Goal: Task Accomplishment & Management: Complete application form

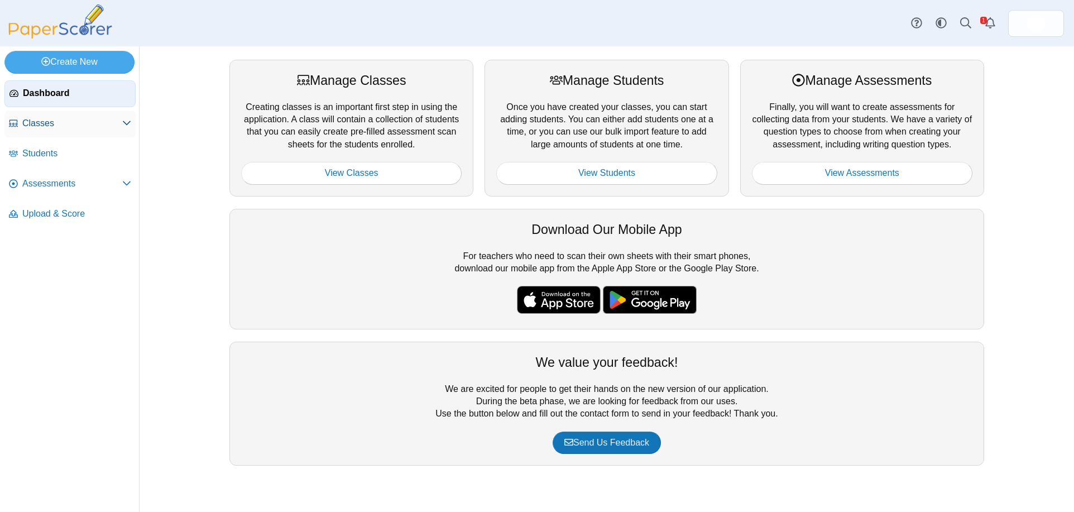
click at [33, 130] on link "Classes" at bounding box center [69, 124] width 131 height 27
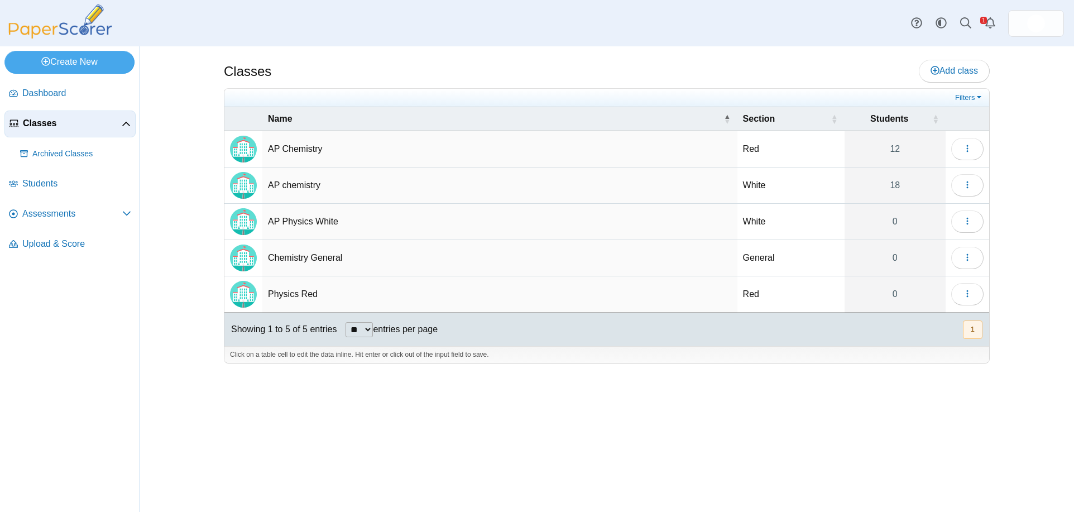
click at [293, 222] on td "AP Physics White" at bounding box center [499, 222] width 475 height 36
click at [161, 277] on div "Classes Add class Red" at bounding box center [607, 279] width 935 height 466
click at [34, 209] on span "Assessments" at bounding box center [72, 214] width 100 height 12
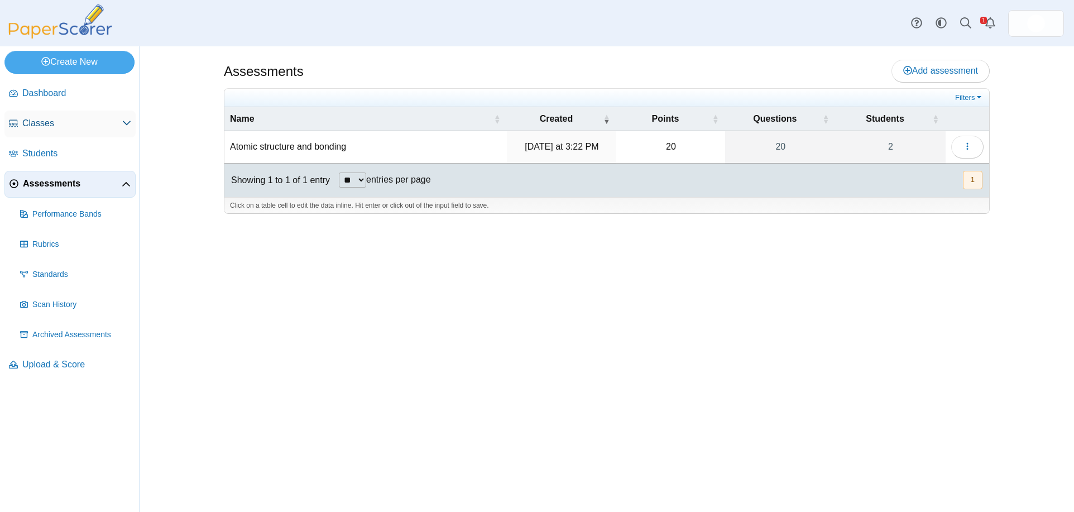
click at [45, 119] on span "Classes" at bounding box center [72, 123] width 100 height 12
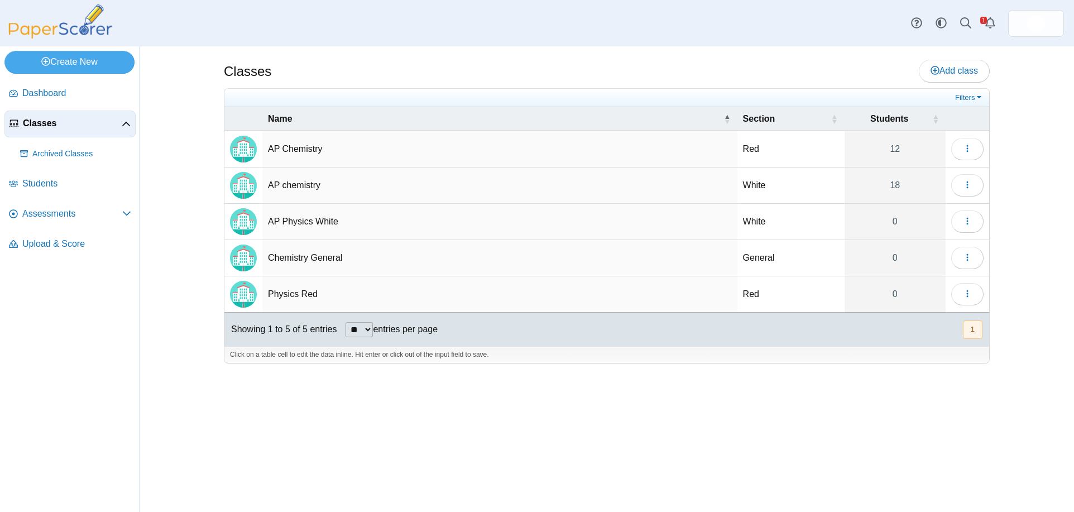
click at [318, 223] on td "AP Physics White" at bounding box center [499, 222] width 475 height 36
click at [969, 224] on icon "button" at bounding box center [967, 221] width 9 height 9
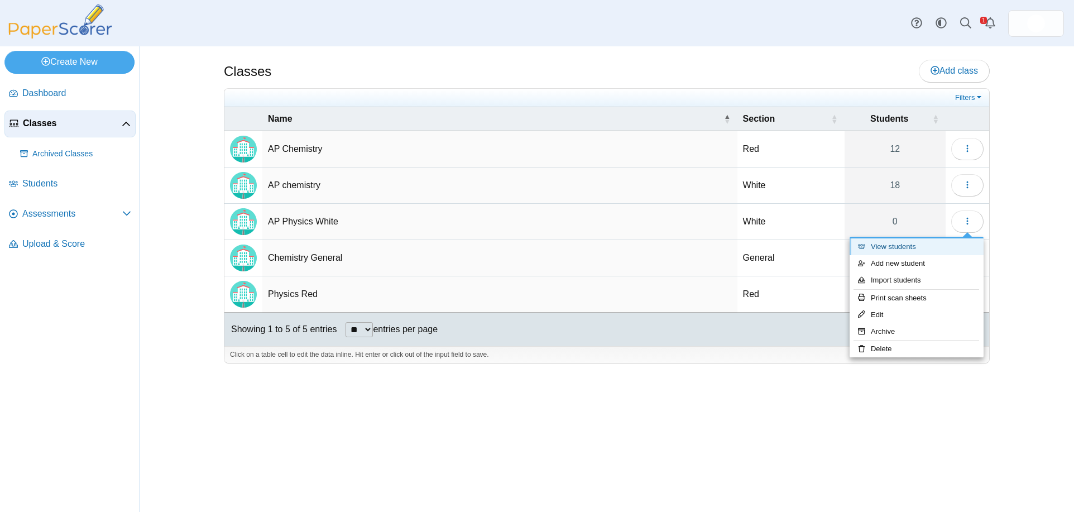
click at [919, 248] on link "View students" at bounding box center [917, 246] width 134 height 17
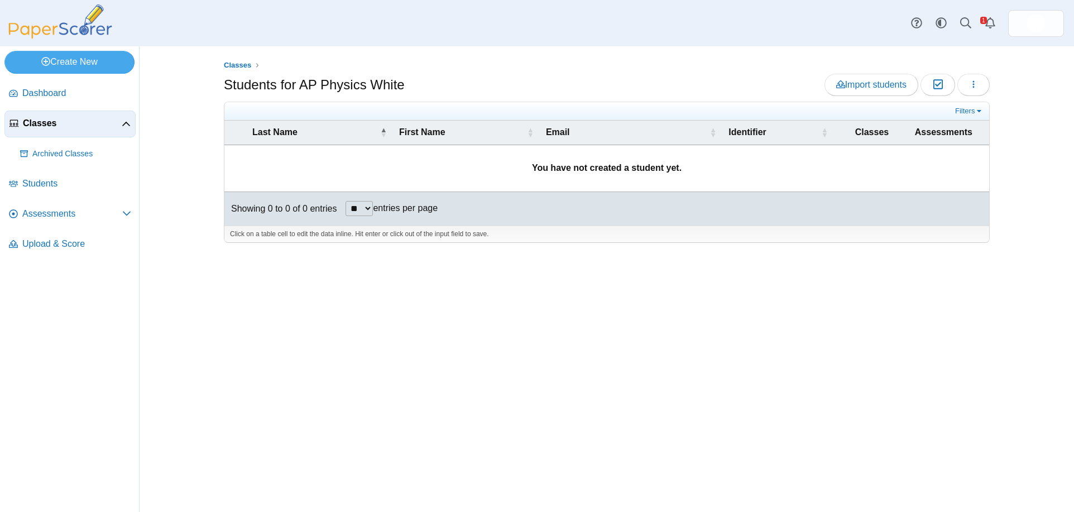
click at [512, 321] on div "Classes Students for AP Physics White Import students Moderation 0 Loading…" at bounding box center [606, 279] width 837 height 466
drag, startPoint x: 303, startPoint y: 361, endPoint x: 234, endPoint y: 339, distance: 72.6
click at [301, 360] on div "Classes Students for AP Physics White Import students Moderation 0 Loading…" at bounding box center [606, 279] width 837 height 466
click at [40, 217] on span "Assessments" at bounding box center [72, 214] width 100 height 12
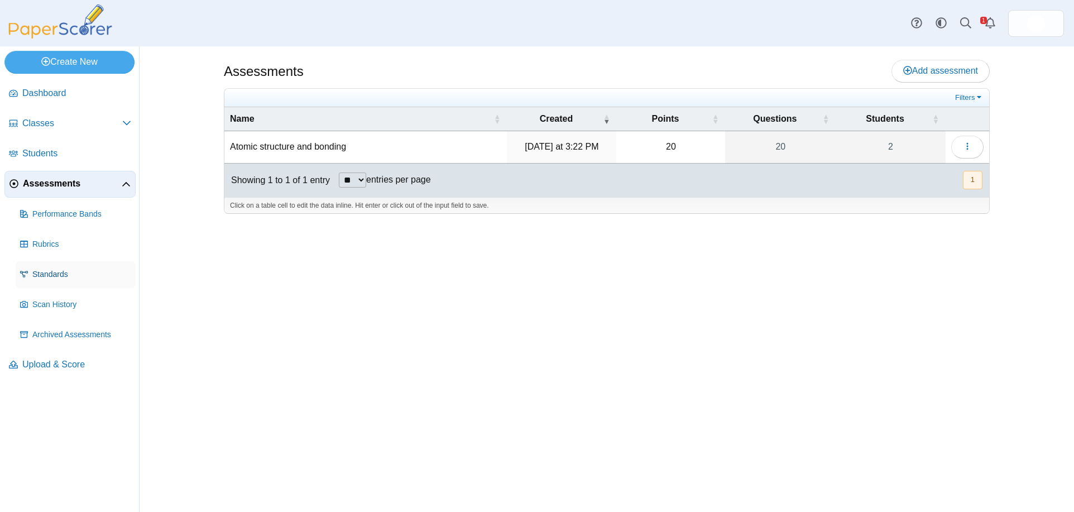
click at [42, 272] on span "Standards" at bounding box center [81, 274] width 99 height 11
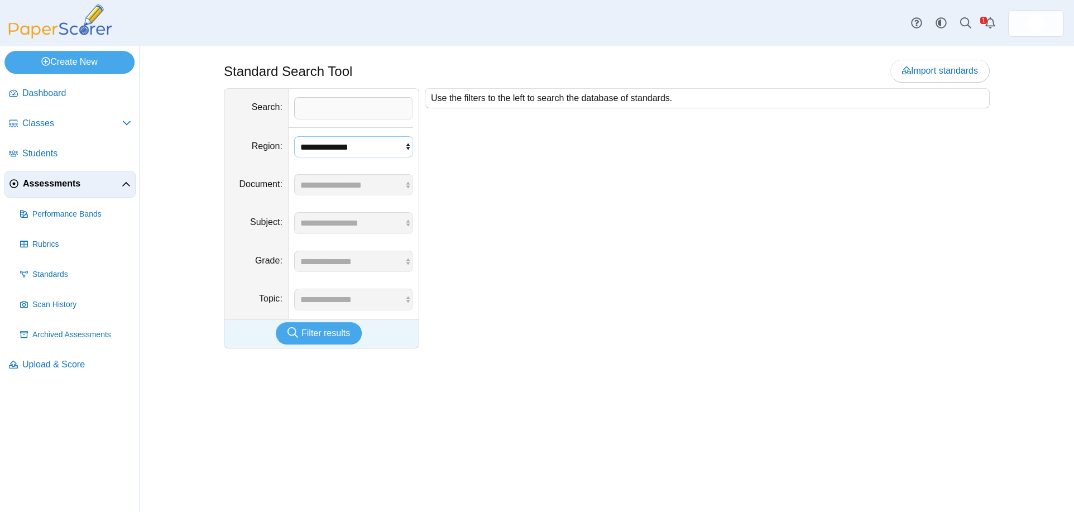
click at [409, 147] on select "**********" at bounding box center [353, 146] width 119 height 21
select select "*"
click at [294, 136] on select "**********" at bounding box center [353, 146] width 119 height 21
click at [911, 71] on span "Import standards" at bounding box center [940, 70] width 76 height 9
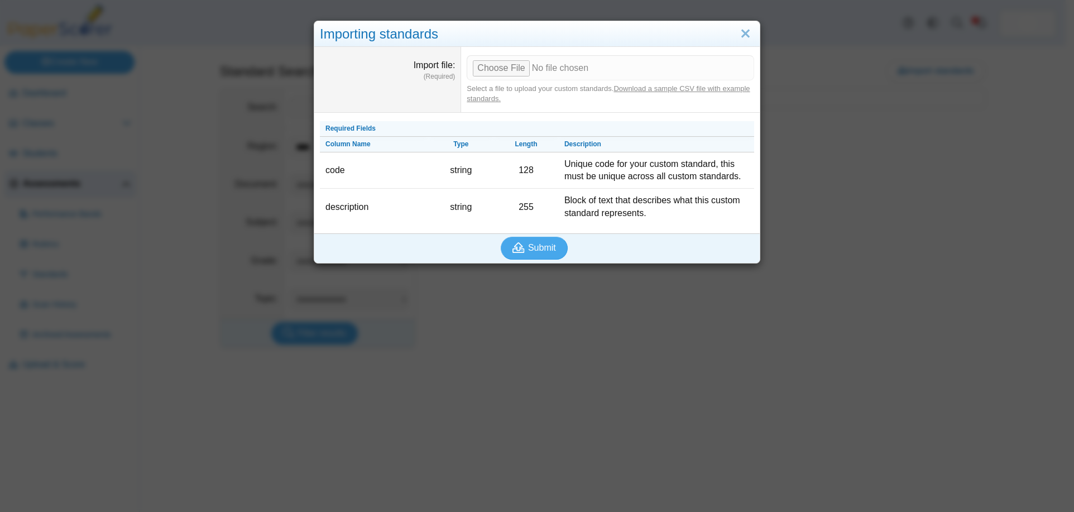
click at [663, 87] on link "Download a sample CSV file with example standards." at bounding box center [608, 93] width 283 height 18
click at [492, 70] on input "Import file" at bounding box center [611, 67] width 288 height 25
type input "**********"
click at [533, 250] on span "Submit" at bounding box center [542, 247] width 28 height 9
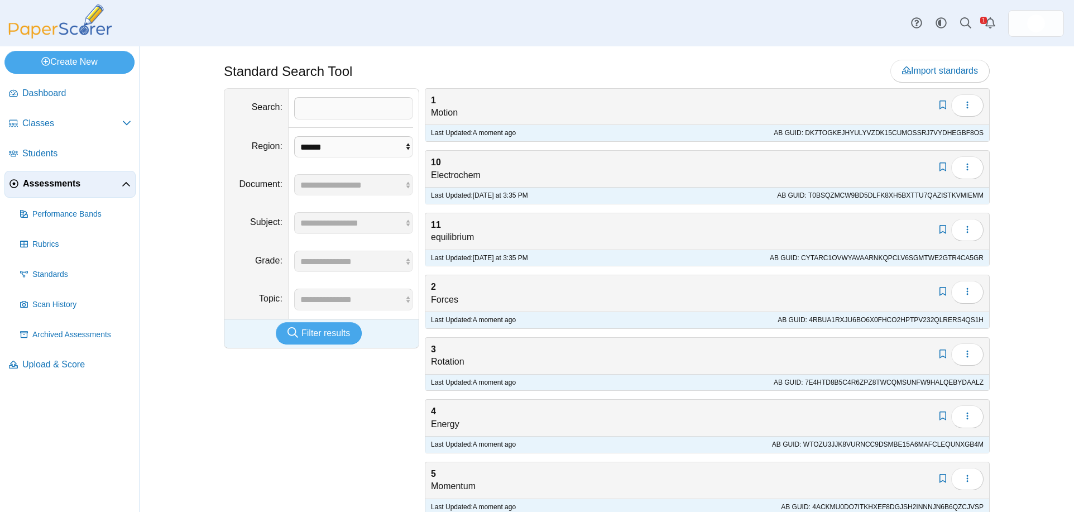
click at [386, 415] on div "**********" at bounding box center [321, 439] width 195 height 702
click at [966, 166] on icon "button" at bounding box center [967, 166] width 9 height 9
click at [874, 209] on link "Delete" at bounding box center [913, 209] width 134 height 17
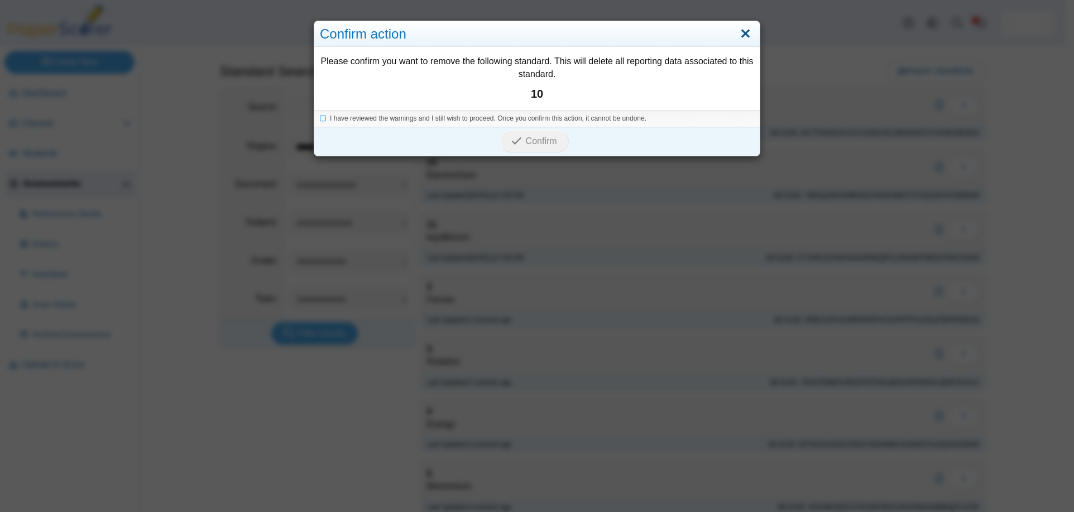
click at [737, 35] on link "Close" at bounding box center [745, 34] width 17 height 19
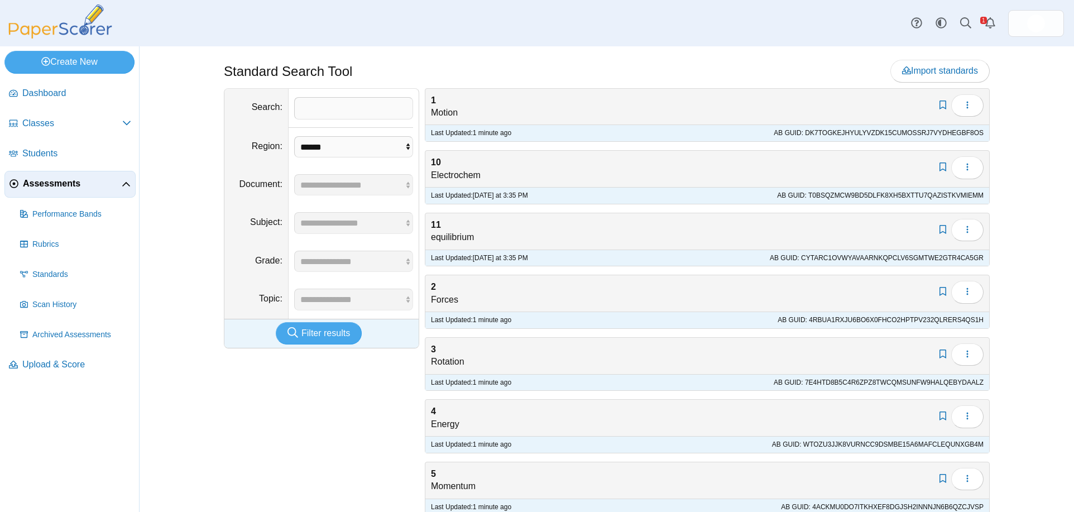
click at [44, 182] on span "Assessments" at bounding box center [72, 184] width 99 height 12
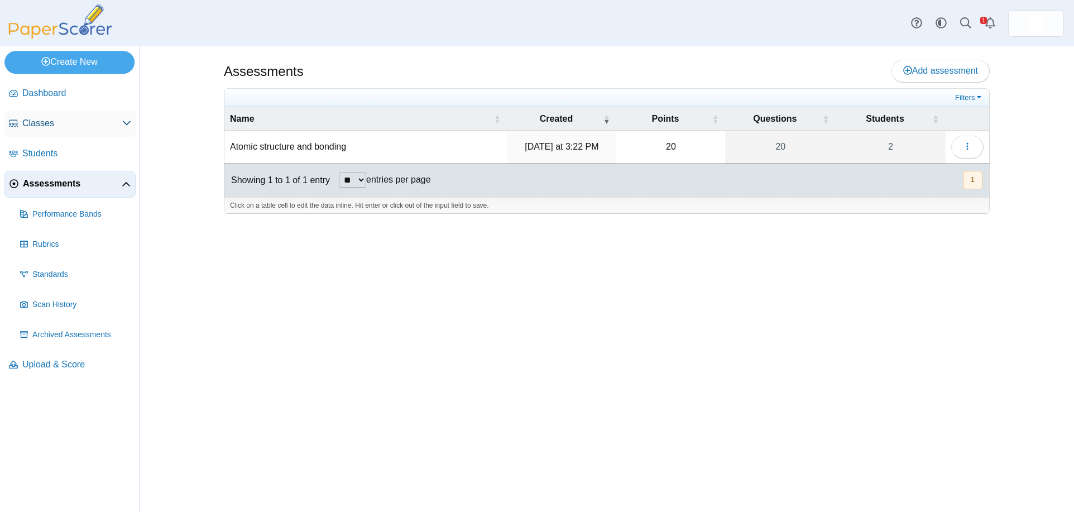
click at [50, 122] on span "Classes" at bounding box center [72, 123] width 100 height 12
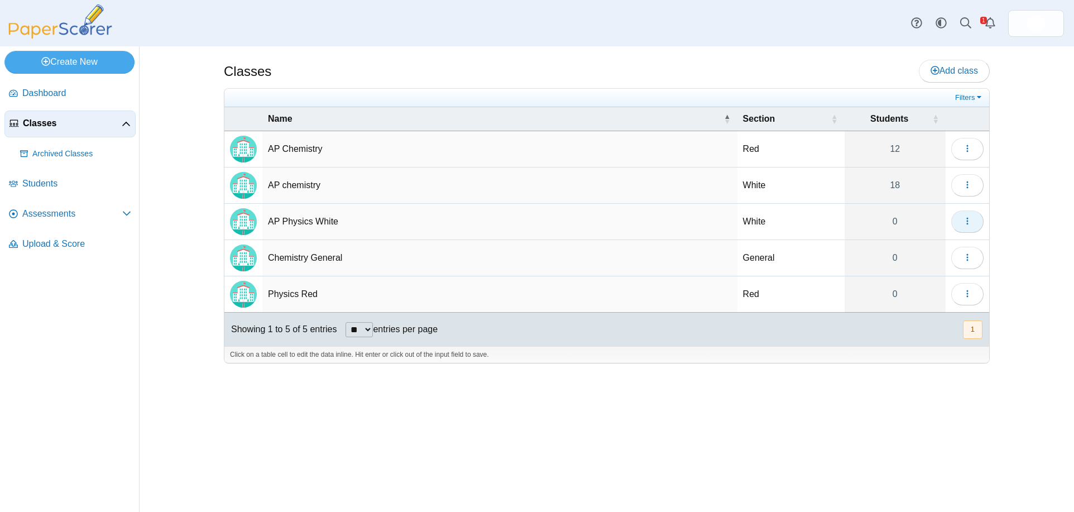
click at [970, 217] on icon "button" at bounding box center [967, 221] width 9 height 9
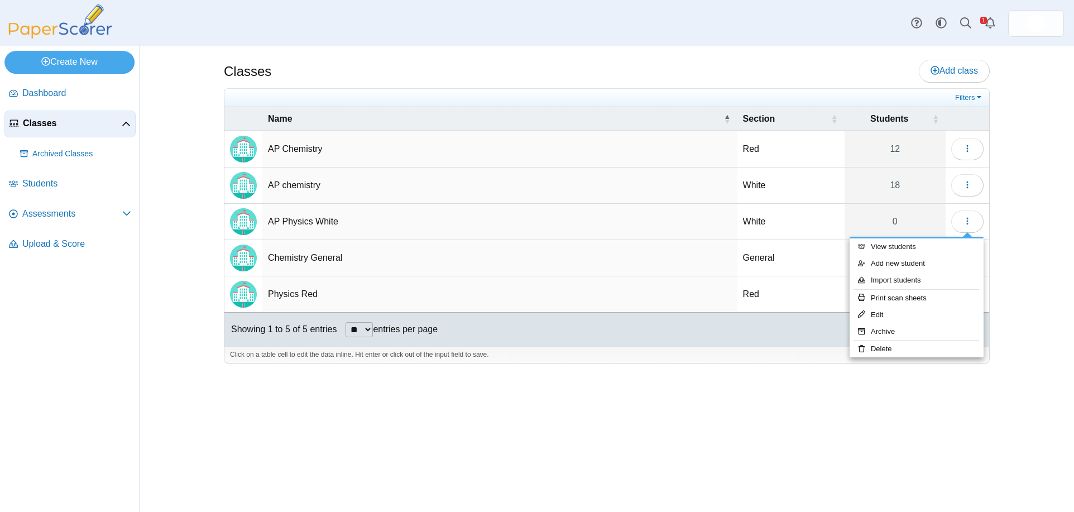
drag, startPoint x: 290, startPoint y: 433, endPoint x: 311, endPoint y: 434, distance: 21.2
click at [291, 434] on div "Classes Add class Filters Red" at bounding box center [606, 279] width 837 height 466
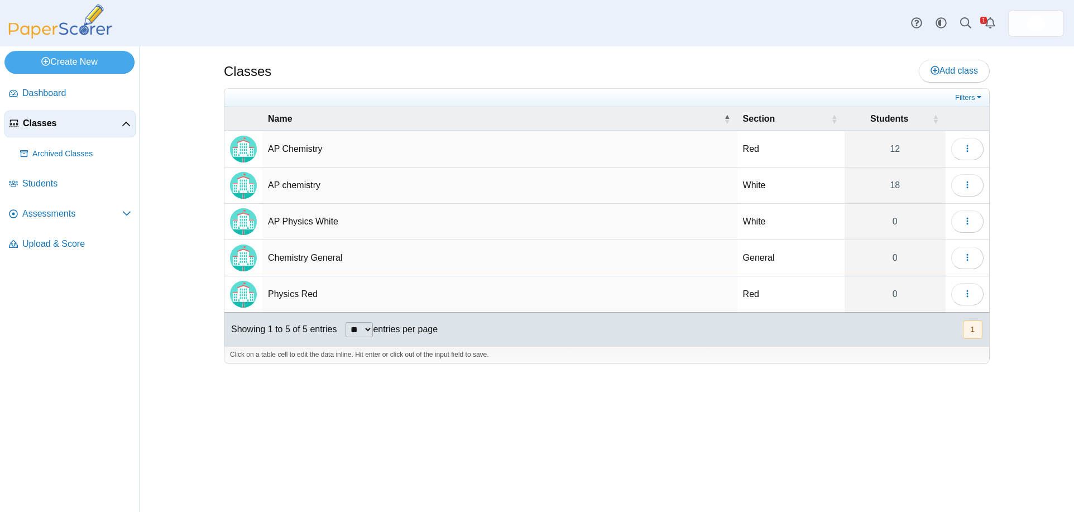
click at [290, 221] on td "AP Physics White" at bounding box center [499, 222] width 475 height 36
click at [966, 218] on icon "button" at bounding box center [967, 221] width 9 height 9
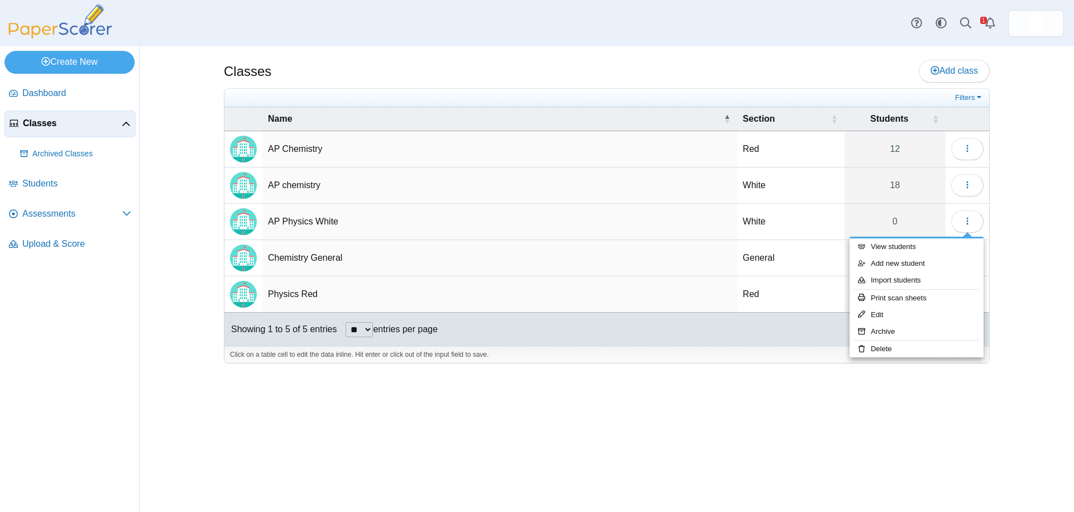
drag, startPoint x: 740, startPoint y: 430, endPoint x: 727, endPoint y: 430, distance: 12.8
click at [740, 430] on div "Classes Add class Filters Red" at bounding box center [606, 279] width 837 height 466
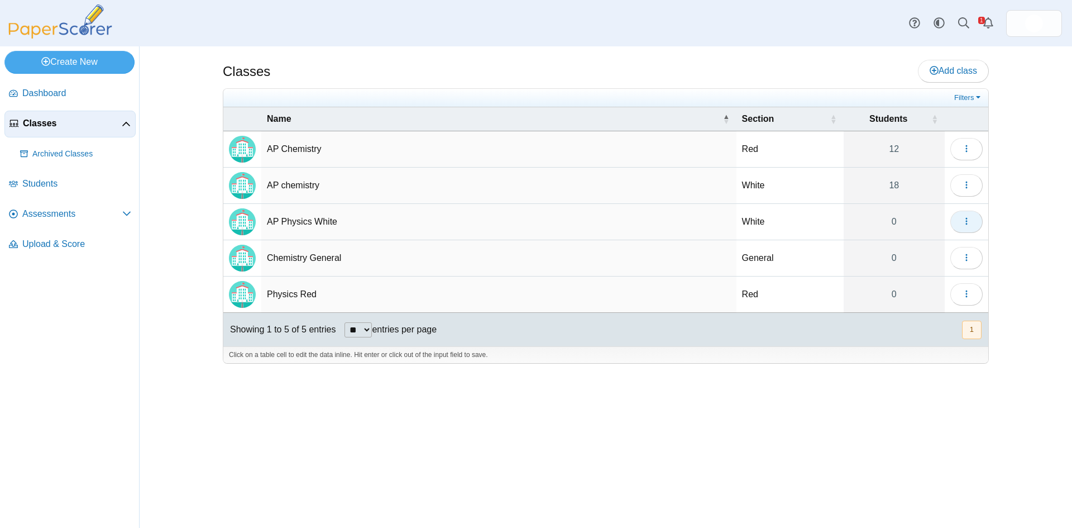
click at [968, 224] on icon "button" at bounding box center [966, 221] width 9 height 9
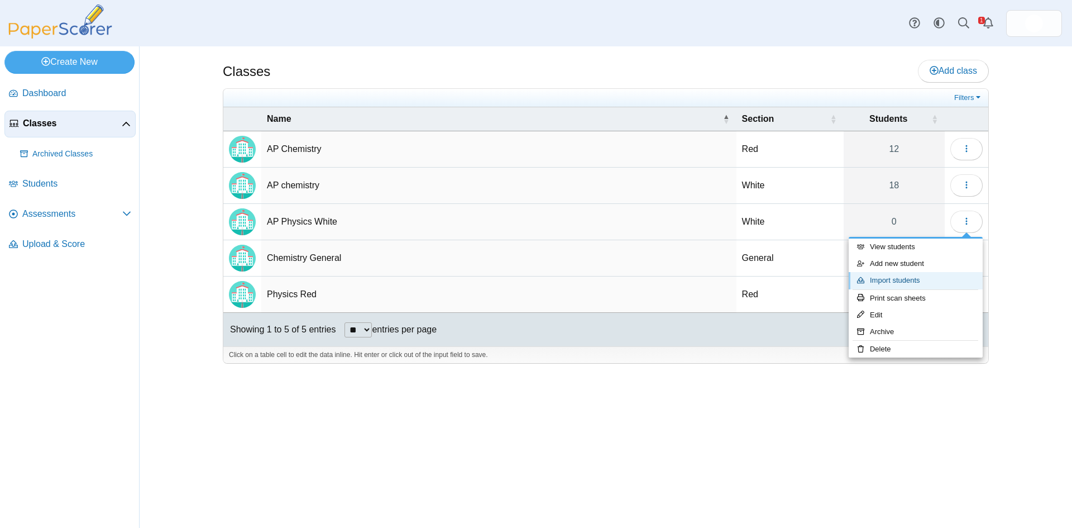
click at [903, 280] on link "Import students" at bounding box center [916, 280] width 134 height 17
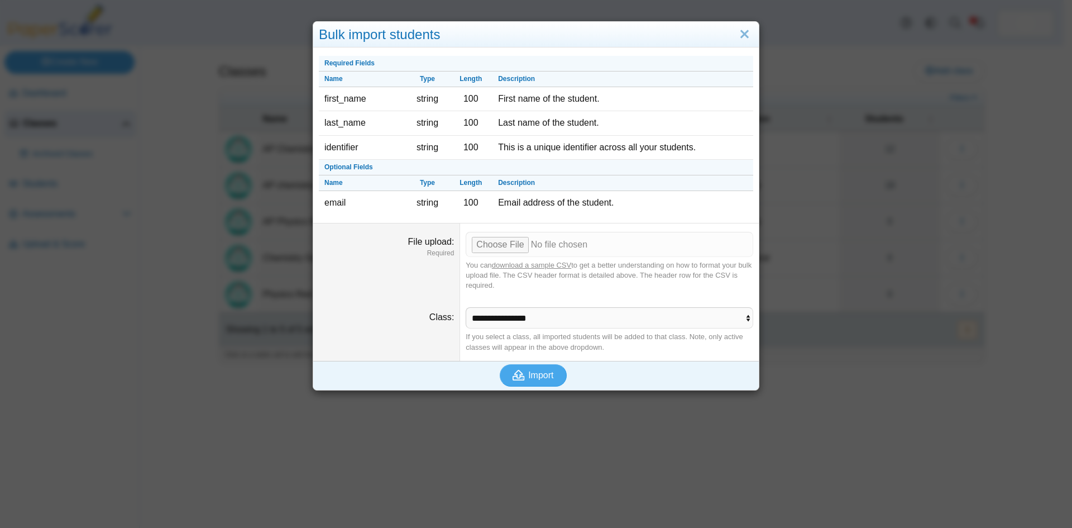
click at [539, 265] on link "download a sample CSV" at bounding box center [531, 265] width 79 height 8
click at [494, 247] on input "File upload" at bounding box center [610, 244] width 288 height 25
click at [739, 34] on link "Close" at bounding box center [744, 34] width 17 height 19
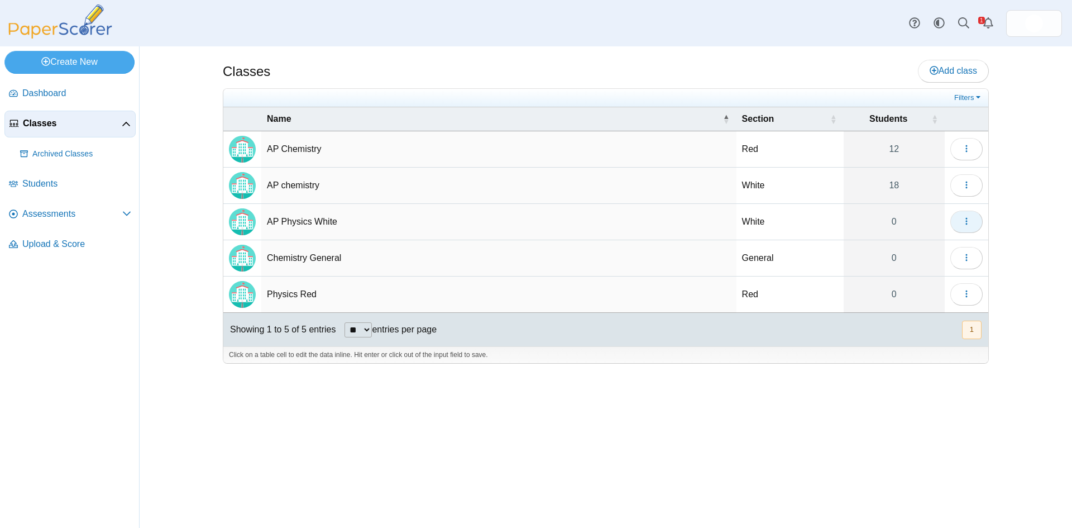
click at [967, 221] on use "button" at bounding box center [966, 221] width 2 height 7
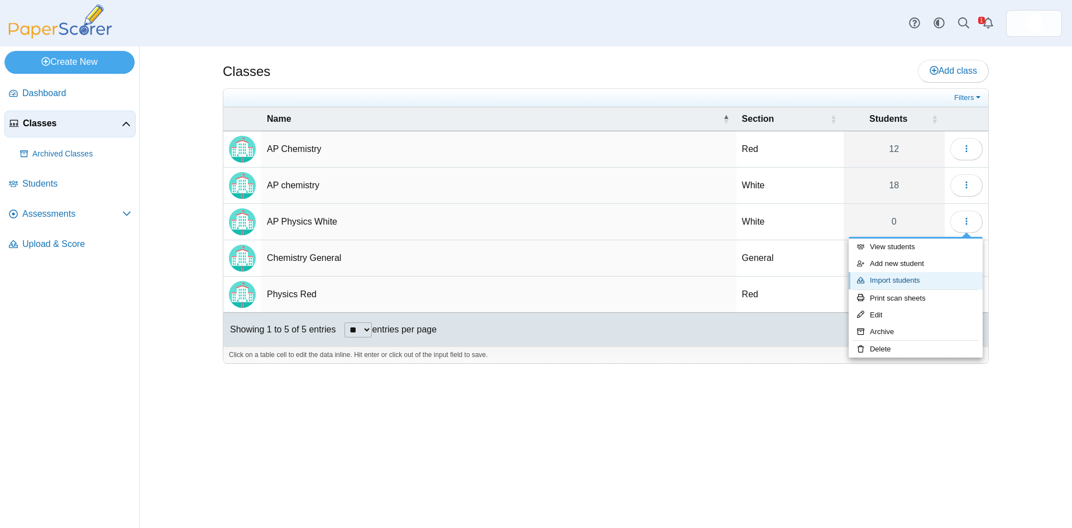
click at [922, 280] on link "Import students" at bounding box center [916, 280] width 134 height 17
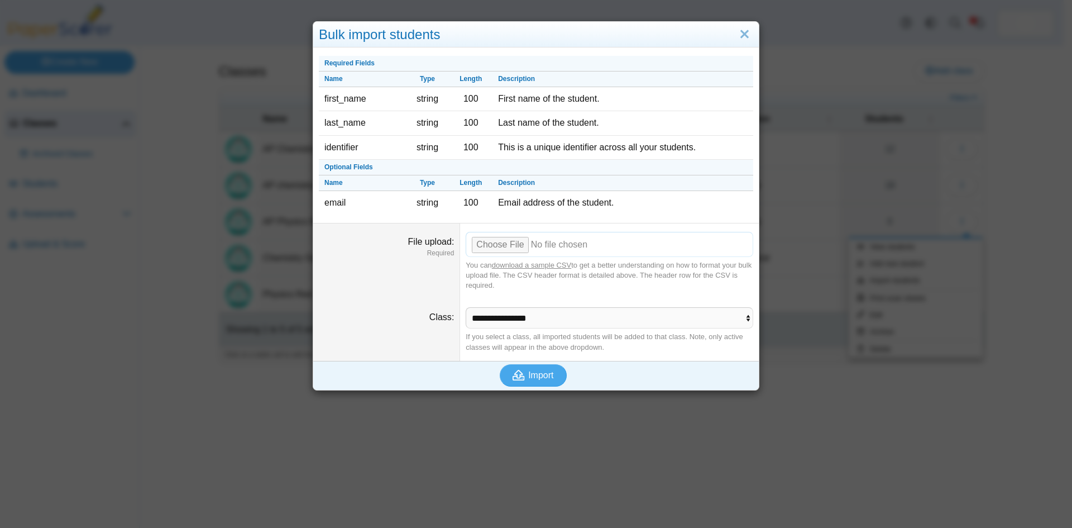
click at [483, 245] on input "File upload" at bounding box center [610, 244] width 288 height 25
type input "**********"
click at [530, 376] on span "Import" at bounding box center [540, 374] width 25 height 9
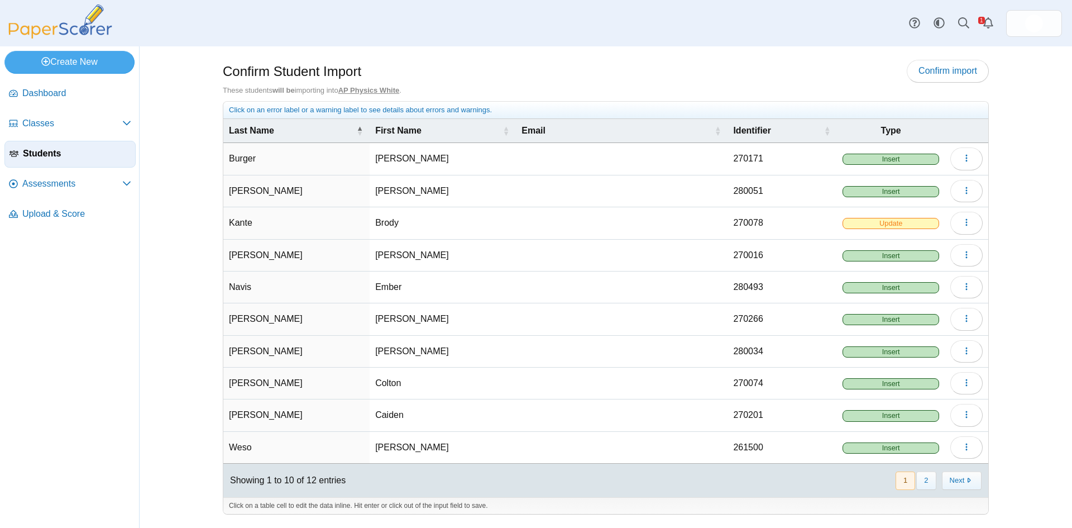
click at [911, 223] on span "Update" at bounding box center [890, 223] width 97 height 11
click at [898, 223] on span "Update" at bounding box center [890, 223] width 97 height 11
click at [893, 223] on span "Update" at bounding box center [890, 223] width 97 height 11
click at [969, 215] on button "button" at bounding box center [966, 223] width 32 height 22
click at [883, 245] on link "Edit" at bounding box center [916, 248] width 134 height 17
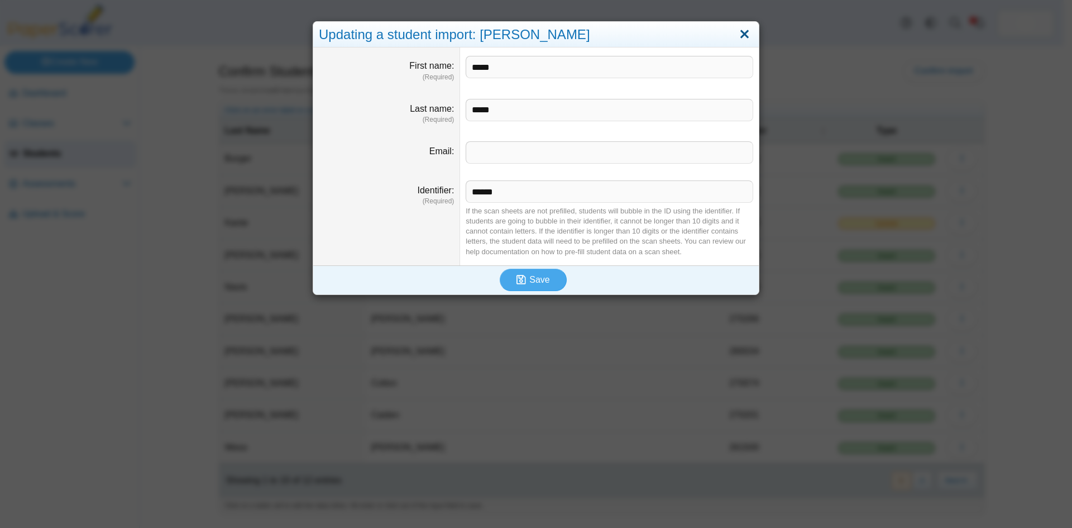
click at [745, 34] on link "Close" at bounding box center [744, 34] width 17 height 19
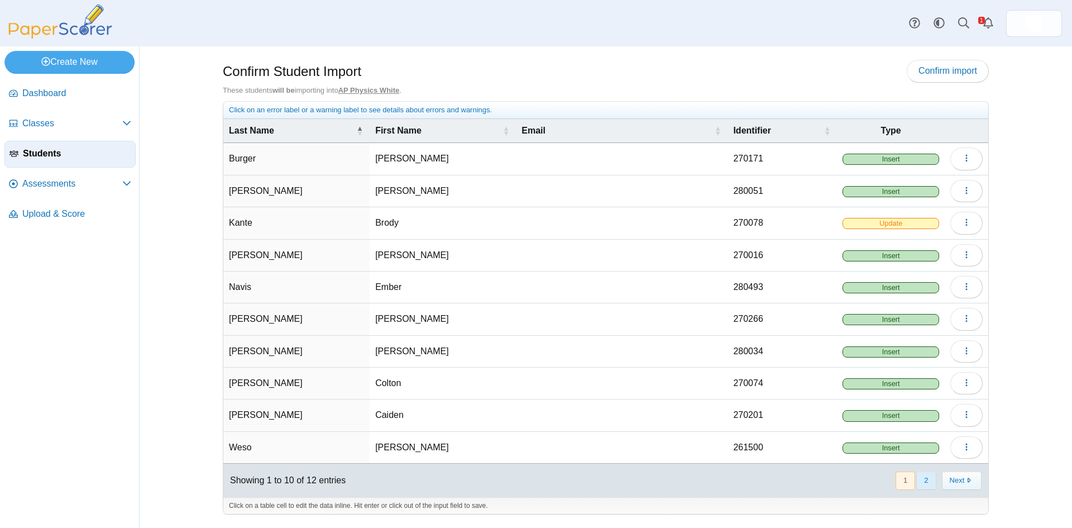
click at [928, 472] on button "2" at bounding box center [926, 480] width 20 height 18
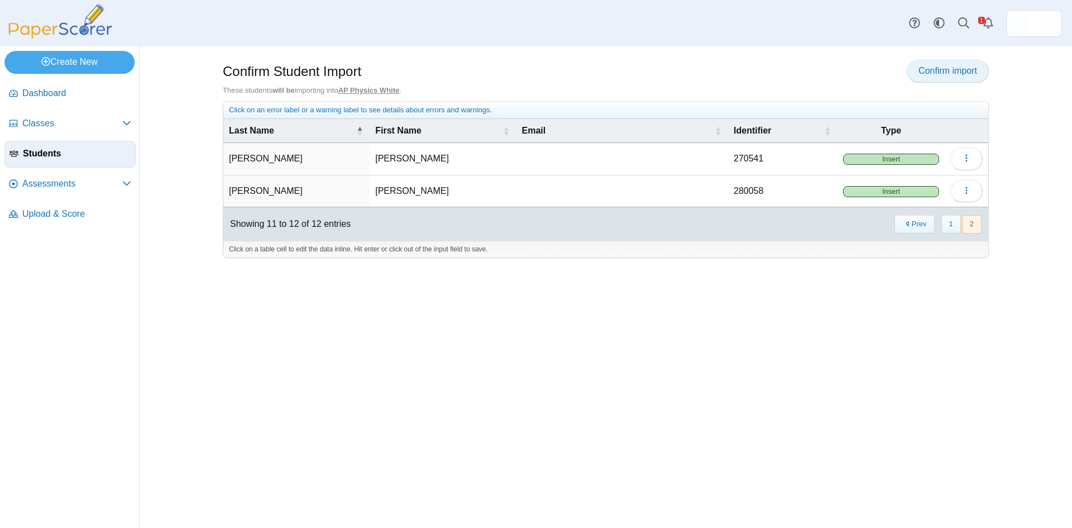
click at [958, 74] on span "Confirm import" at bounding box center [947, 70] width 59 height 9
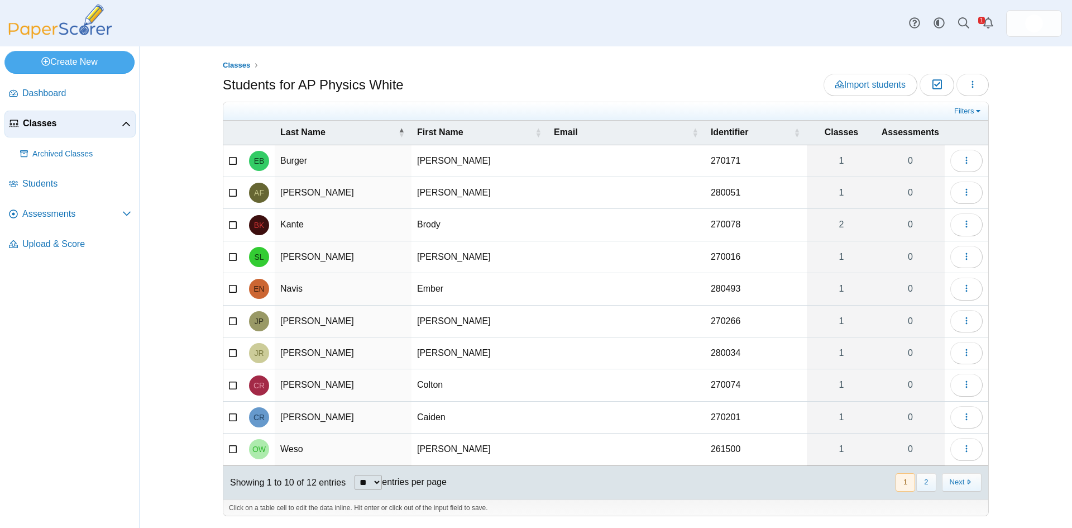
click at [32, 122] on span "Classes" at bounding box center [72, 123] width 99 height 12
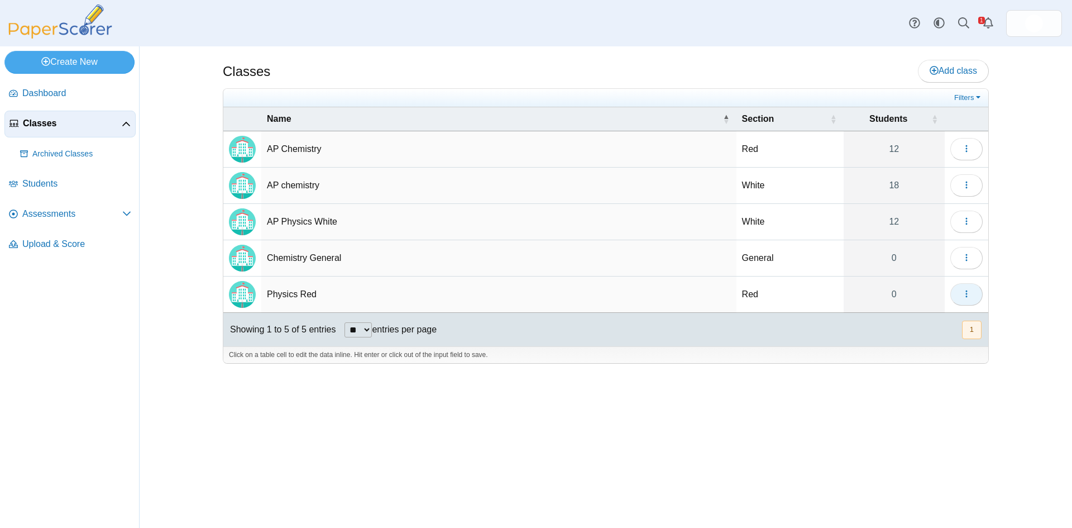
click at [971, 295] on button "button" at bounding box center [966, 294] width 32 height 22
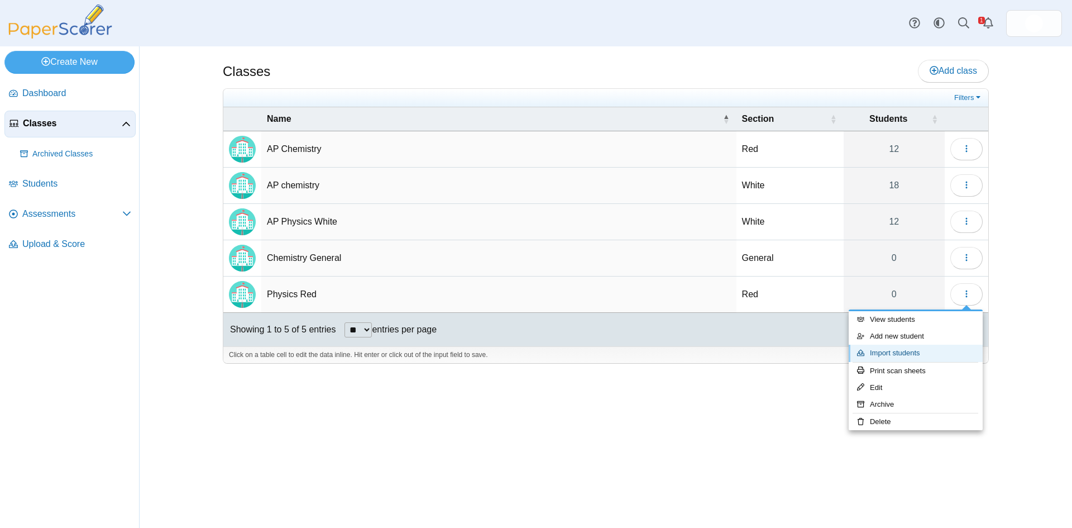
click at [882, 355] on link "Import students" at bounding box center [916, 352] width 134 height 17
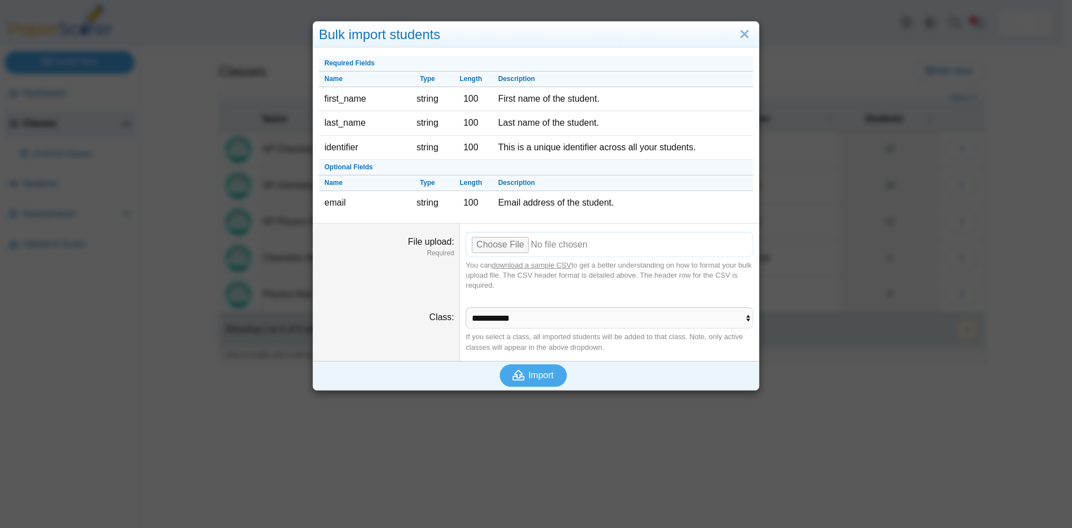
click at [486, 248] on input "File upload" at bounding box center [610, 244] width 288 height 25
type input "**********"
click at [531, 379] on span "Import" at bounding box center [540, 374] width 25 height 9
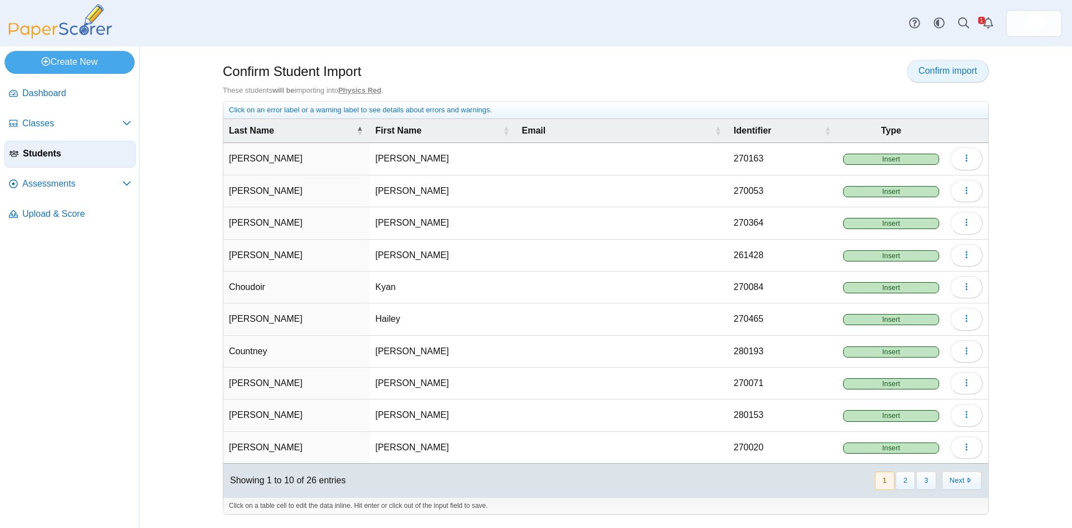
click at [957, 74] on span "Confirm import" at bounding box center [947, 70] width 59 height 9
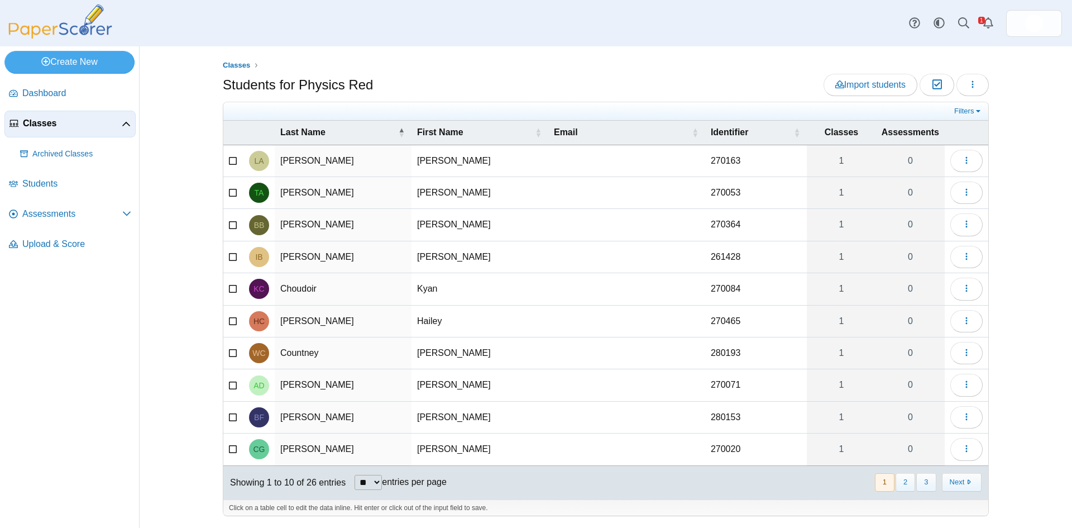
click at [35, 121] on span "Classes" at bounding box center [72, 123] width 99 height 12
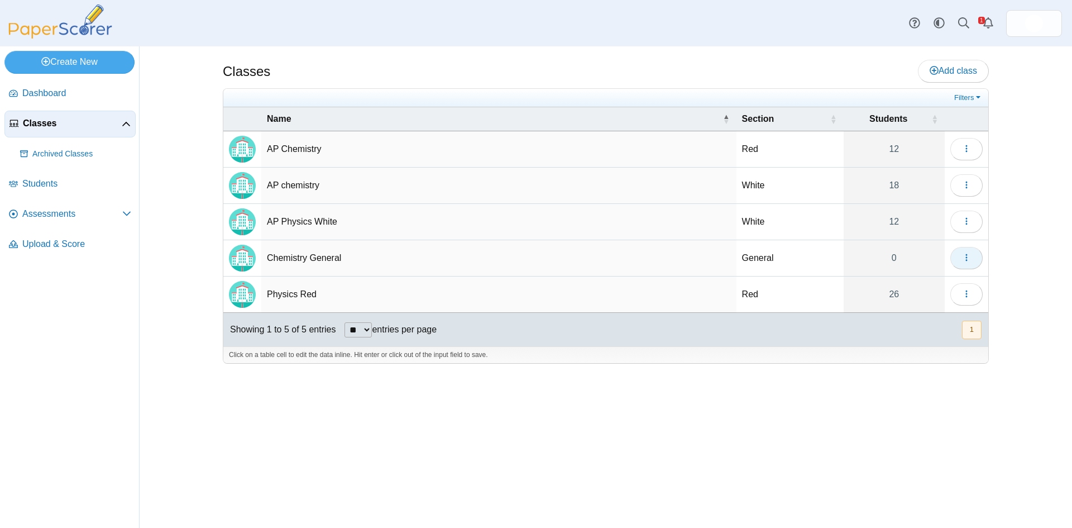
click at [973, 256] on button "button" at bounding box center [966, 258] width 32 height 22
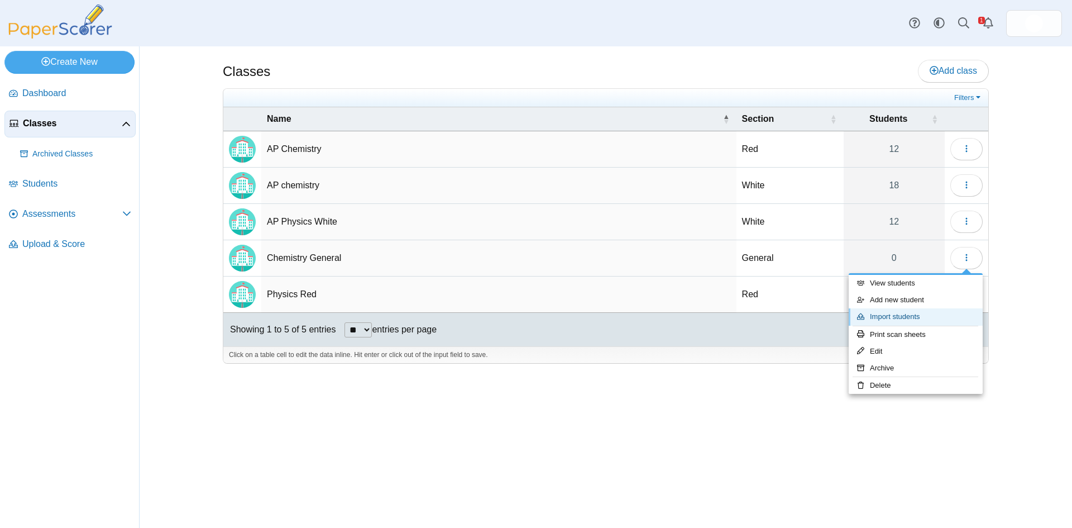
click at [898, 318] on link "Import students" at bounding box center [916, 316] width 134 height 17
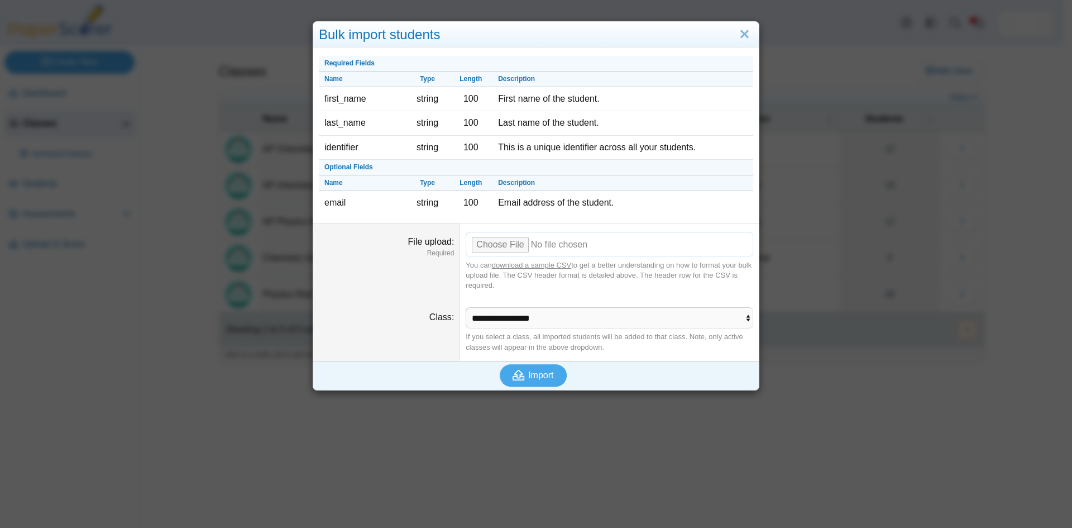
click at [489, 243] on input "File upload" at bounding box center [610, 244] width 288 height 25
type input "**********"
click at [535, 377] on span "Import" at bounding box center [540, 374] width 25 height 9
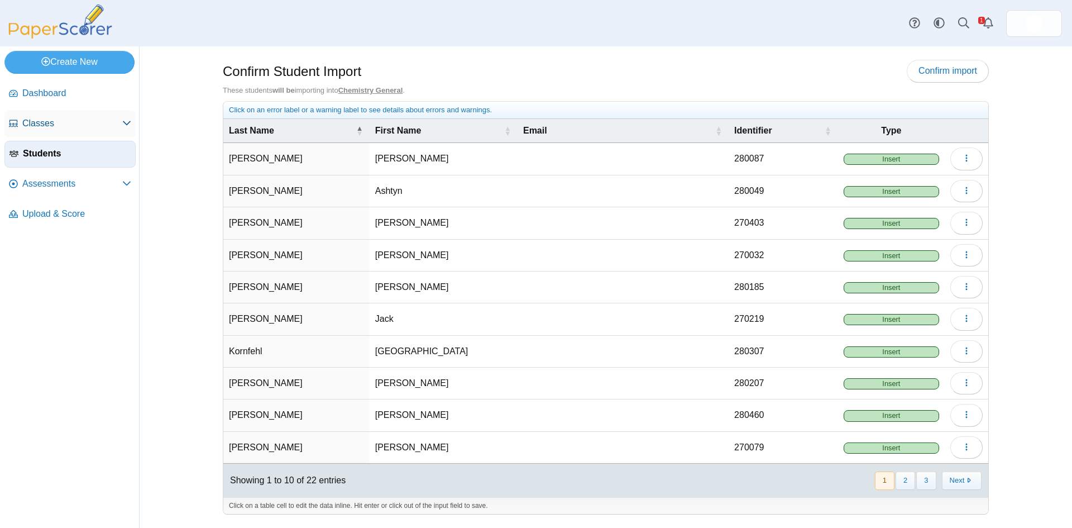
click at [36, 123] on span "Classes" at bounding box center [72, 123] width 100 height 12
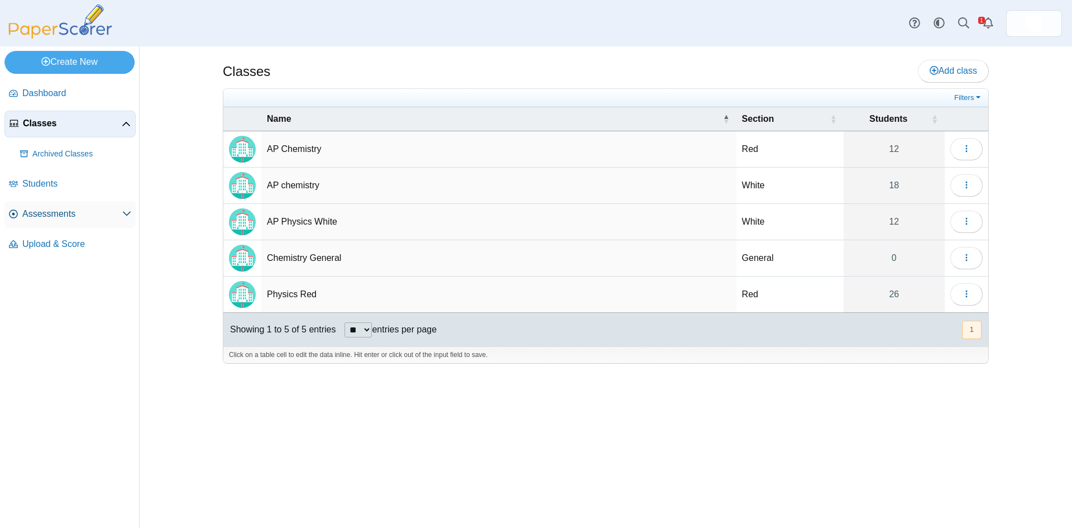
click at [124, 212] on icon at bounding box center [126, 213] width 9 height 9
click at [971, 222] on button "button" at bounding box center [966, 221] width 32 height 22
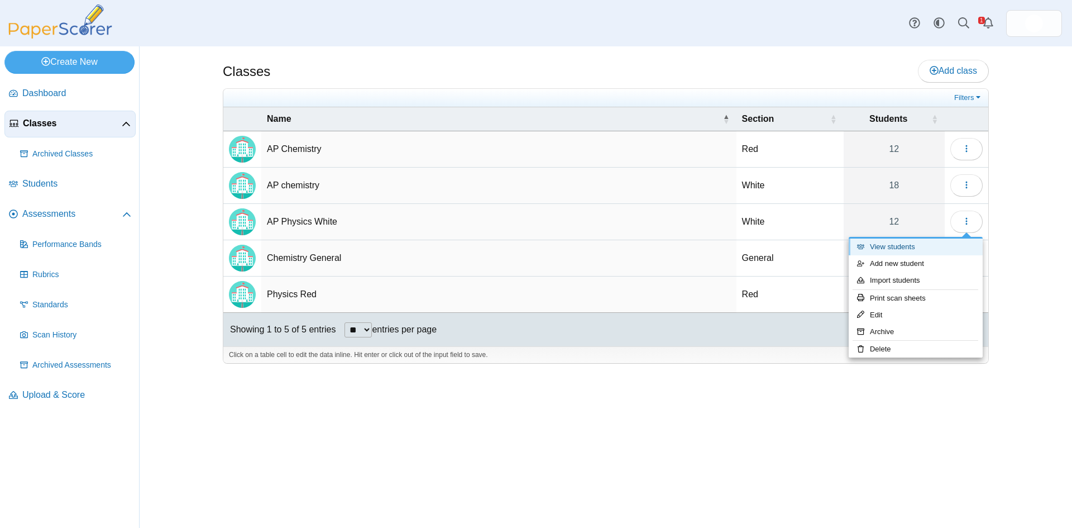
click at [919, 248] on link "View students" at bounding box center [916, 246] width 134 height 17
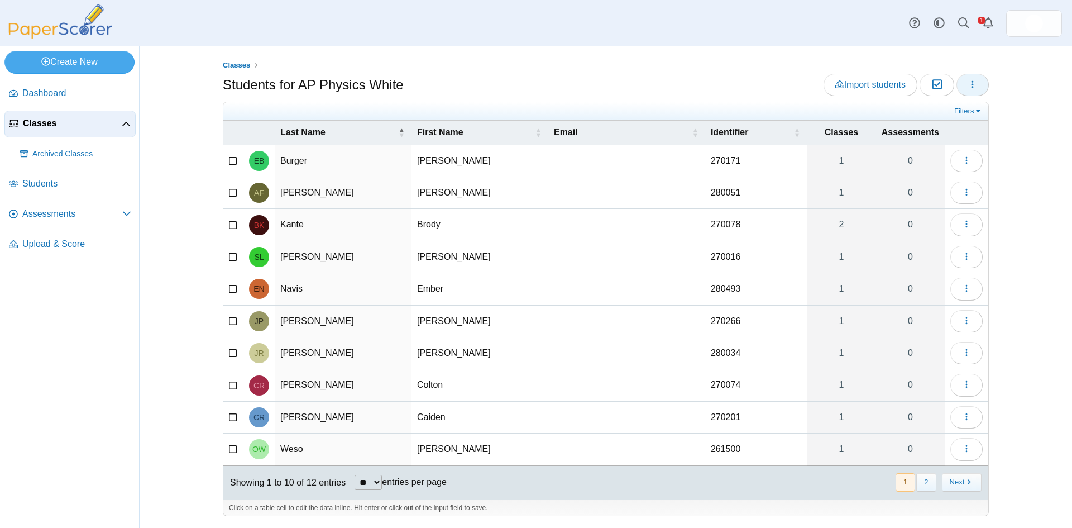
click at [978, 87] on button "button" at bounding box center [972, 85] width 32 height 22
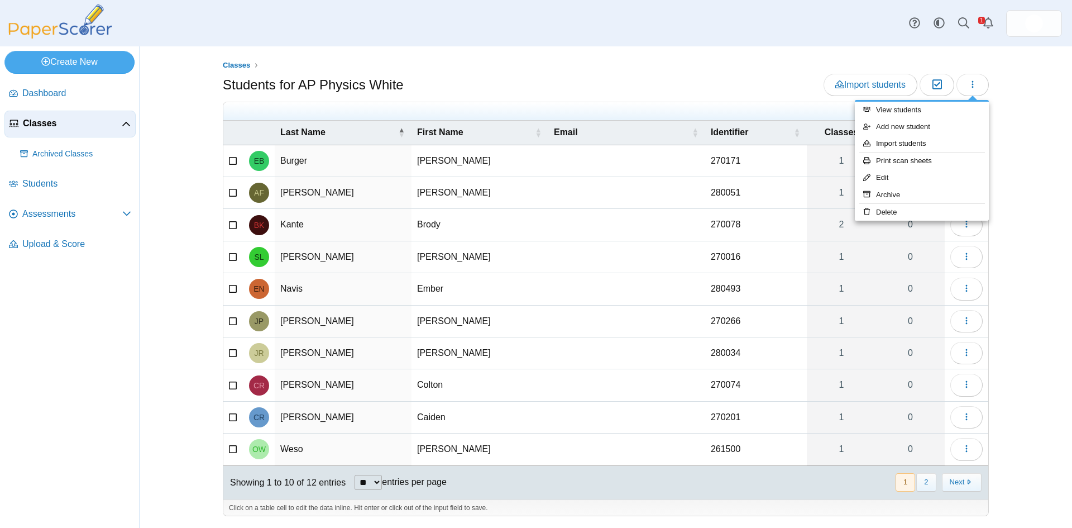
click at [1019, 114] on div "Classes Students for AP Physics White Import students Moderation 0 1" at bounding box center [605, 286] width 837 height 481
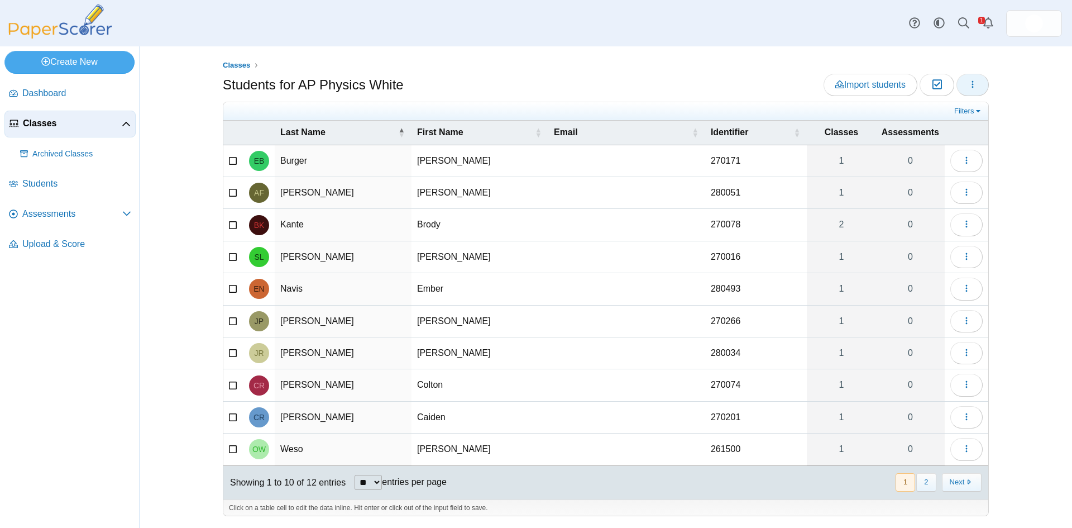
click at [975, 85] on icon "button" at bounding box center [972, 84] width 9 height 9
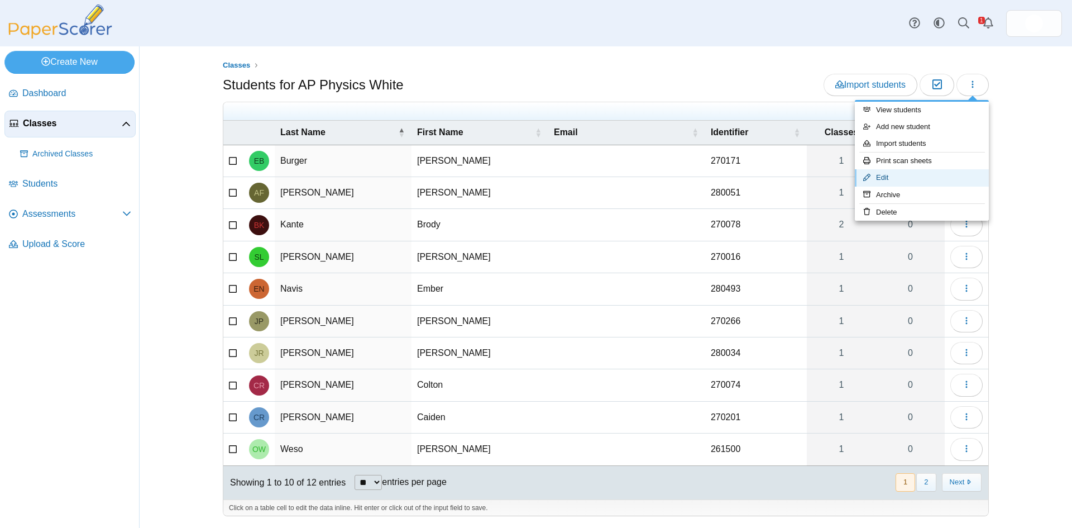
click at [894, 178] on link "Edit" at bounding box center [922, 177] width 134 height 17
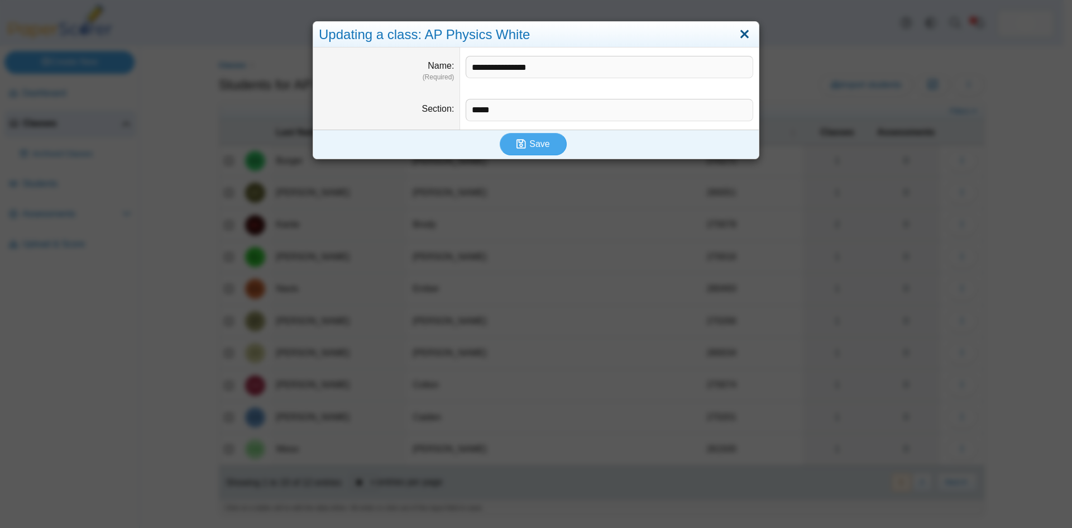
click at [737, 32] on link "Close" at bounding box center [744, 34] width 17 height 19
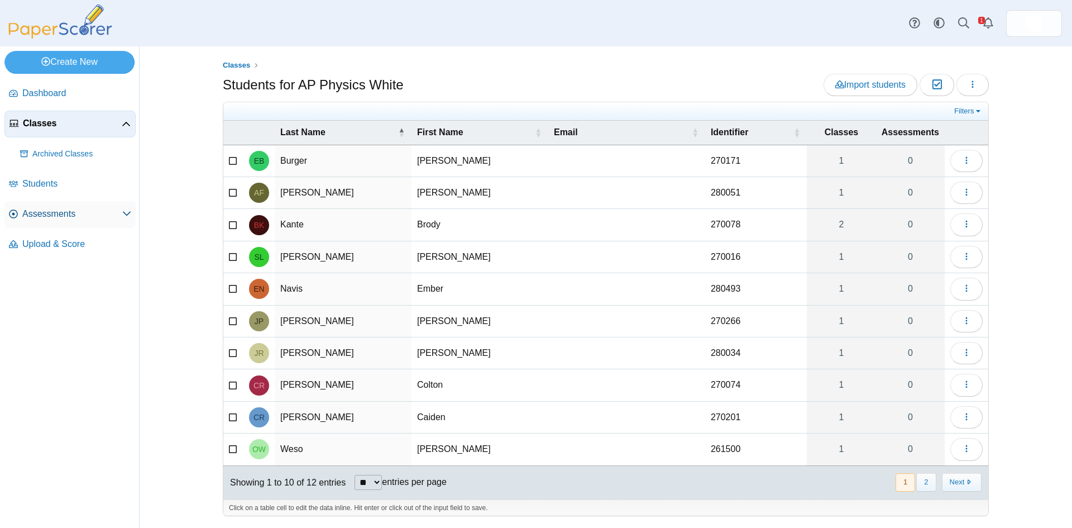
click at [40, 214] on span "Assessments" at bounding box center [72, 214] width 100 height 12
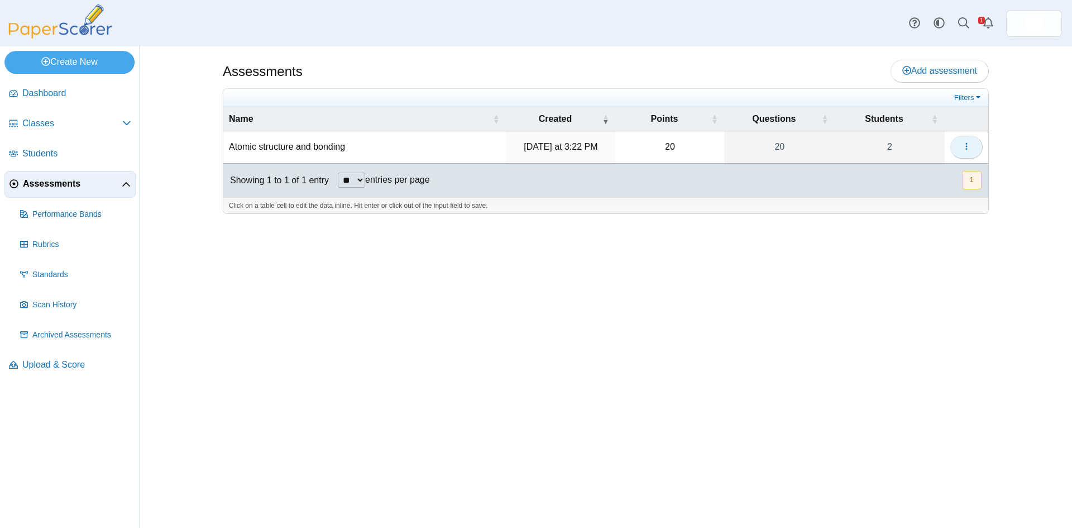
click at [970, 143] on button "button" at bounding box center [966, 147] width 32 height 22
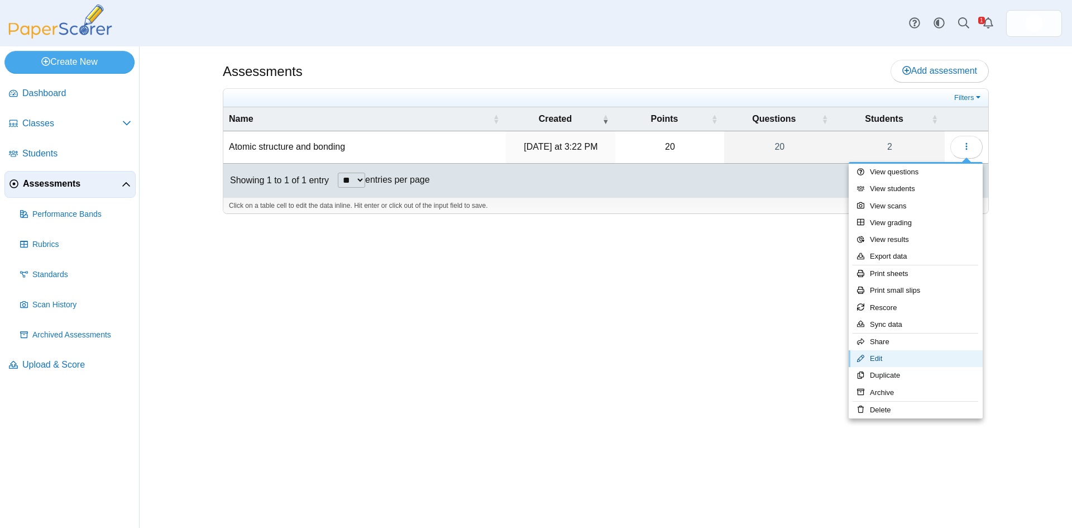
click at [876, 358] on link "Edit" at bounding box center [916, 358] width 134 height 17
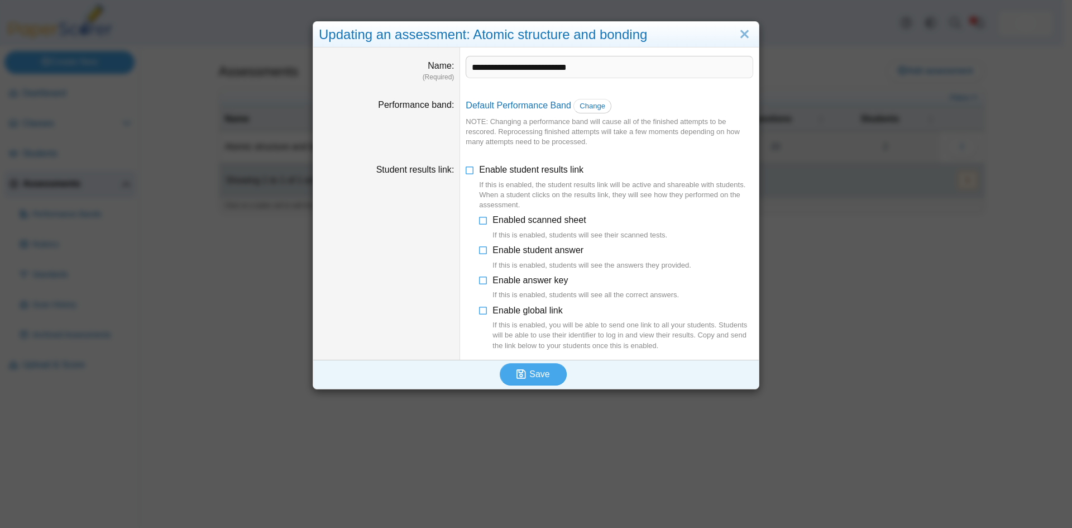
click at [654, 51] on dd "**********" at bounding box center [609, 68] width 299 height 42
click at [638, 69] on input "**********" at bounding box center [610, 67] width 288 height 22
click at [466, 170] on icon at bounding box center [470, 168] width 9 height 8
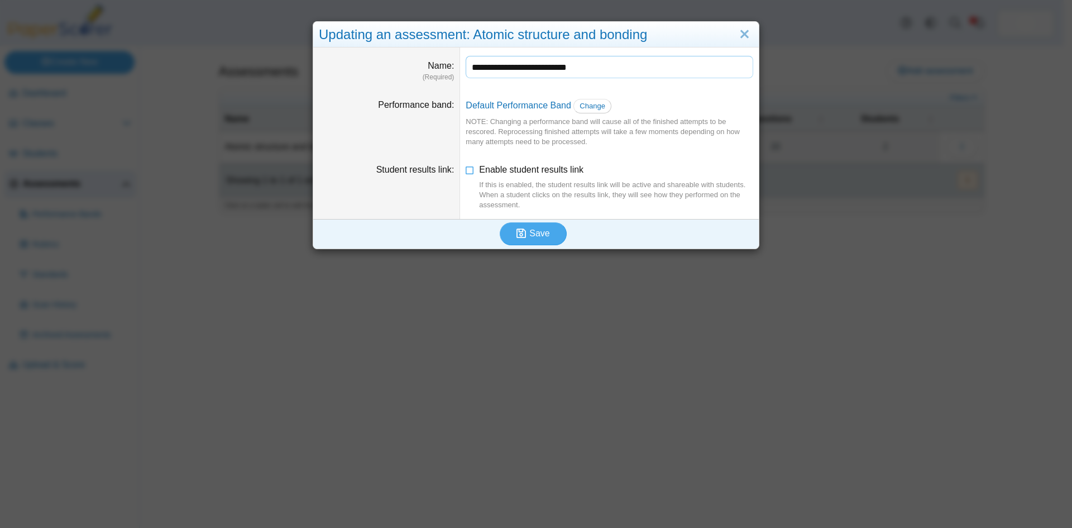
click at [626, 70] on input "**********" at bounding box center [610, 67] width 288 height 22
type input "**********"
click at [535, 233] on span "Save" at bounding box center [539, 232] width 20 height 9
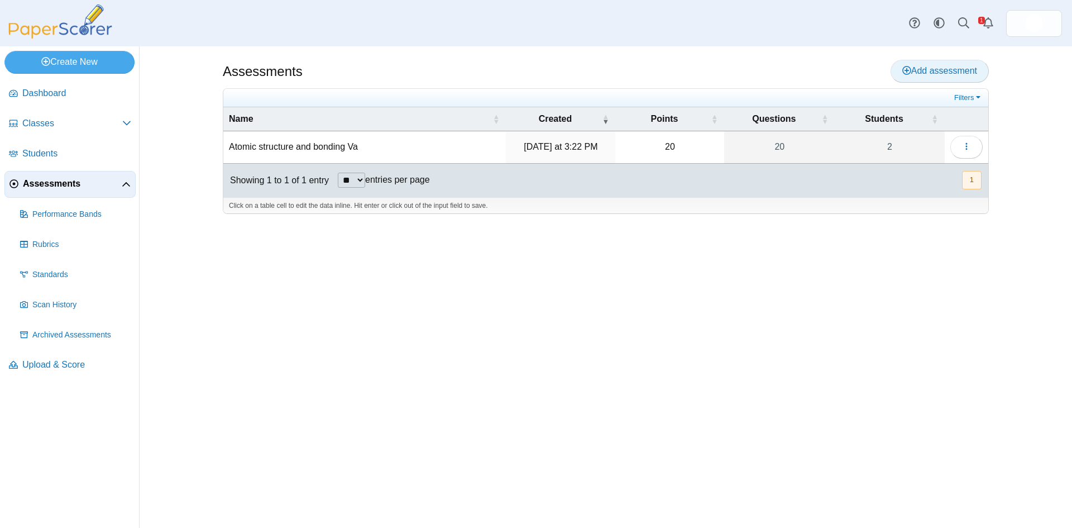
click at [936, 71] on span "Add assessment" at bounding box center [939, 70] width 75 height 9
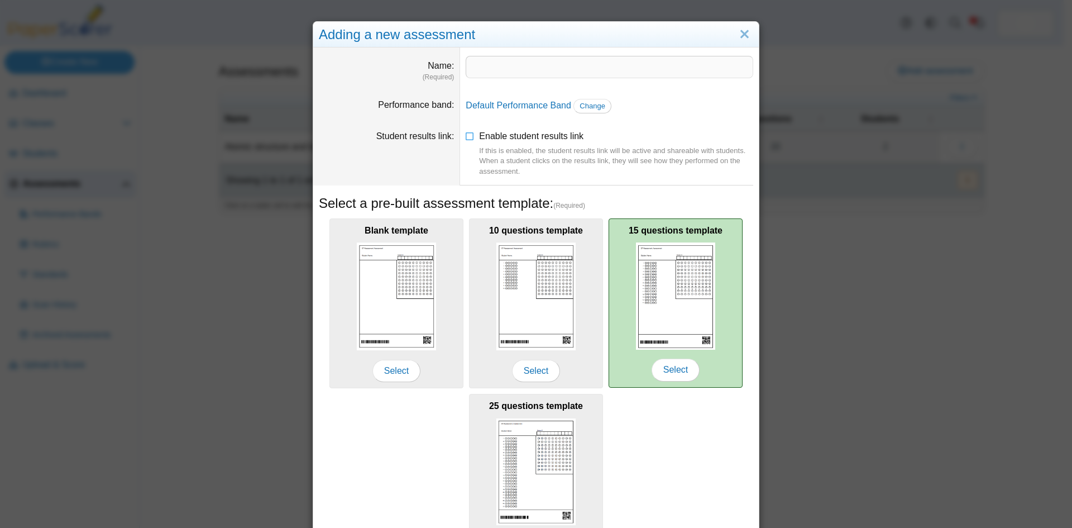
click at [673, 301] on img at bounding box center [675, 295] width 79 height 107
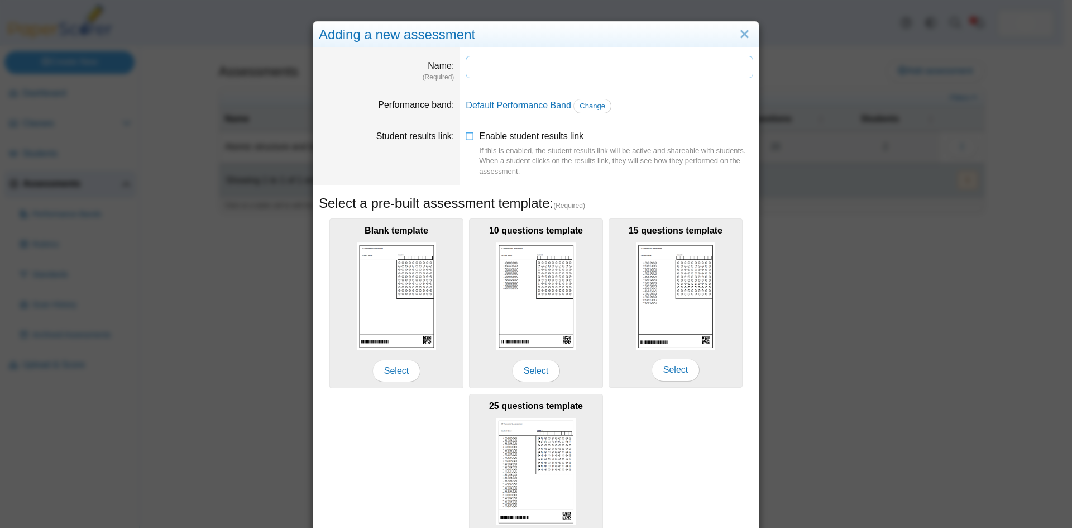
click at [481, 61] on input "Name" at bounding box center [610, 67] width 288 height 22
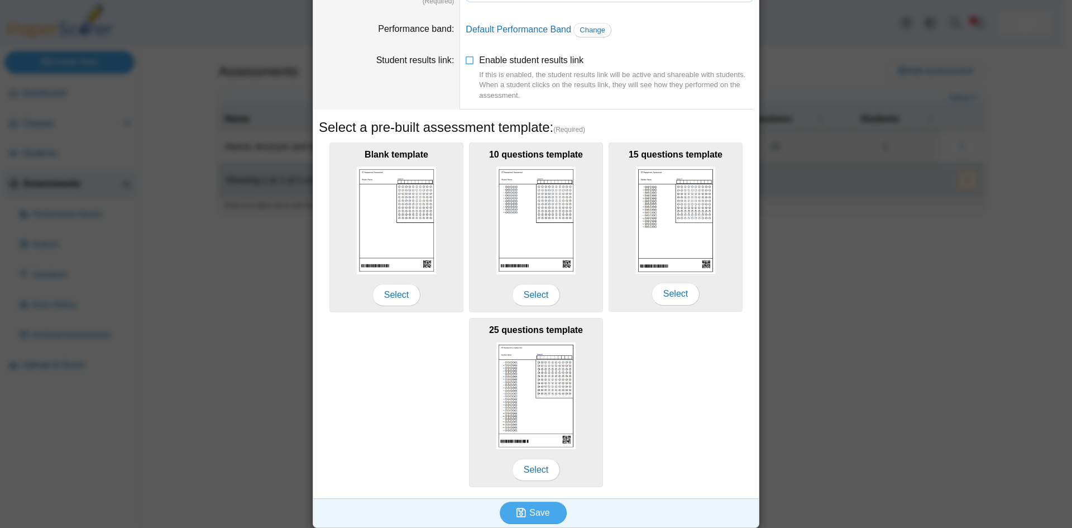
scroll to position [80, 0]
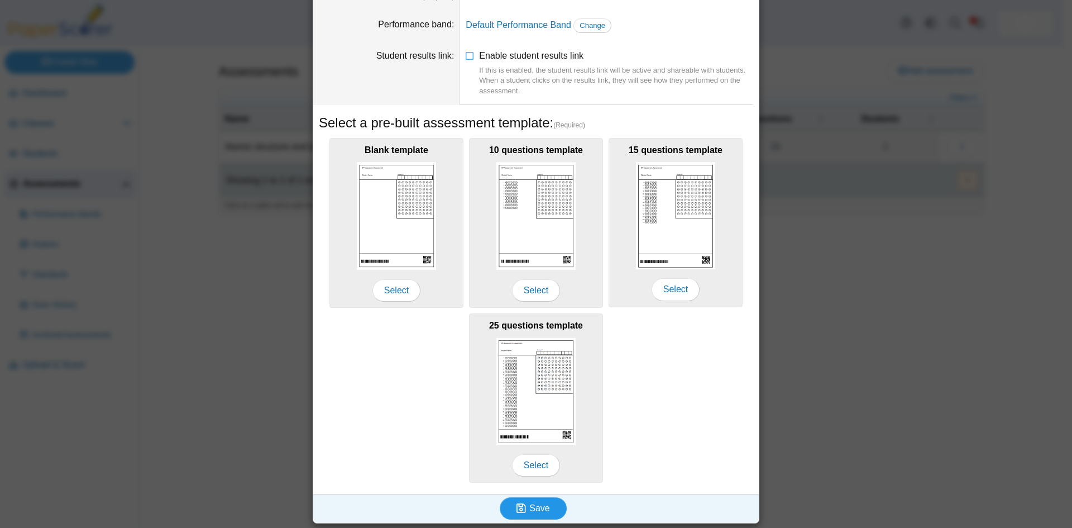
type input "**********"
click at [537, 506] on span "Save" at bounding box center [539, 507] width 20 height 9
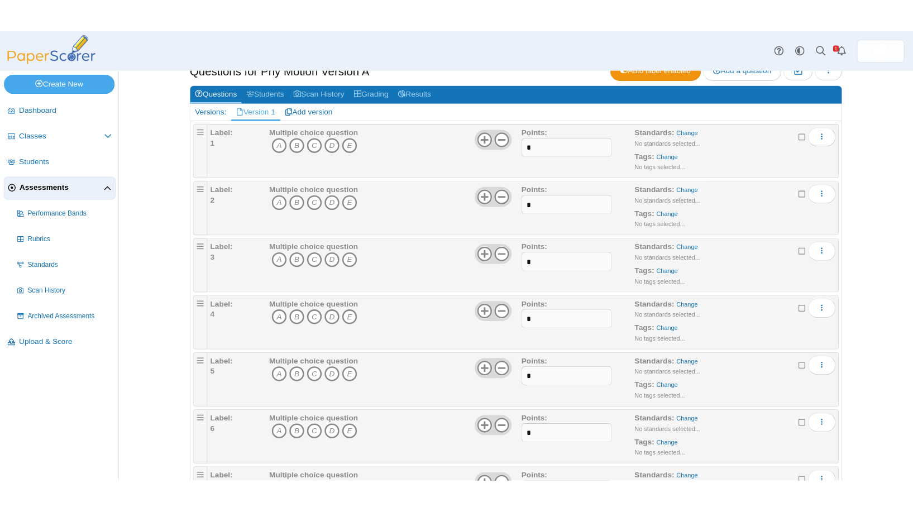
scroll to position [112, 0]
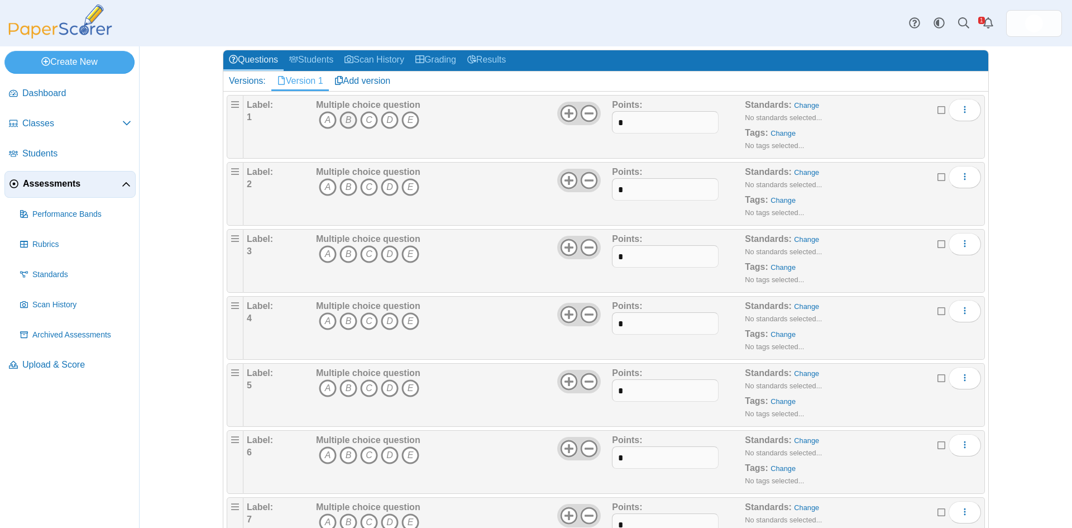
click at [344, 117] on icon "B" at bounding box center [348, 120] width 18 height 18
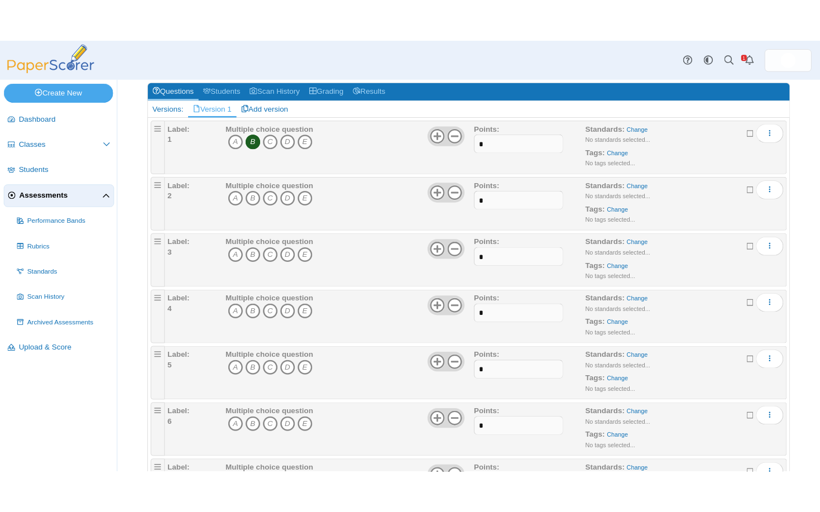
scroll to position [124, 0]
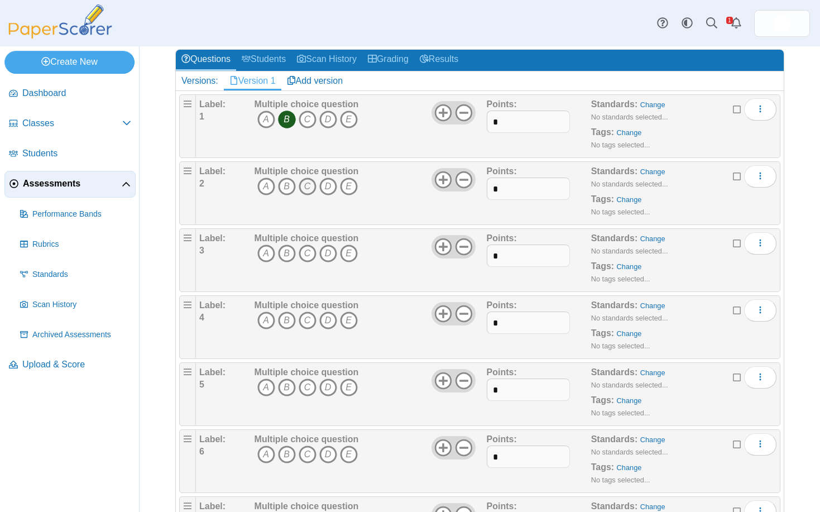
click at [309, 187] on icon "C" at bounding box center [308, 187] width 18 height 18
click at [266, 256] on icon "A" at bounding box center [266, 254] width 18 height 18
click at [325, 325] on icon "D" at bounding box center [328, 321] width 18 height 18
click at [303, 387] on icon "C" at bounding box center [308, 388] width 18 height 18
drag, startPoint x: 309, startPoint y: 452, endPoint x: 318, endPoint y: 434, distance: 19.5
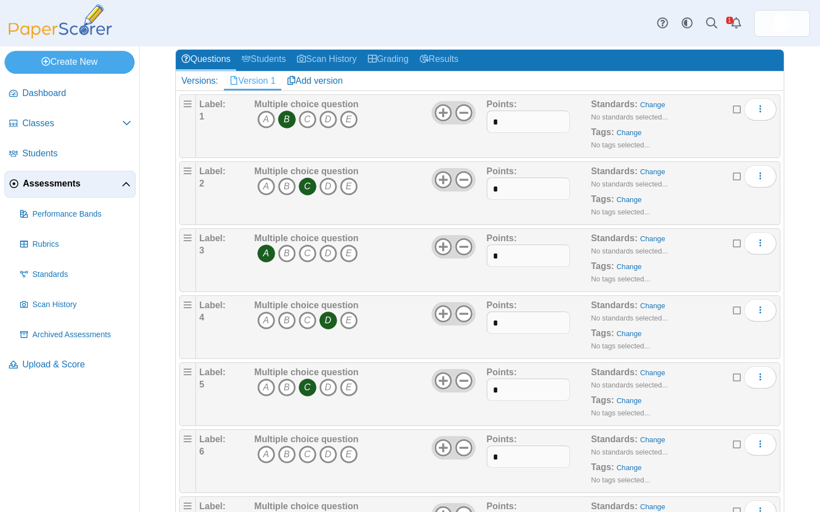
click at [311, 451] on icon "C" at bounding box center [308, 455] width 18 height 18
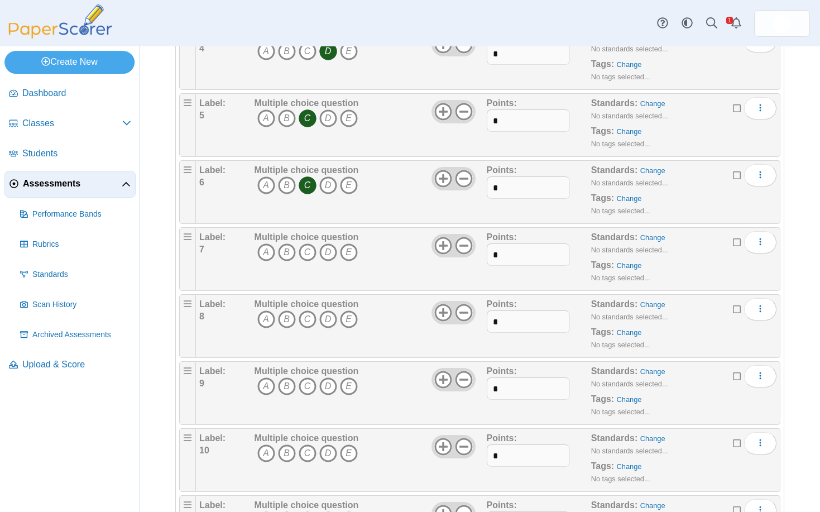
scroll to position [459, 0]
click at [305, 186] on icon "C" at bounding box center [308, 187] width 18 height 18
click at [265, 257] on icon "A" at bounding box center [266, 254] width 18 height 18
click at [327, 323] on icon "D" at bounding box center [328, 321] width 18 height 18
click at [327, 386] on icon "D" at bounding box center [328, 388] width 18 height 18
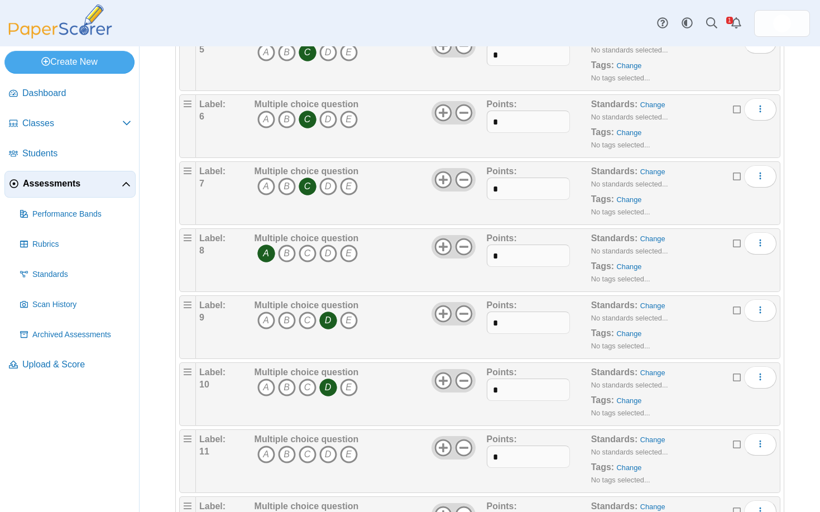
scroll to position [571, 0]
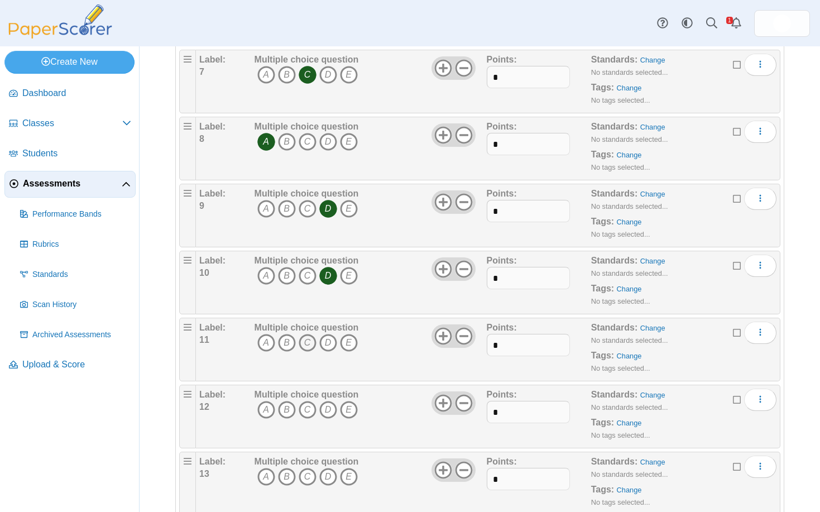
click at [313, 337] on icon "C" at bounding box center [308, 343] width 18 height 18
click at [309, 408] on icon "C" at bounding box center [308, 410] width 18 height 18
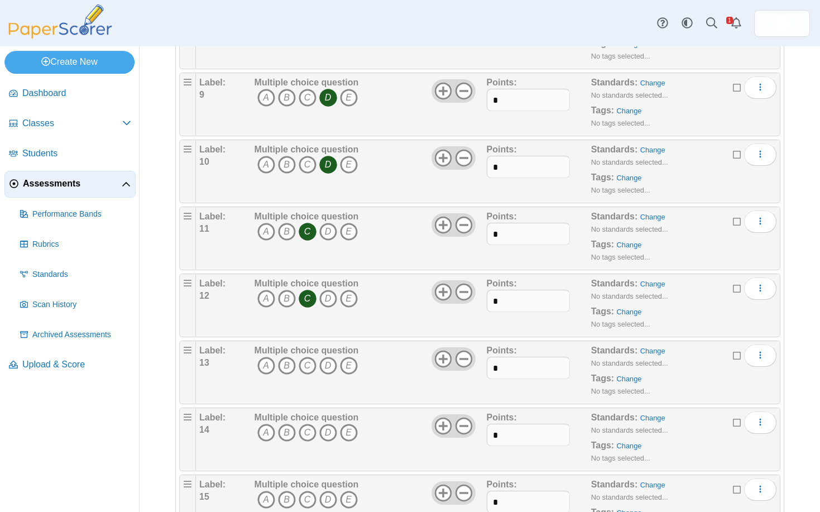
scroll to position [683, 0]
click at [327, 369] on icon "D" at bounding box center [328, 365] width 18 height 18
drag, startPoint x: 285, startPoint y: 431, endPoint x: 297, endPoint y: 431, distance: 11.7
click at [291, 431] on icon "B" at bounding box center [287, 432] width 18 height 18
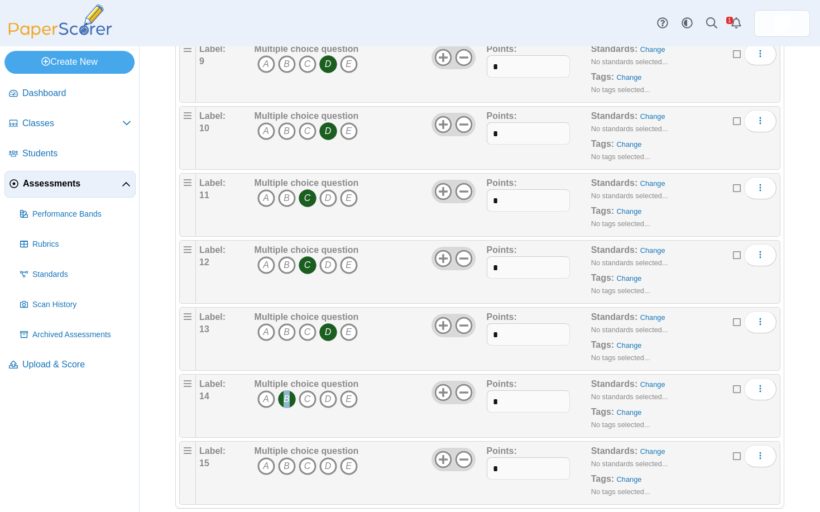
scroll to position [734, 0]
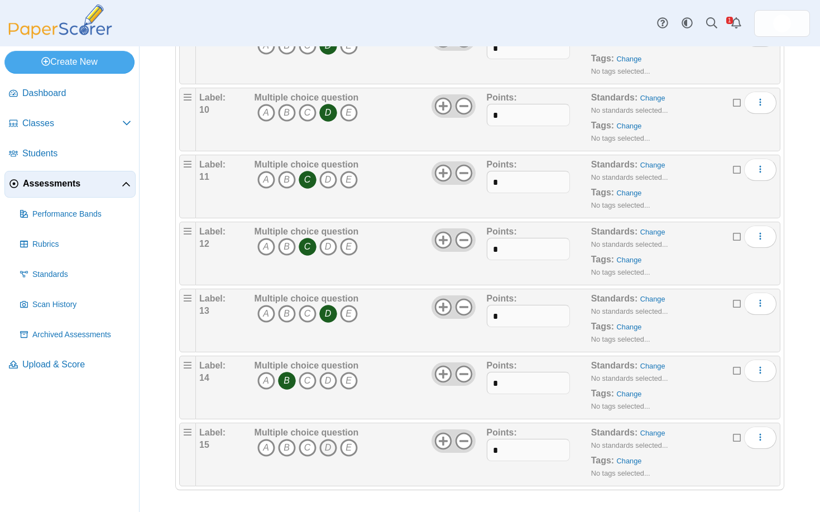
click at [333, 446] on icon "D" at bounding box center [328, 448] width 18 height 18
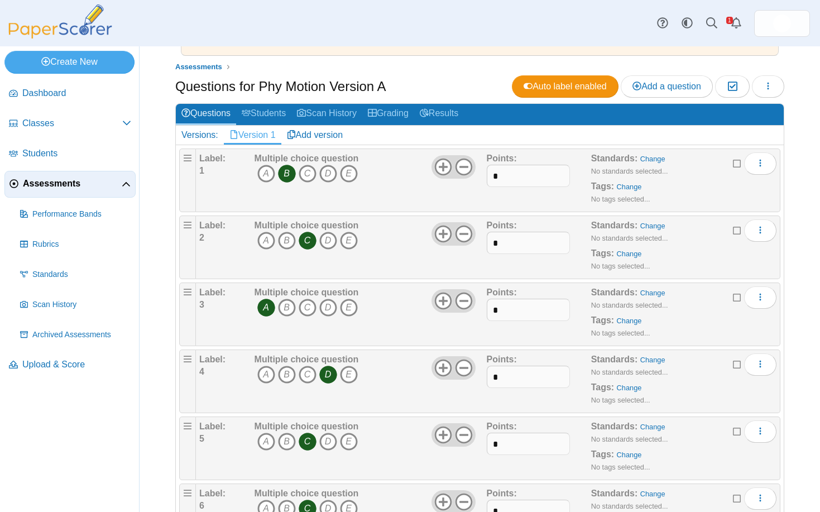
scroll to position [64, 0]
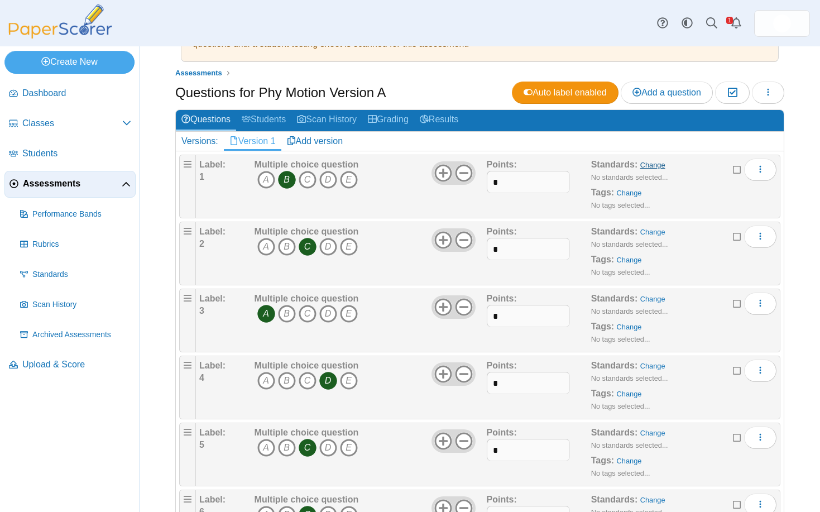
click at [646, 166] on link "Change" at bounding box center [652, 165] width 25 height 8
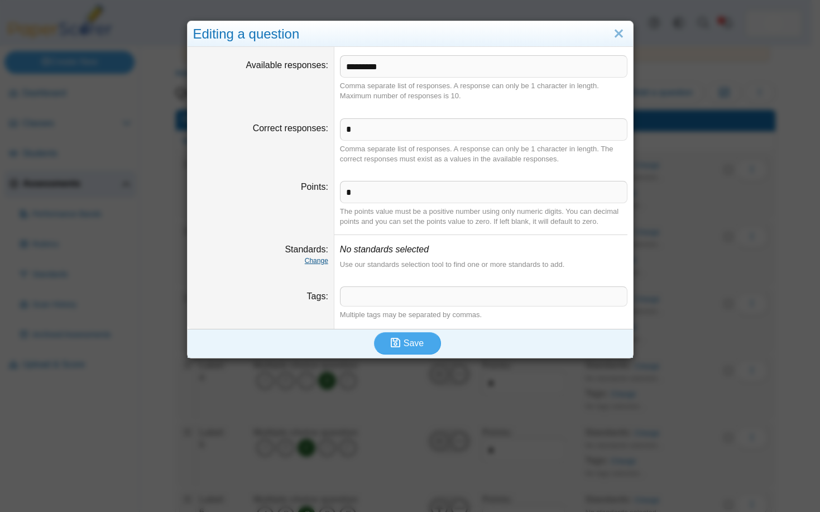
click at [314, 264] on link "Change" at bounding box center [316, 261] width 23 height 8
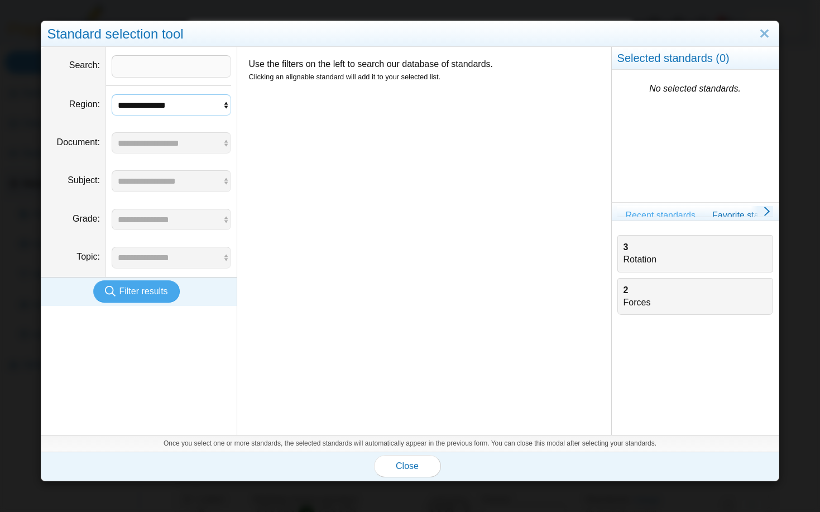
click at [226, 104] on select "**********" at bounding box center [172, 104] width 120 height 21
select select "*"
click at [112, 94] on select "**********" at bounding box center [172, 104] width 120 height 21
click at [184, 68] on input "Search" at bounding box center [172, 66] width 120 height 22
type input "*"
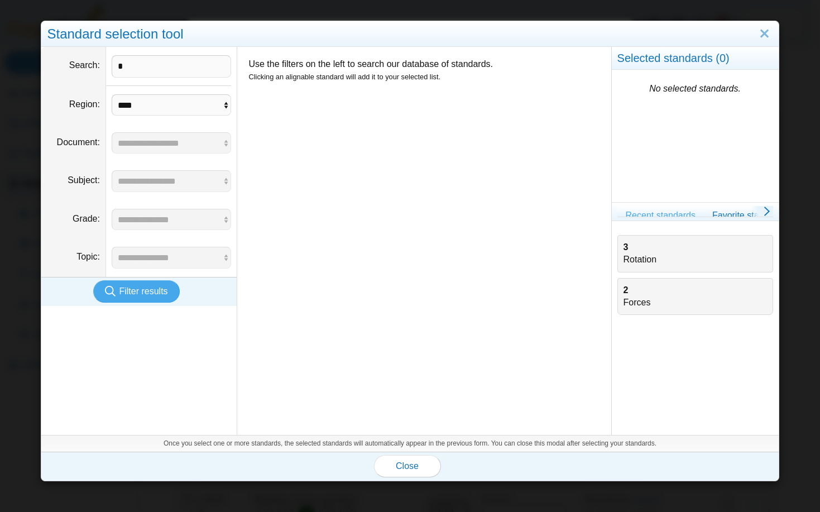
click at [319, 127] on div "Use the filters on the left to search our database of standards. Clicking an al…" at bounding box center [424, 241] width 374 height 388
click at [149, 291] on span "Filter results" at bounding box center [143, 290] width 49 height 9
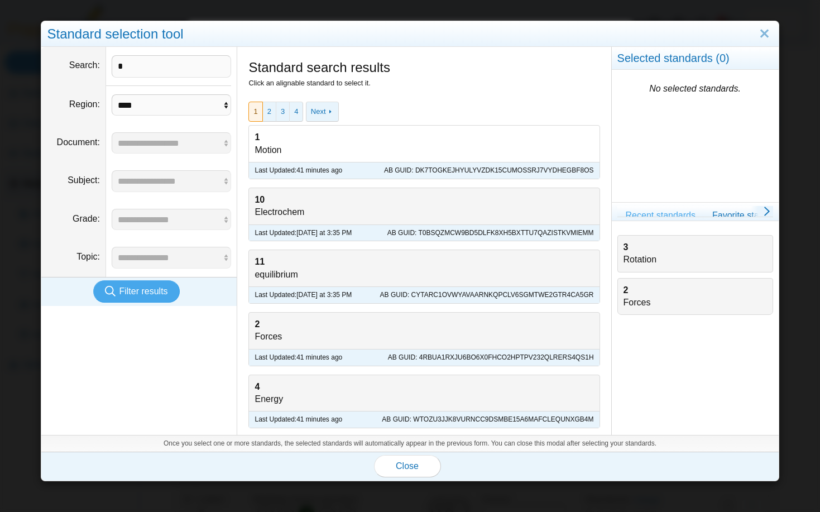
click at [274, 146] on div "1 Motion" at bounding box center [424, 144] width 350 height 36
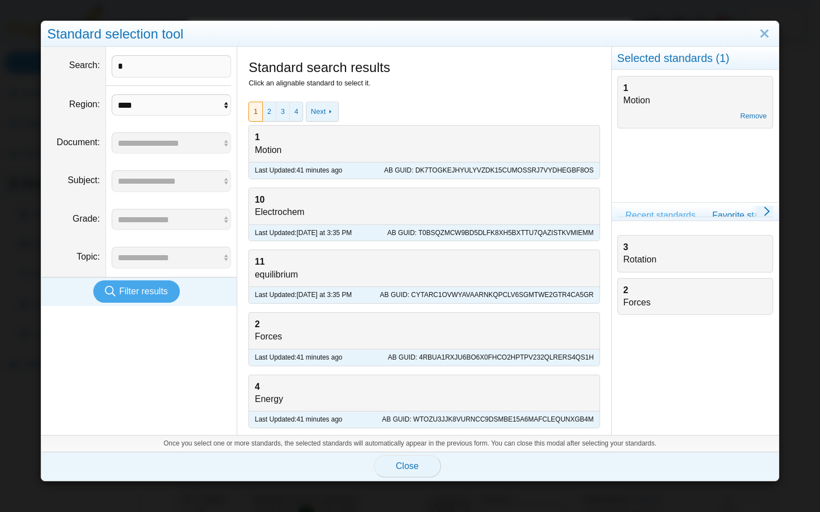
click at [396, 470] on span "Close" at bounding box center [407, 465] width 23 height 9
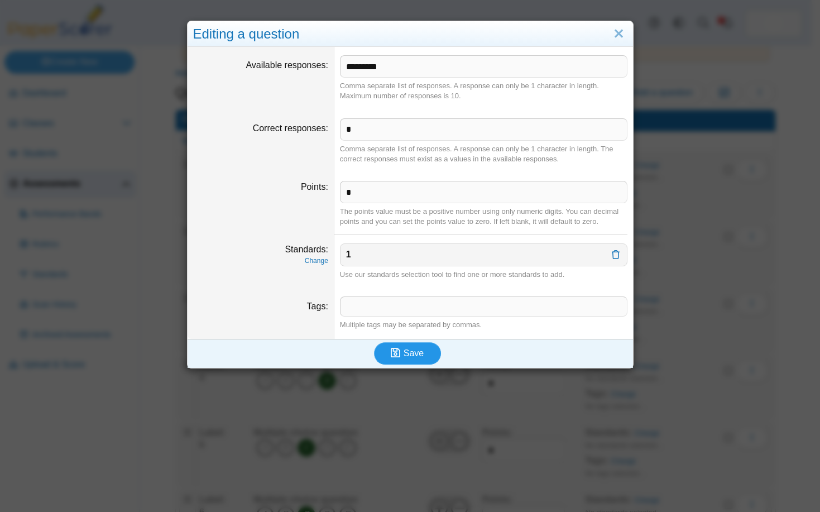
click at [395, 349] on use "submit" at bounding box center [395, 352] width 9 height 9
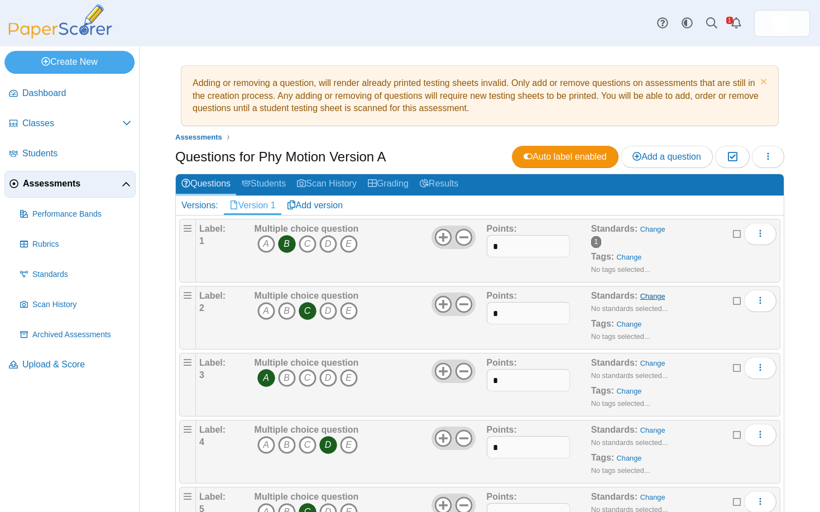
click at [646, 295] on link "Change" at bounding box center [652, 296] width 25 height 8
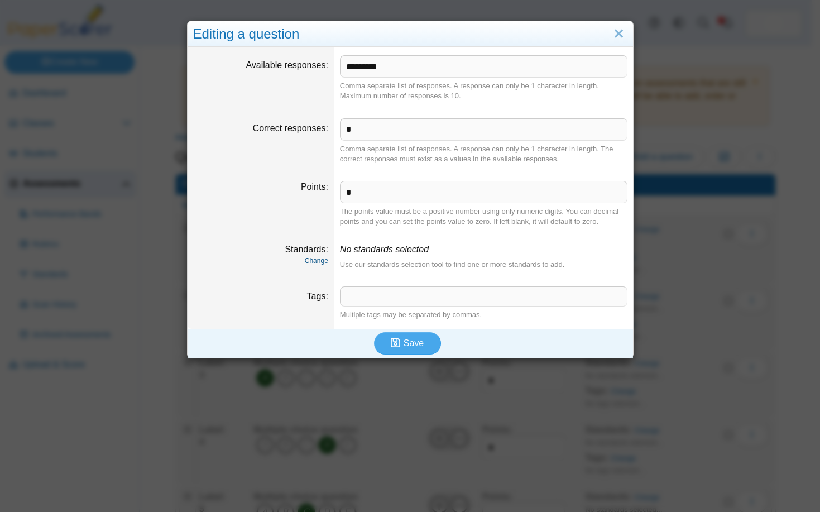
click at [317, 260] on link "Change" at bounding box center [316, 261] width 23 height 8
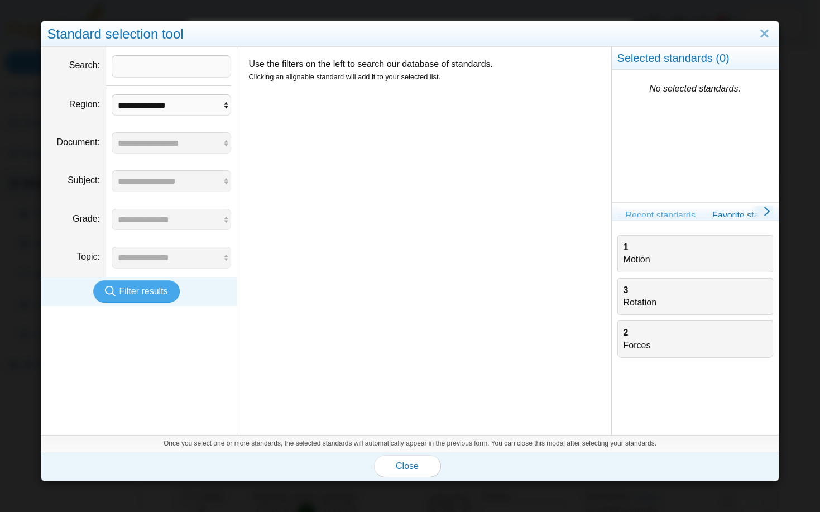
click at [630, 259] on div "1 Motion" at bounding box center [695, 253] width 143 height 25
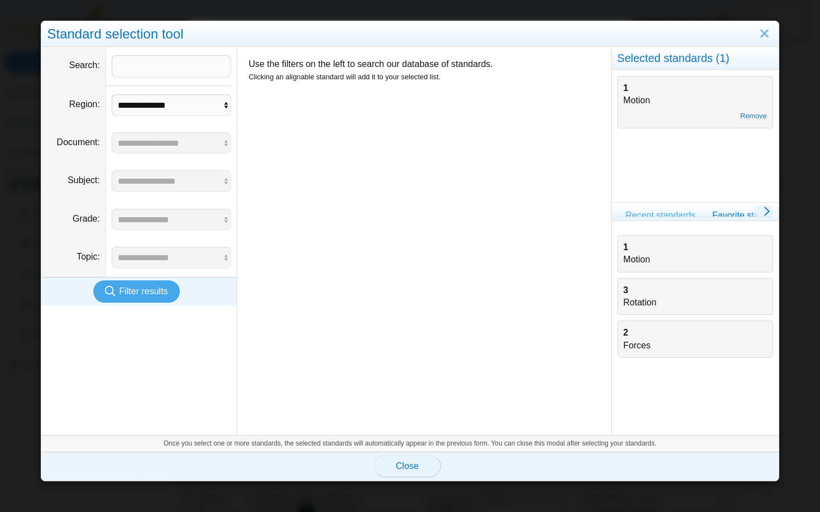
click at [397, 466] on span "Close" at bounding box center [407, 465] width 23 height 9
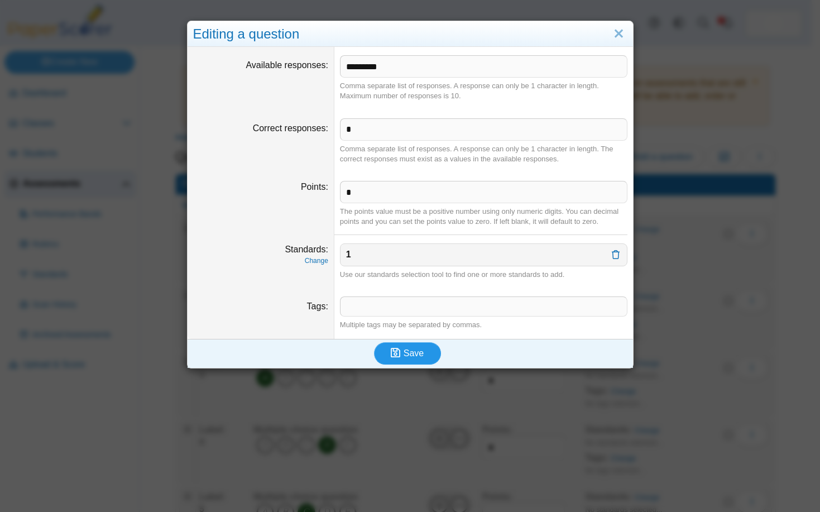
click at [404, 357] on span "Save" at bounding box center [414, 352] width 20 height 9
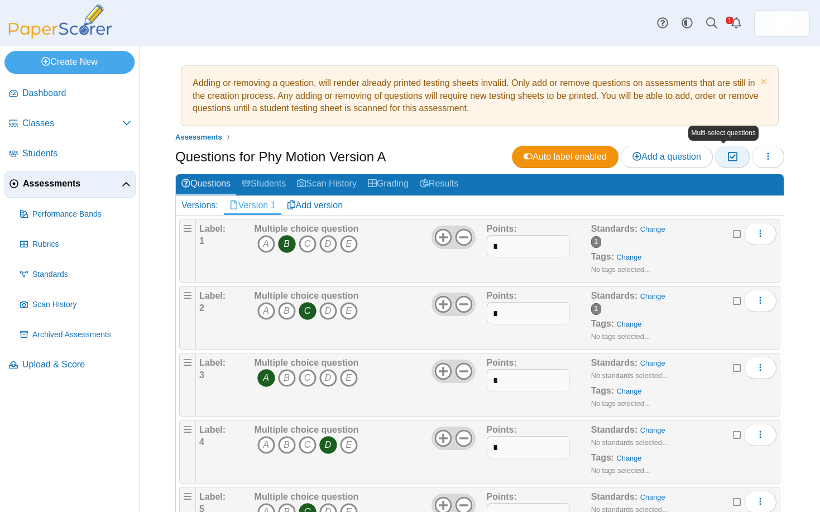
click at [727, 156] on icon "button" at bounding box center [732, 156] width 11 height 9
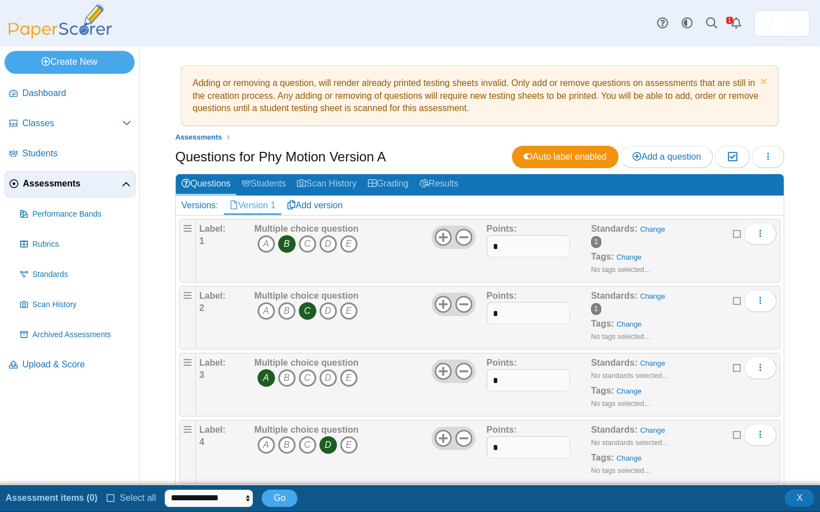
click at [733, 298] on icon at bounding box center [737, 300] width 9 height 8
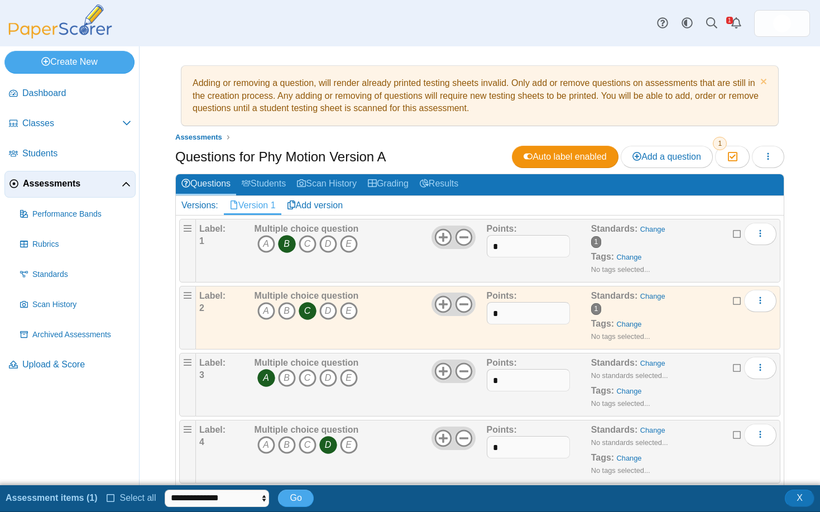
click at [692, 376] on div "Standards: Change No standards selected... Tags: Change No tags selected..." at bounding box center [669, 385] width 157 height 56
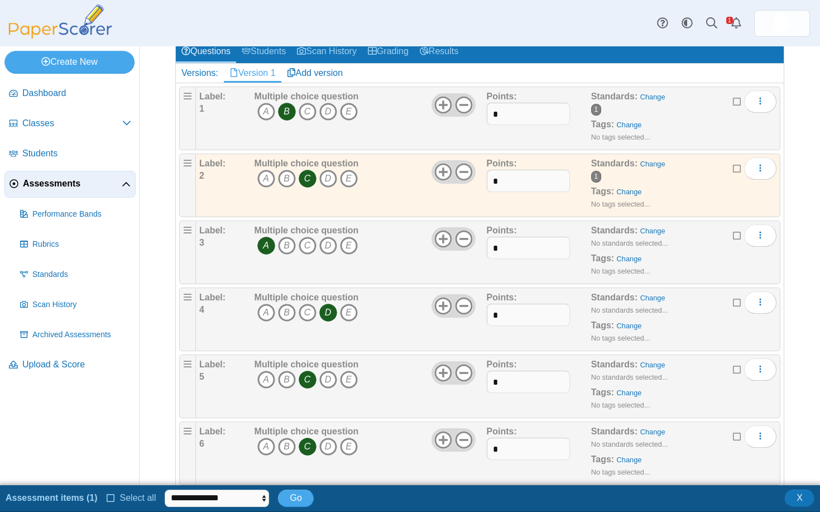
scroll to position [167, 0]
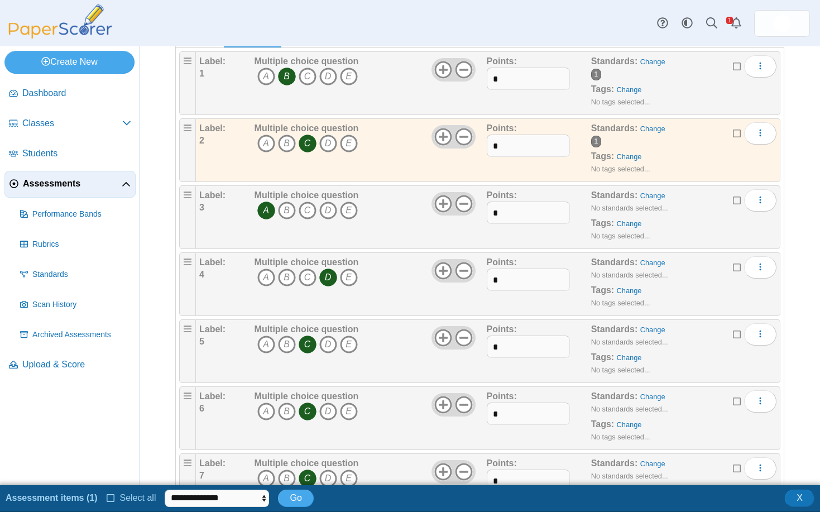
click at [734, 197] on div "Edit Add alternate response Duplicate Delete" at bounding box center [755, 200] width 44 height 22
click at [733, 199] on icon at bounding box center [737, 199] width 9 height 8
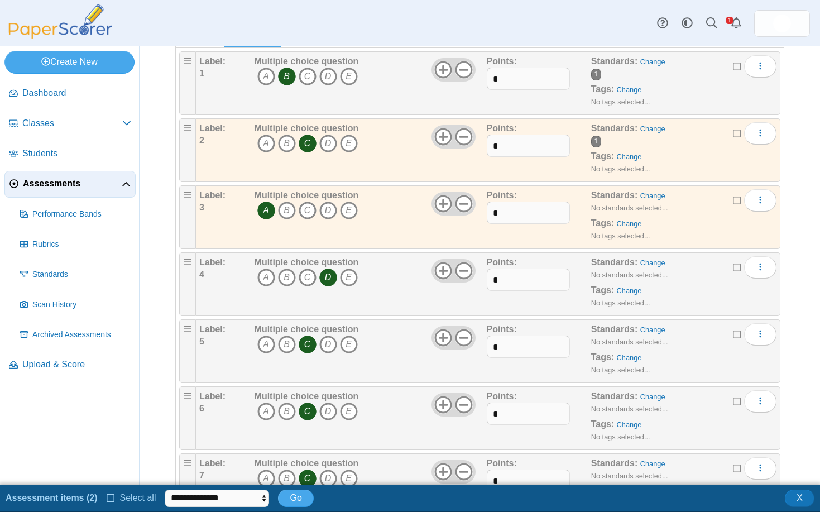
click at [733, 265] on icon at bounding box center [737, 266] width 9 height 8
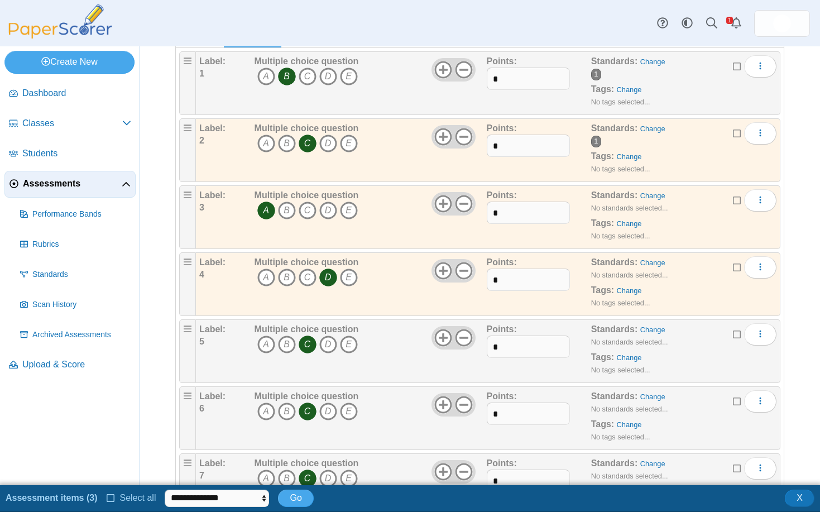
click at [733, 334] on icon at bounding box center [737, 333] width 9 height 8
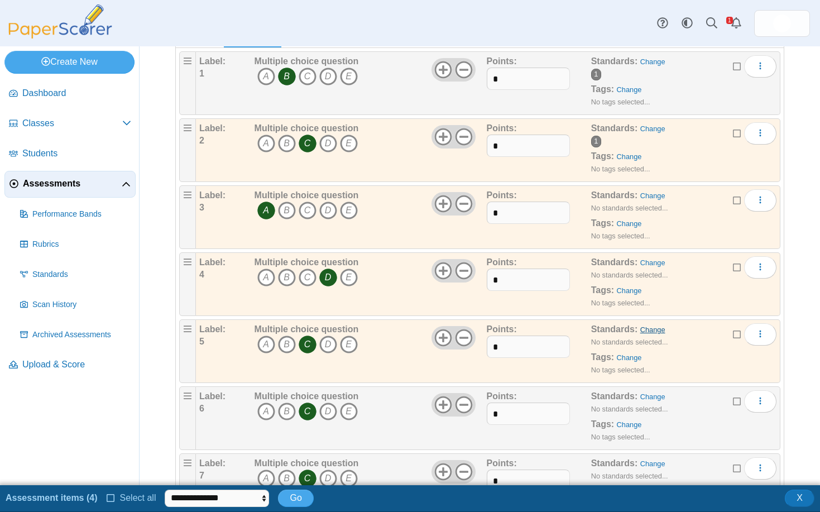
click at [651, 329] on link "Change" at bounding box center [652, 329] width 25 height 8
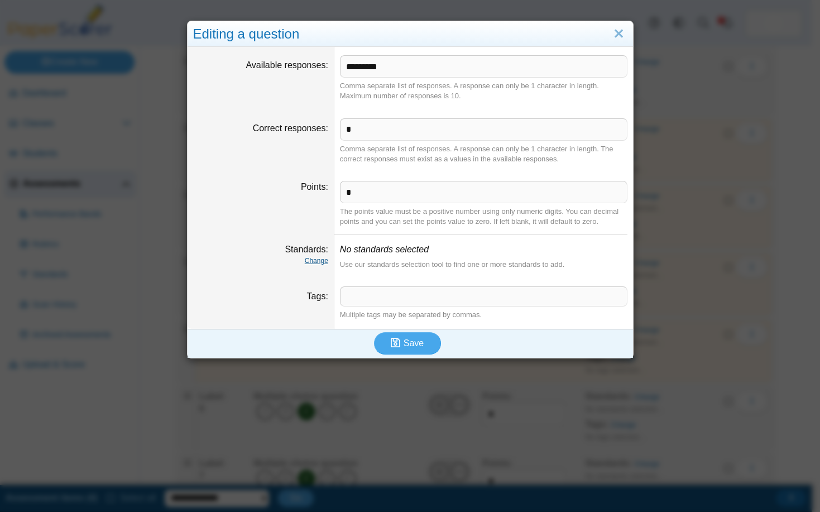
click at [313, 260] on link "Change" at bounding box center [316, 261] width 23 height 8
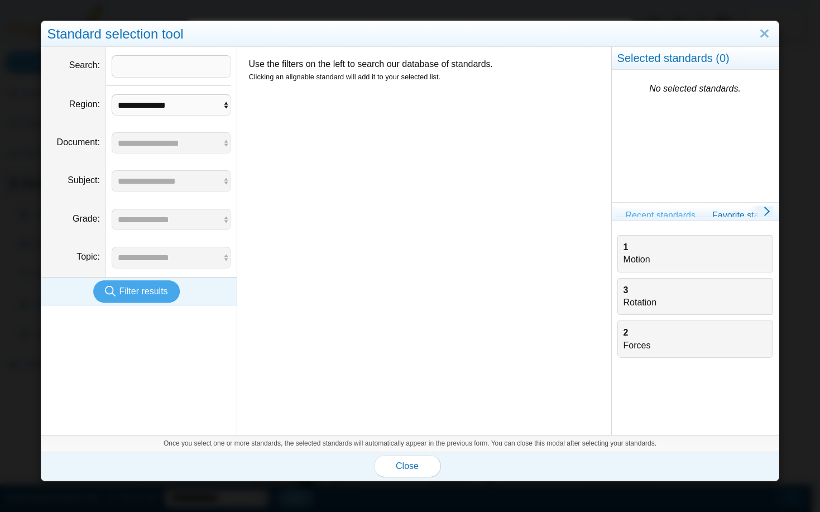
click at [628, 258] on div "1 Motion" at bounding box center [695, 253] width 143 height 25
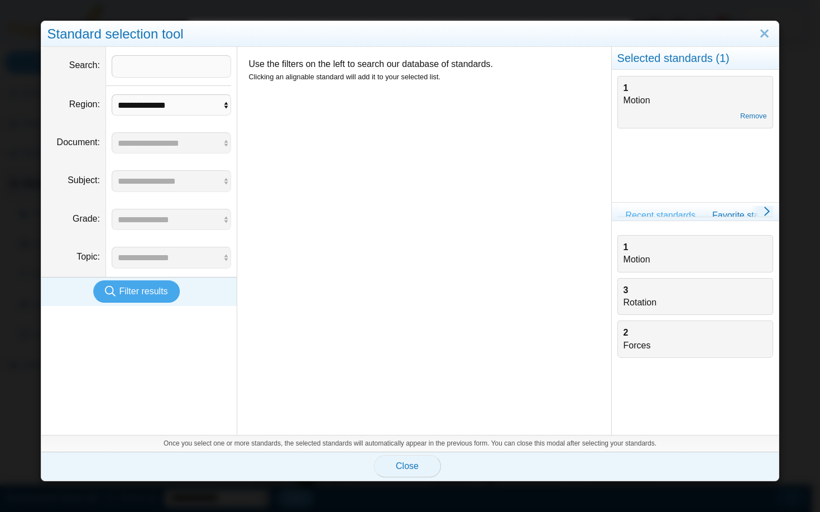
click at [398, 464] on span "Close" at bounding box center [407, 465] width 23 height 9
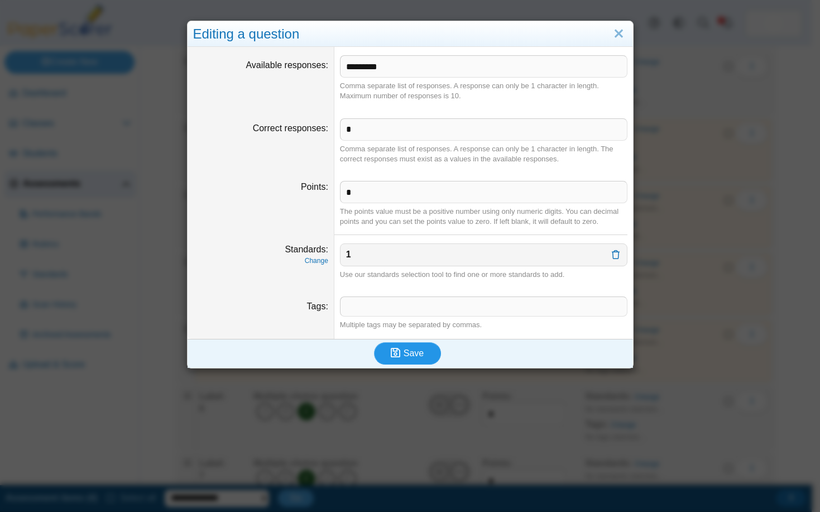
click at [411, 353] on span "Save" at bounding box center [414, 352] width 20 height 9
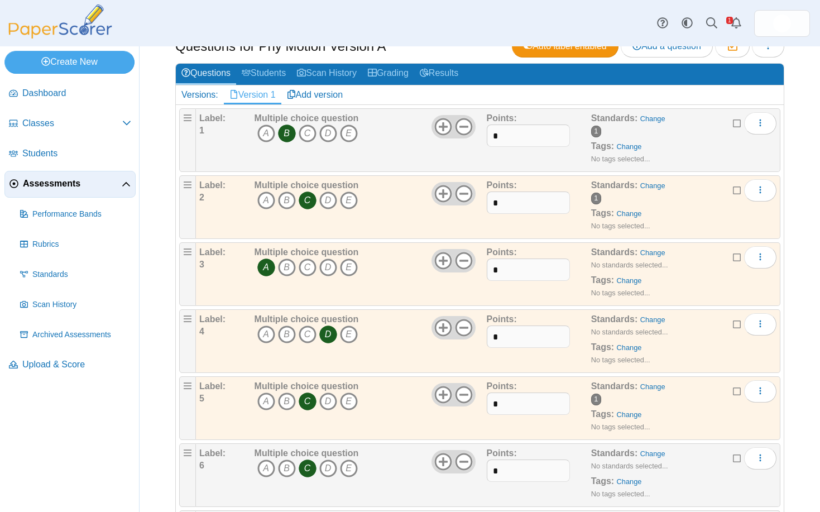
scroll to position [112, 0]
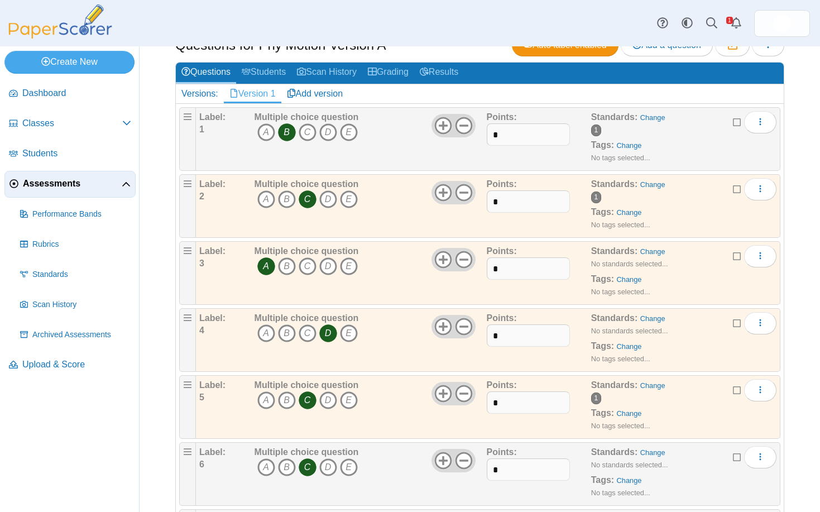
click at [703, 346] on div "Standards: Change No standards selected... Tags: Change No tags selected..." at bounding box center [669, 340] width 157 height 56
click at [733, 323] on icon at bounding box center [737, 322] width 9 height 8
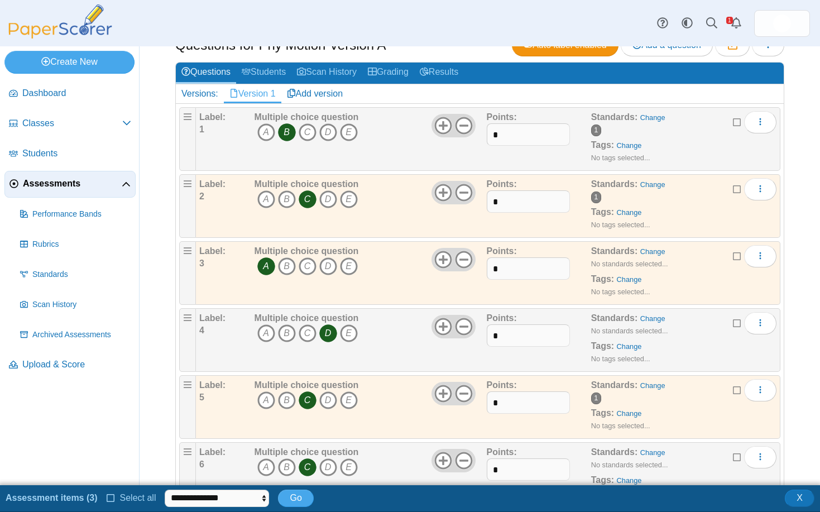
click at [733, 390] on icon at bounding box center [737, 389] width 9 height 8
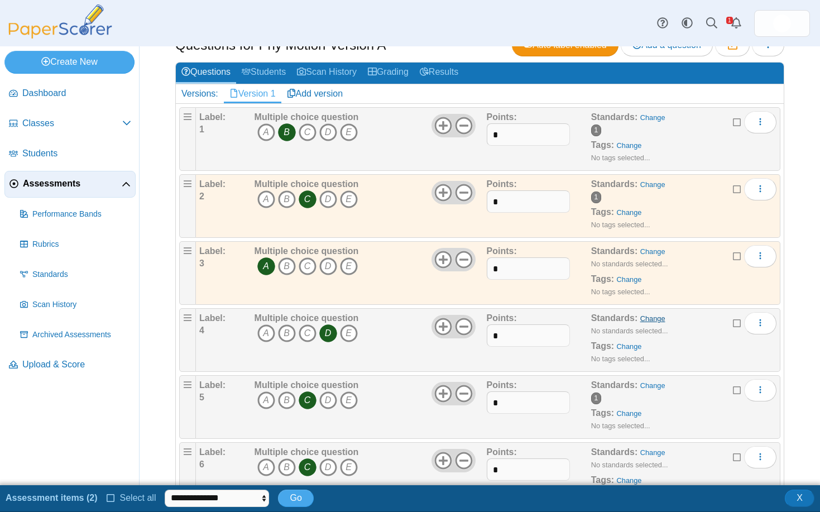
click at [640, 320] on link "Change" at bounding box center [652, 318] width 25 height 8
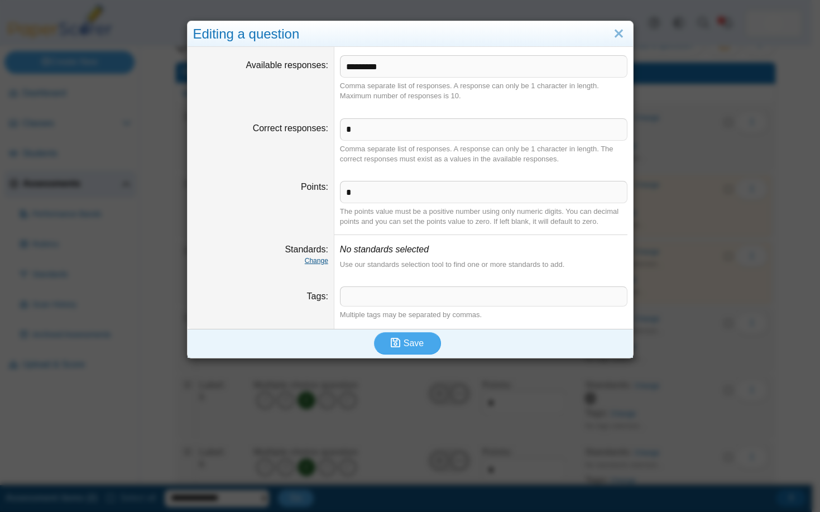
click at [311, 257] on link "Change" at bounding box center [316, 261] width 23 height 8
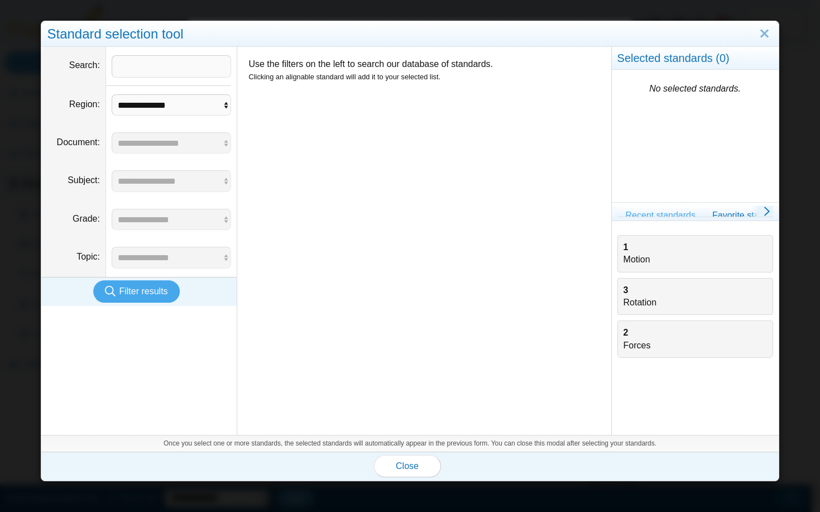
click at [626, 261] on div "1 Motion" at bounding box center [695, 253] width 143 height 25
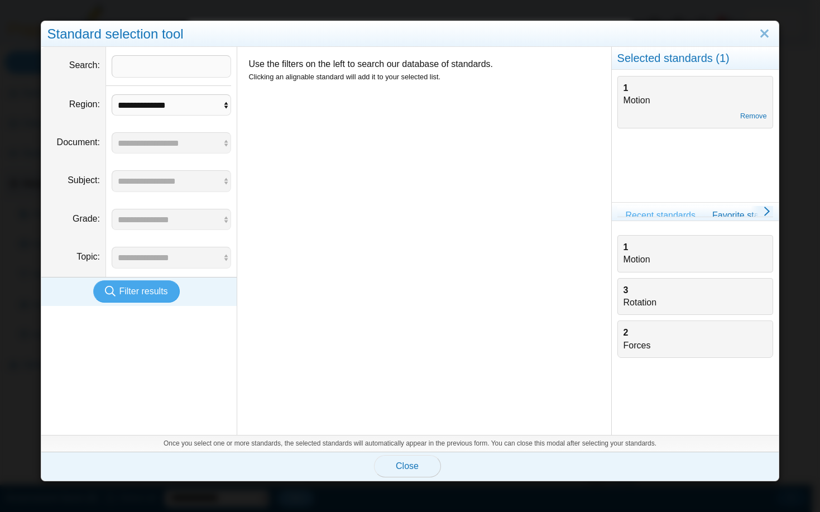
click at [413, 464] on span "Close" at bounding box center [407, 465] width 23 height 9
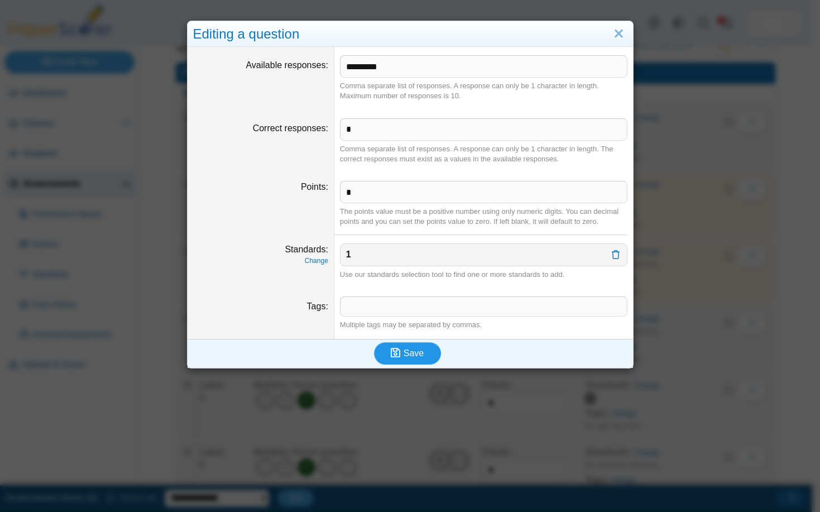
drag, startPoint x: 403, startPoint y: 360, endPoint x: 409, endPoint y: 360, distance: 6.2
click at [404, 360] on button "Save" at bounding box center [407, 353] width 67 height 22
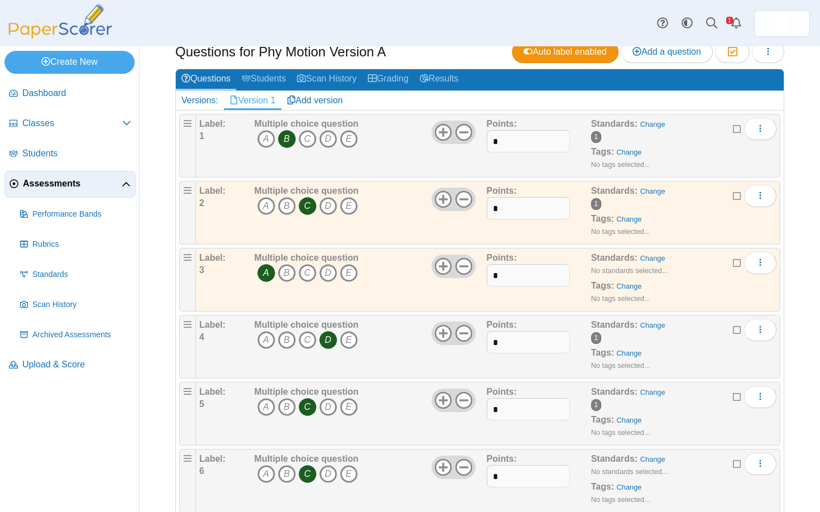
scroll to position [112, 0]
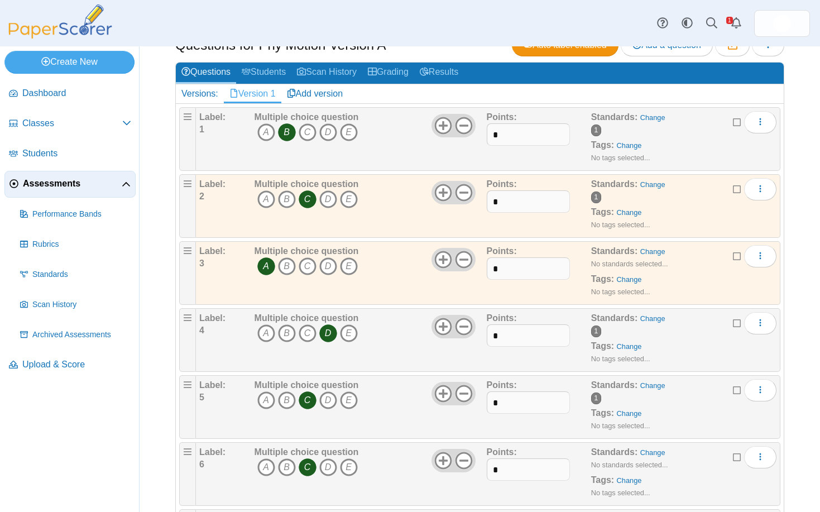
click at [686, 344] on div "Standards: Change 1 Tags: Change No tags selected..." at bounding box center [669, 340] width 157 height 56
click at [676, 290] on div "Standards: Change No standards selected... Tags: Change No tags selected..." at bounding box center [669, 273] width 157 height 56
click at [733, 255] on icon at bounding box center [737, 255] width 9 height 8
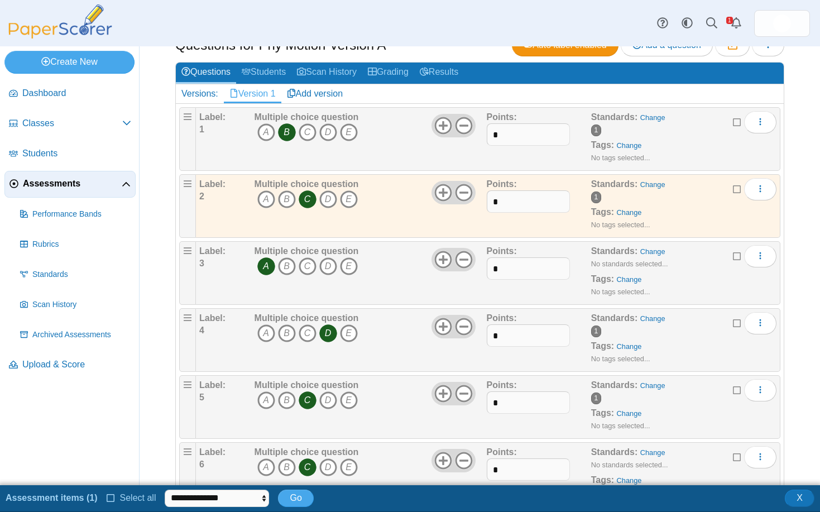
click at [733, 185] on icon at bounding box center [737, 188] width 9 height 8
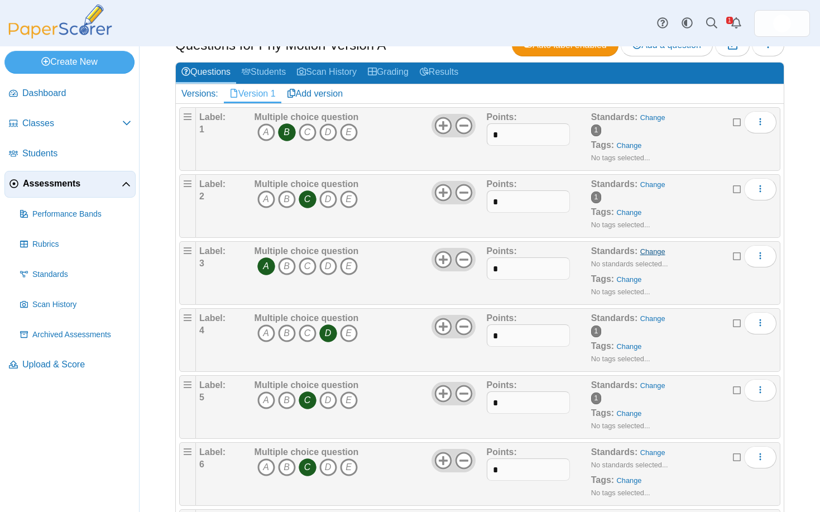
click at [642, 249] on link "Change" at bounding box center [652, 251] width 25 height 8
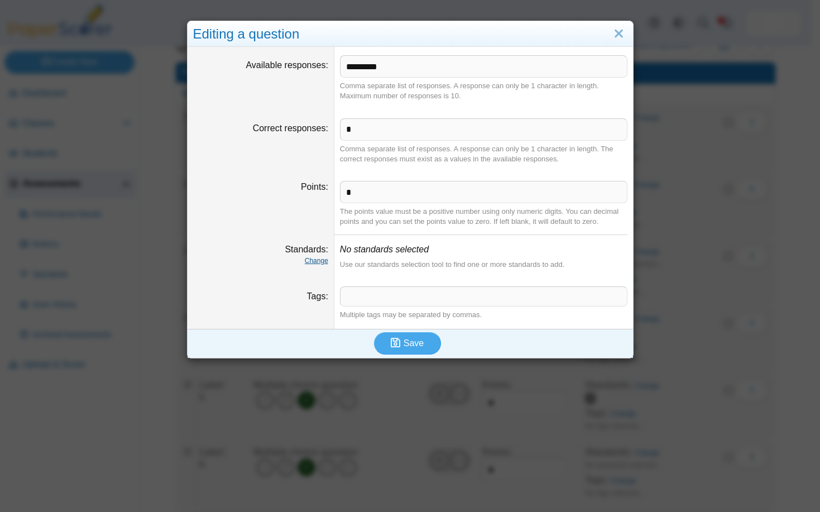
click at [313, 262] on link "Change" at bounding box center [316, 261] width 23 height 8
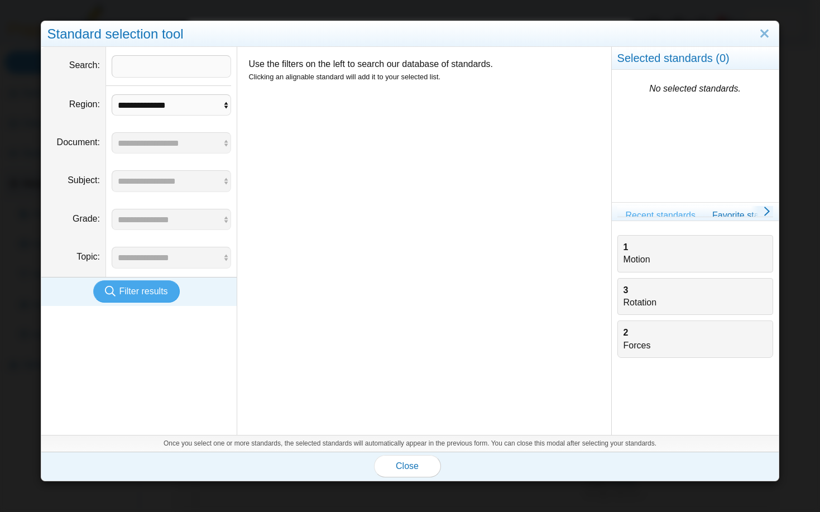
click at [624, 251] on b "1" at bounding box center [626, 246] width 5 height 9
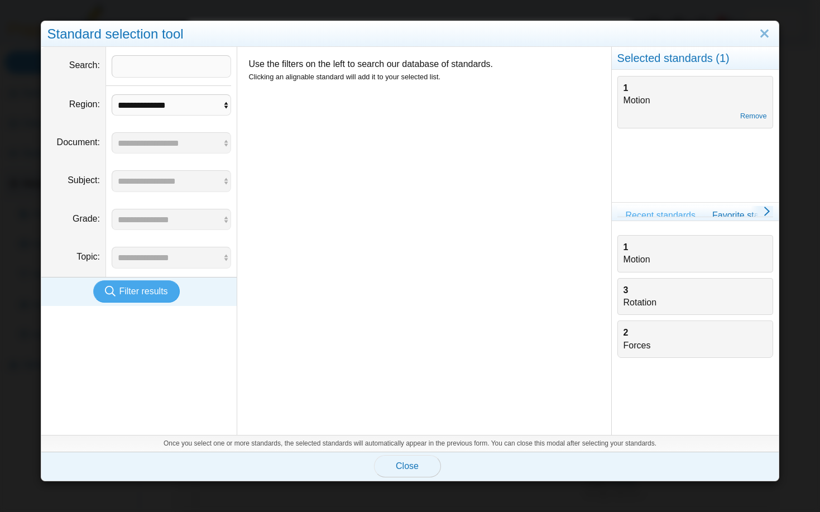
click at [413, 471] on span "Close" at bounding box center [407, 465] width 23 height 9
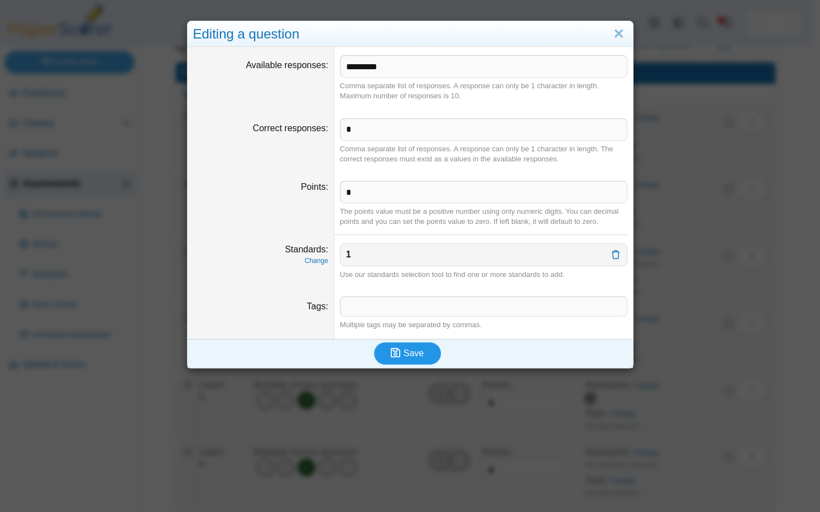
click at [417, 353] on span "Save" at bounding box center [414, 352] width 20 height 9
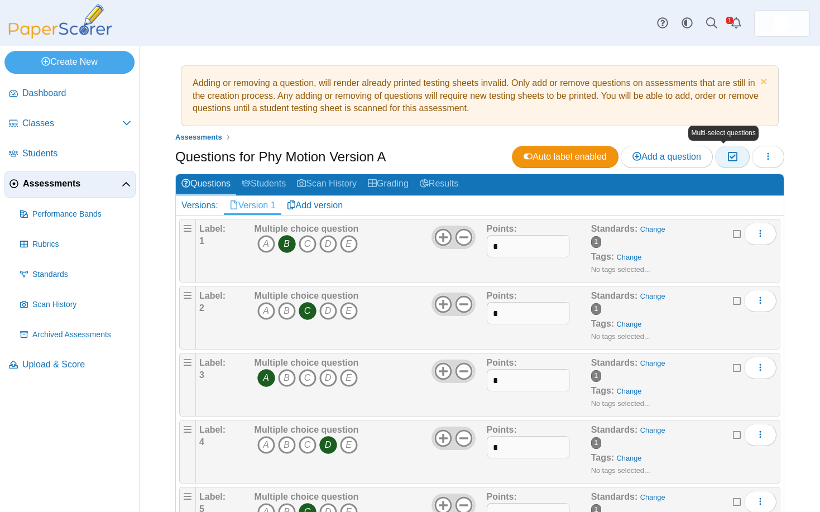
click at [718, 156] on button "Moderation 0" at bounding box center [732, 157] width 34 height 22
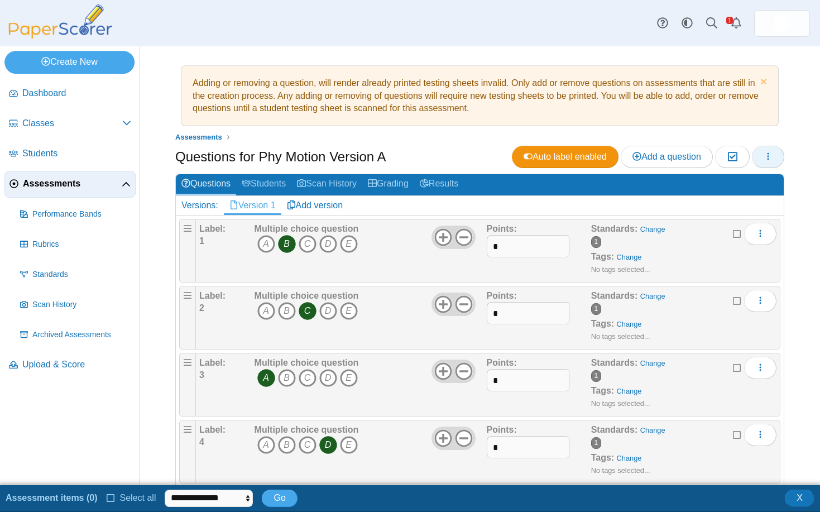
click at [768, 156] on use "button" at bounding box center [769, 156] width 2 height 7
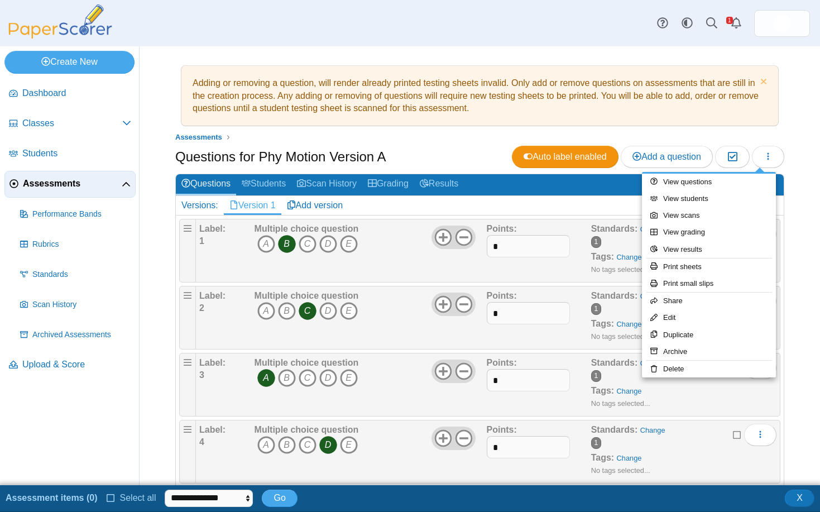
click at [670, 396] on div "Standards: Change 1 Tags: Change No tags selected..." at bounding box center [669, 385] width 157 height 56
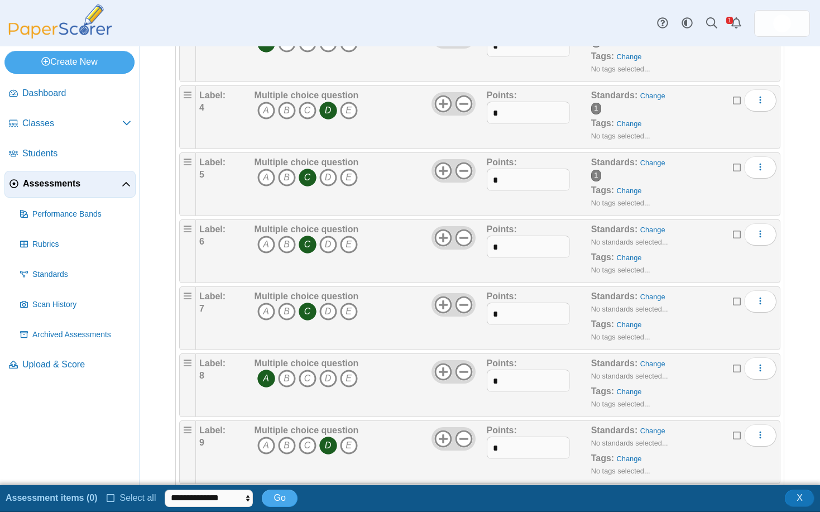
scroll to position [335, 0]
click at [640, 226] on link "Change" at bounding box center [652, 229] width 25 height 8
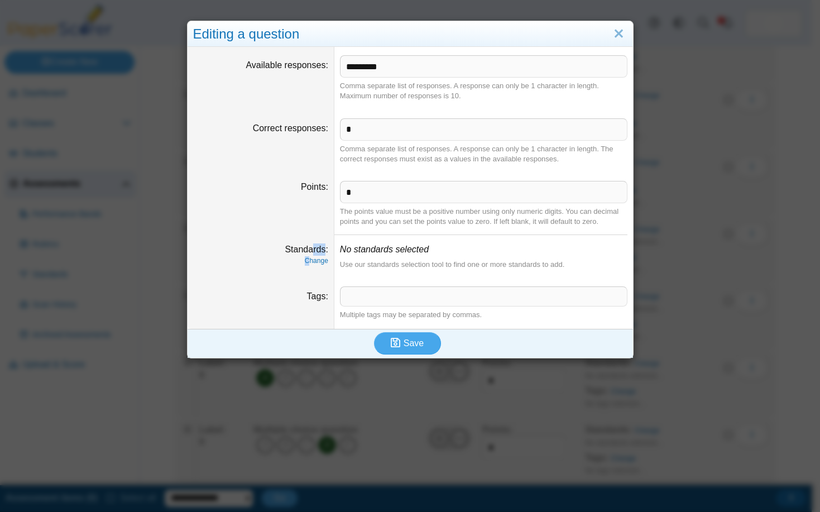
click at [308, 255] on div "Standards Change" at bounding box center [260, 254] width 135 height 22
click at [312, 262] on link "Change" at bounding box center [316, 261] width 23 height 8
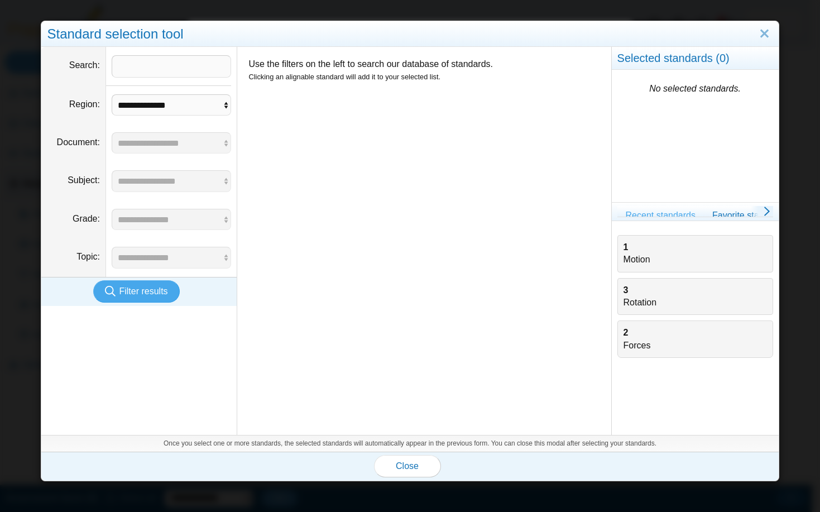
click at [639, 251] on div "1 Motion" at bounding box center [695, 253] width 143 height 25
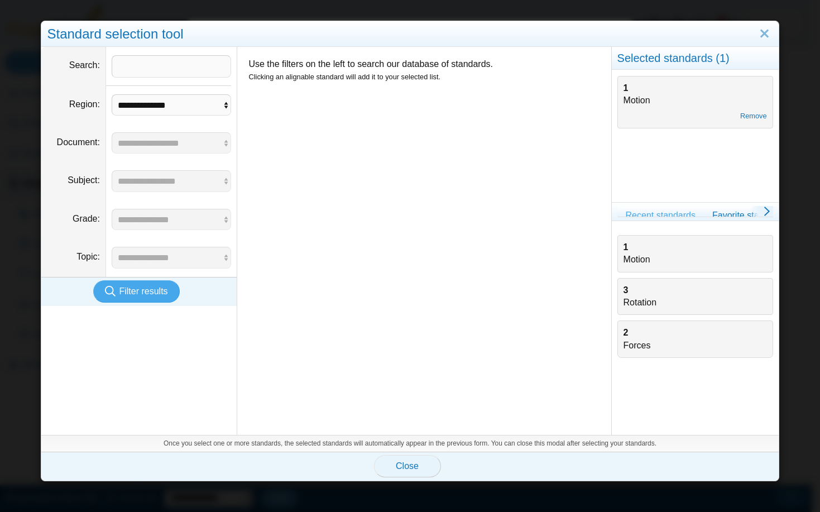
click at [405, 465] on span "Close" at bounding box center [407, 465] width 23 height 9
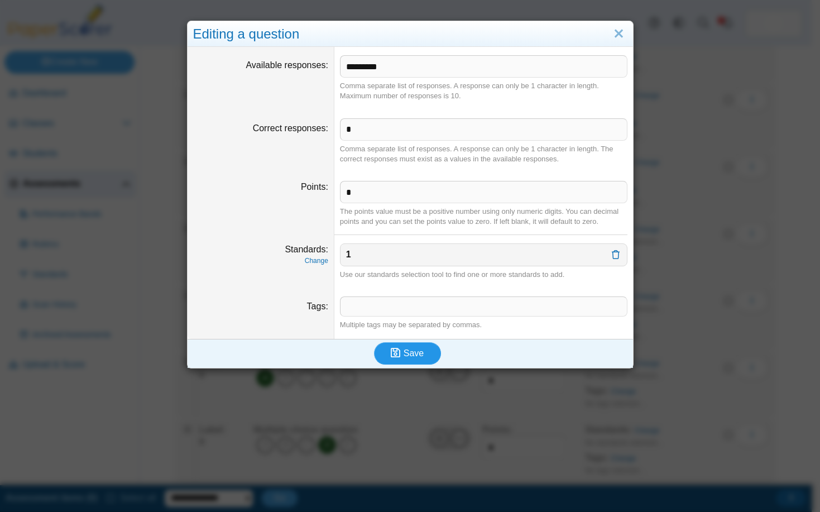
click at [420, 355] on button "Save" at bounding box center [407, 353] width 67 height 22
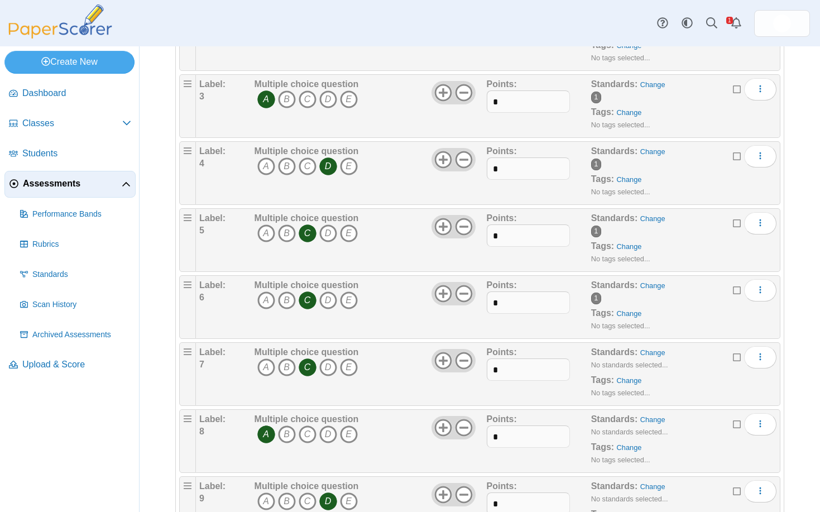
scroll to position [279, 0]
click at [733, 354] on icon at bounding box center [737, 356] width 9 height 8
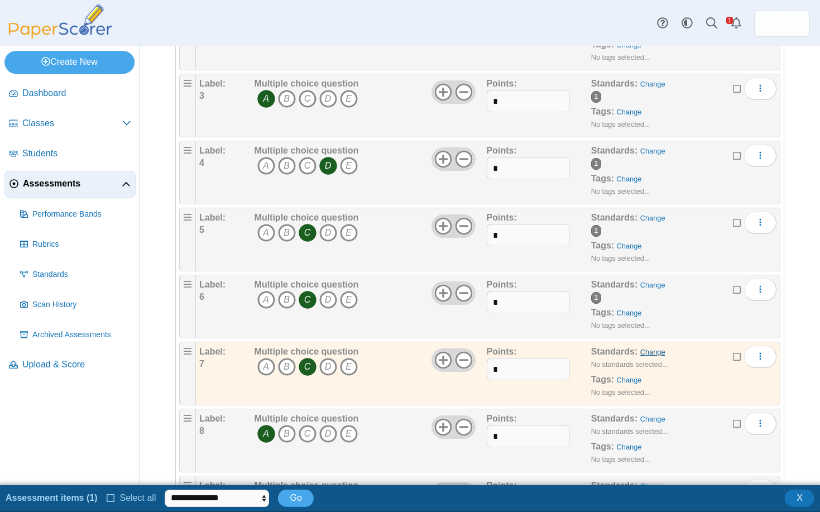
click at [643, 353] on link "Change" at bounding box center [652, 352] width 25 height 8
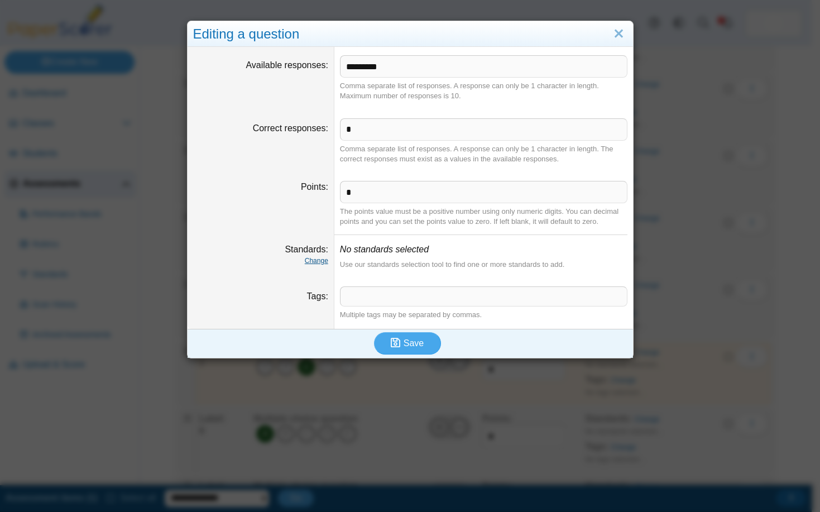
click at [318, 258] on link "Change" at bounding box center [316, 261] width 23 height 8
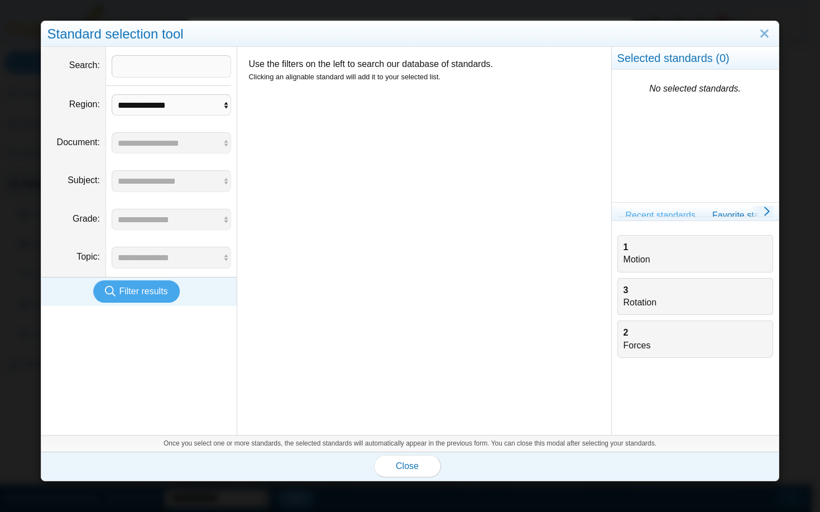
click at [627, 256] on div "1 Motion" at bounding box center [695, 253] width 143 height 25
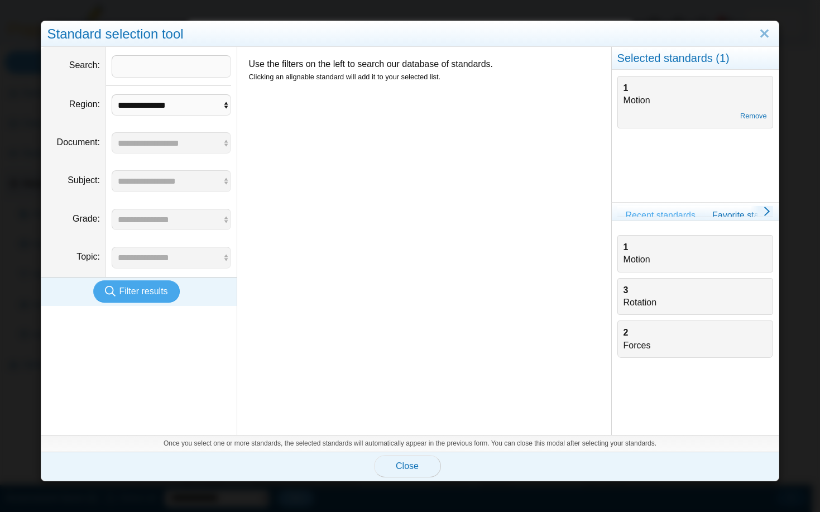
click at [396, 466] on span "Close" at bounding box center [407, 465] width 23 height 9
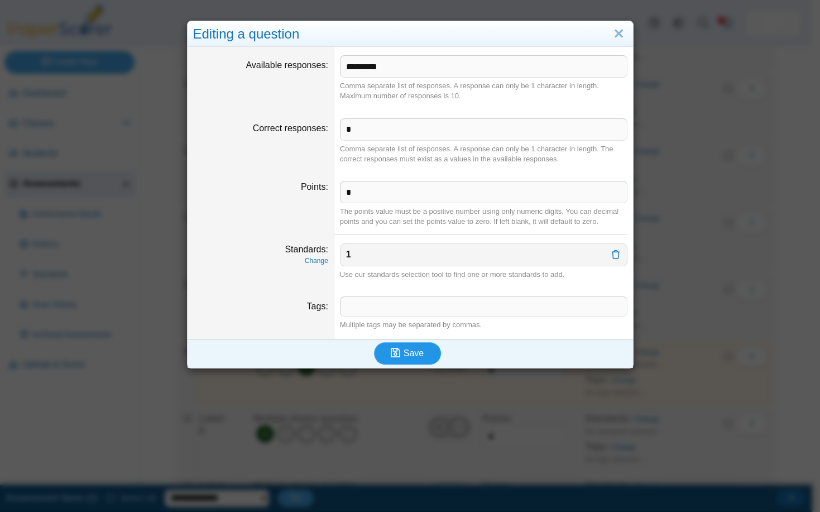
click at [416, 357] on span "Save" at bounding box center [414, 352] width 20 height 9
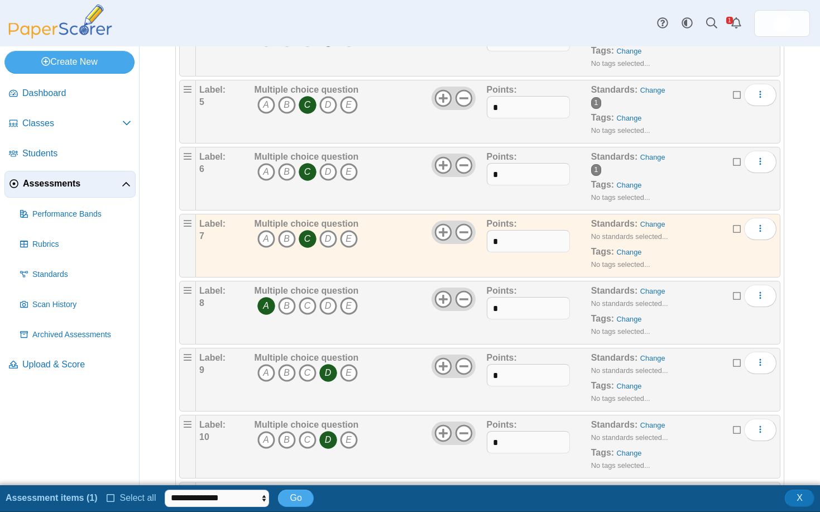
scroll to position [447, 0]
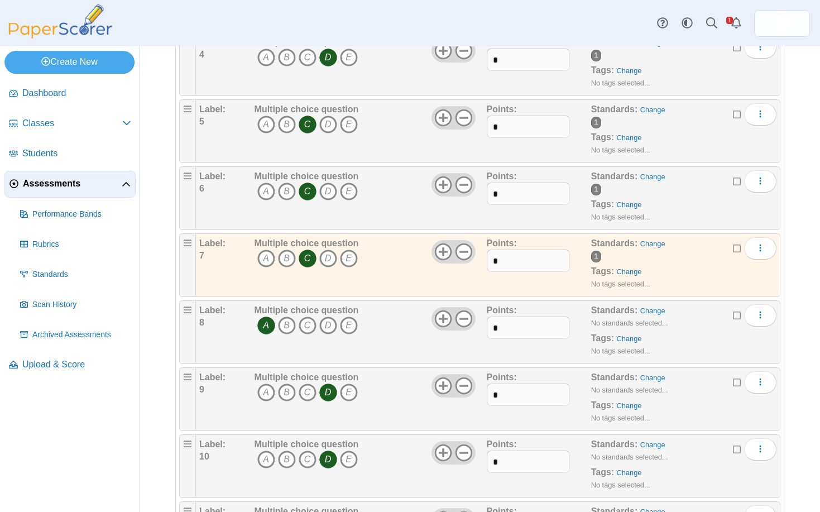
scroll to position [391, 0]
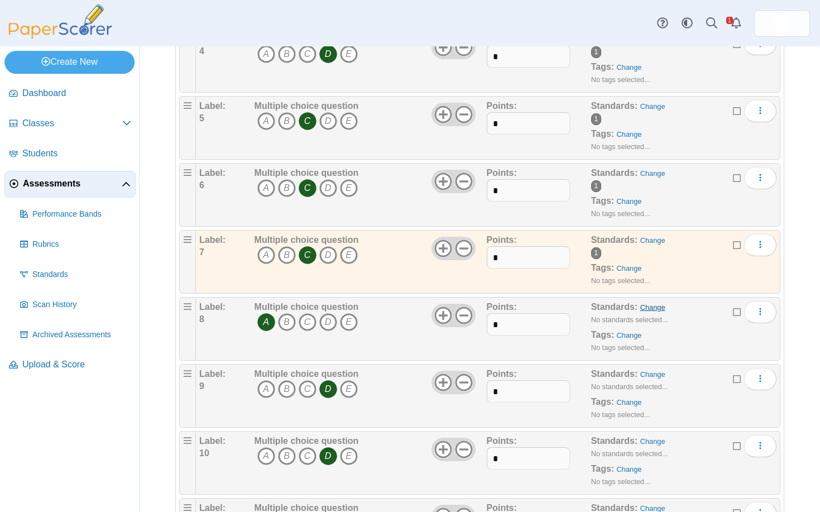
click at [642, 307] on link "Change" at bounding box center [652, 307] width 25 height 8
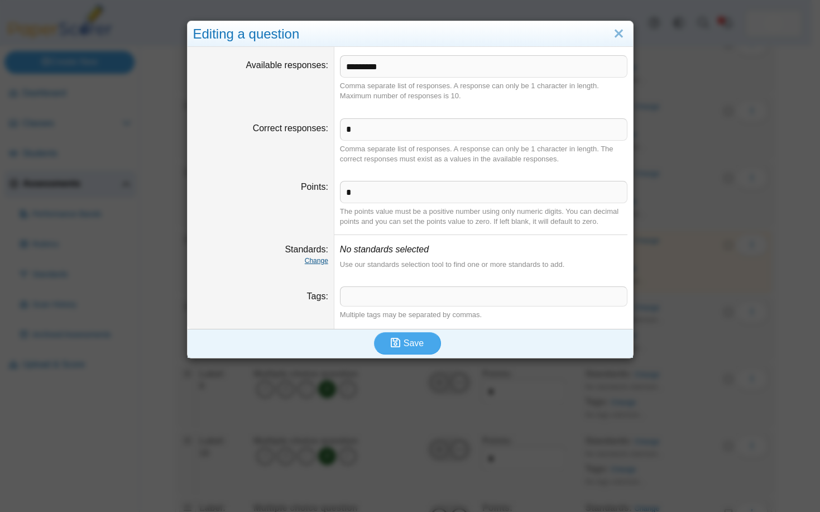
click at [317, 262] on link "Change" at bounding box center [316, 261] width 23 height 8
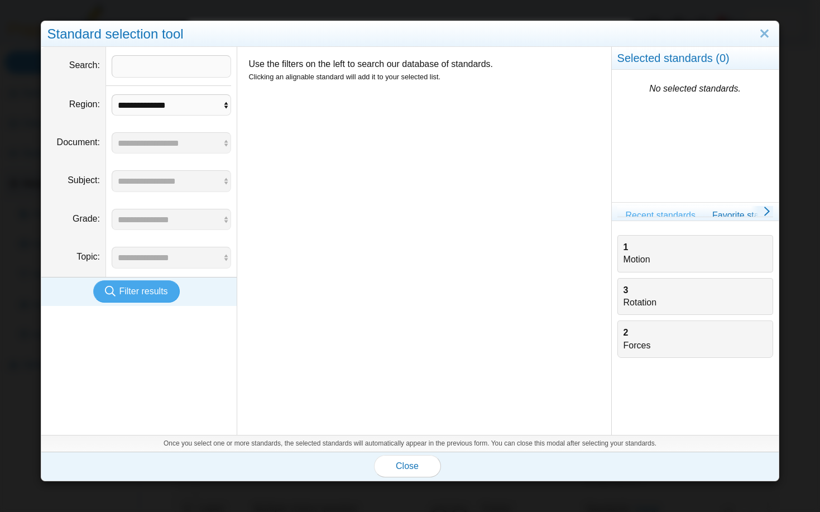
click at [634, 254] on div "1 Motion" at bounding box center [695, 253] width 143 height 25
click at [624, 258] on div "1 Motion" at bounding box center [695, 253] width 143 height 25
click at [624, 252] on div "1 Motion" at bounding box center [695, 253] width 143 height 25
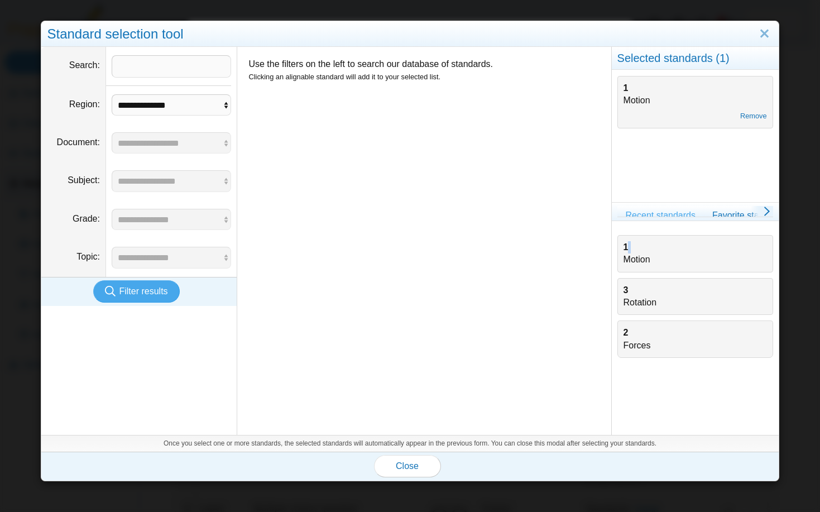
click at [624, 252] on div "1 Motion" at bounding box center [695, 253] width 143 height 25
click at [636, 261] on div "1 Motion" at bounding box center [695, 253] width 143 height 25
click at [391, 468] on button "Close" at bounding box center [407, 466] width 67 height 22
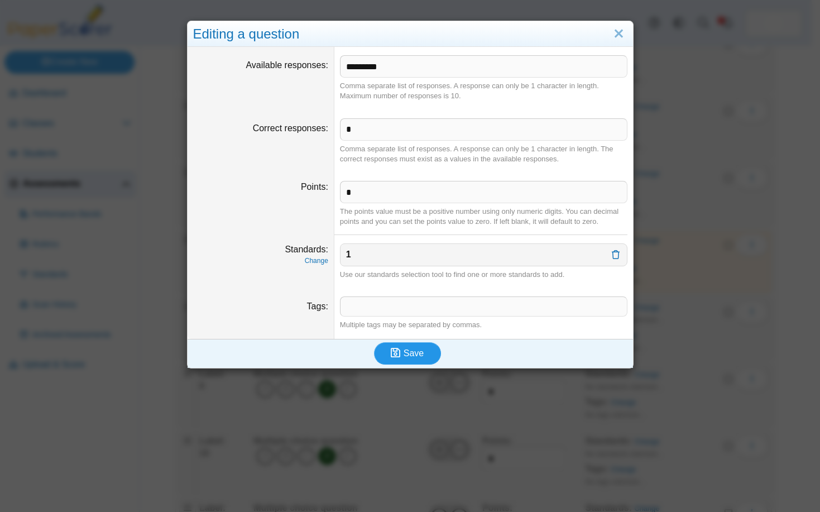
click at [416, 353] on span "Save" at bounding box center [414, 352] width 20 height 9
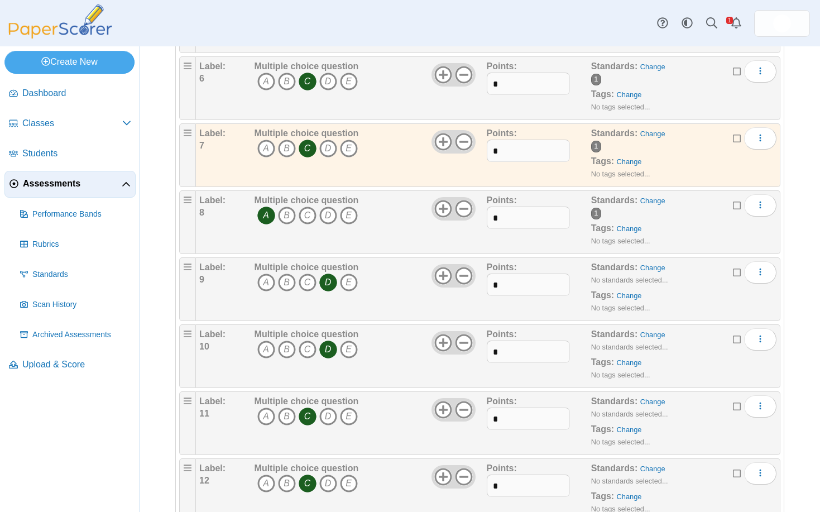
scroll to position [502, 0]
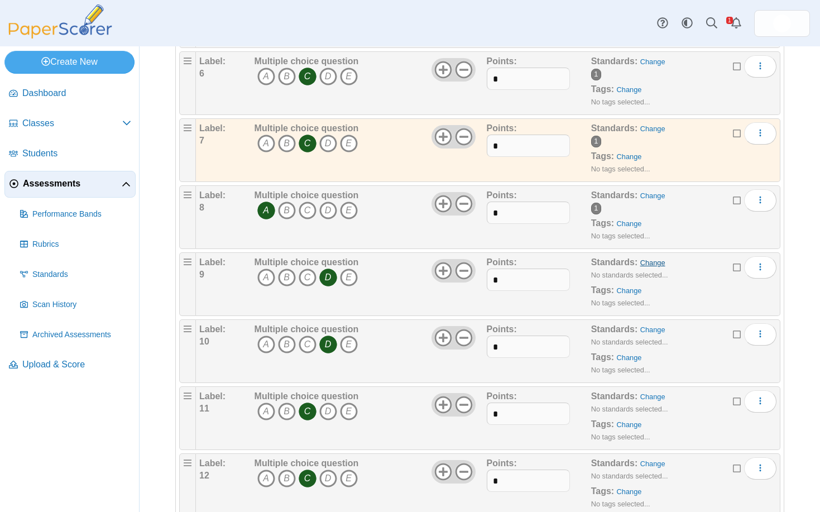
click at [644, 262] on link "Change" at bounding box center [652, 262] width 25 height 8
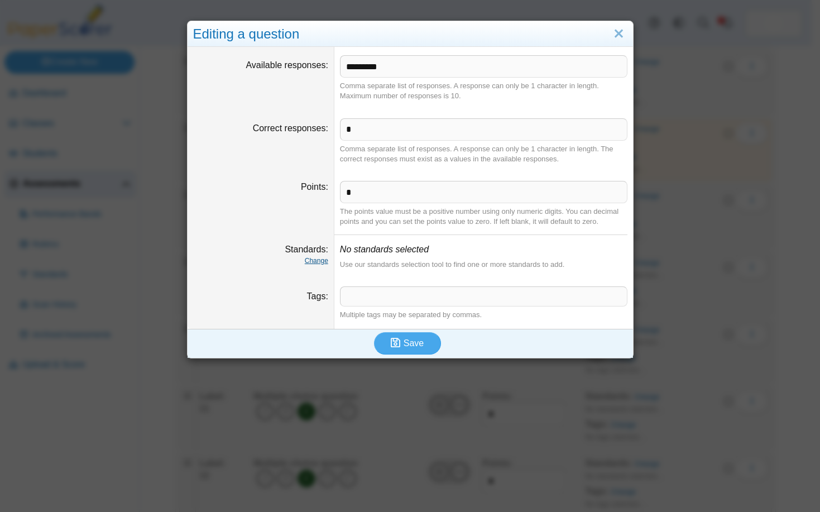
click at [314, 262] on link "Change" at bounding box center [316, 261] width 23 height 8
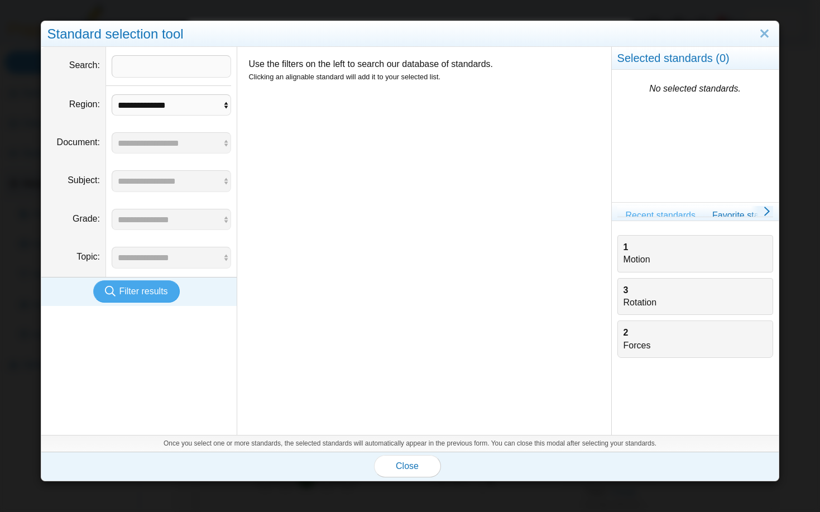
click at [664, 251] on div "1 Motion" at bounding box center [695, 253] width 143 height 25
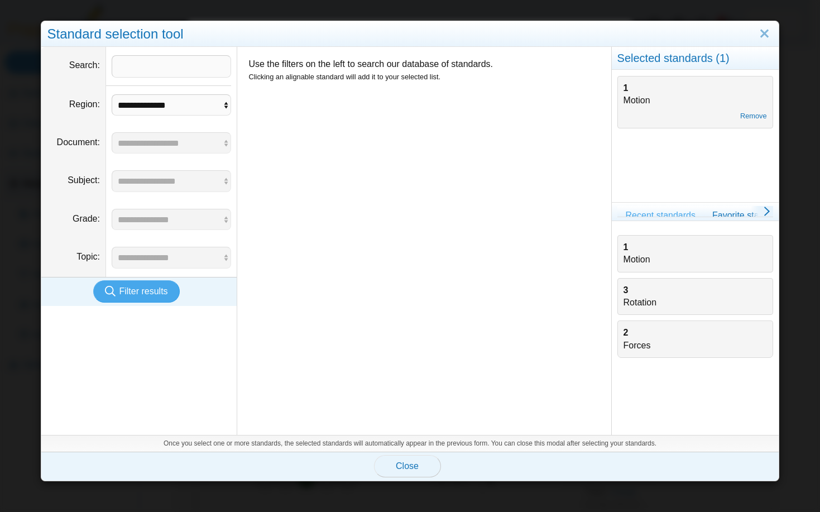
click at [409, 465] on span "Close" at bounding box center [407, 465] width 23 height 9
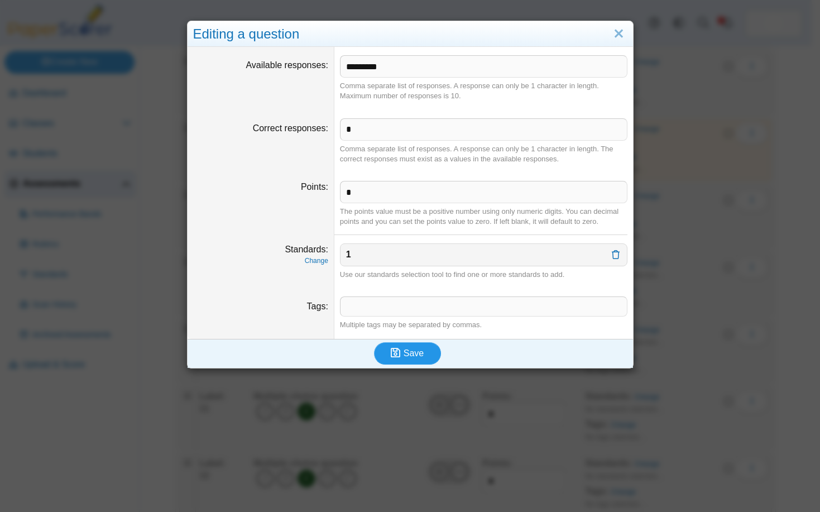
drag, startPoint x: 411, startPoint y: 355, endPoint x: 490, endPoint y: 350, distance: 78.8
click at [414, 355] on span "Save" at bounding box center [414, 352] width 20 height 9
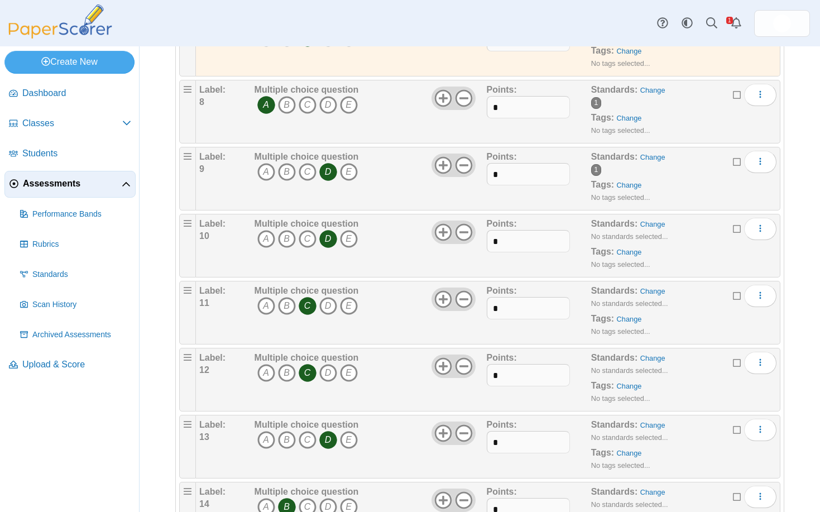
scroll to position [670, 0]
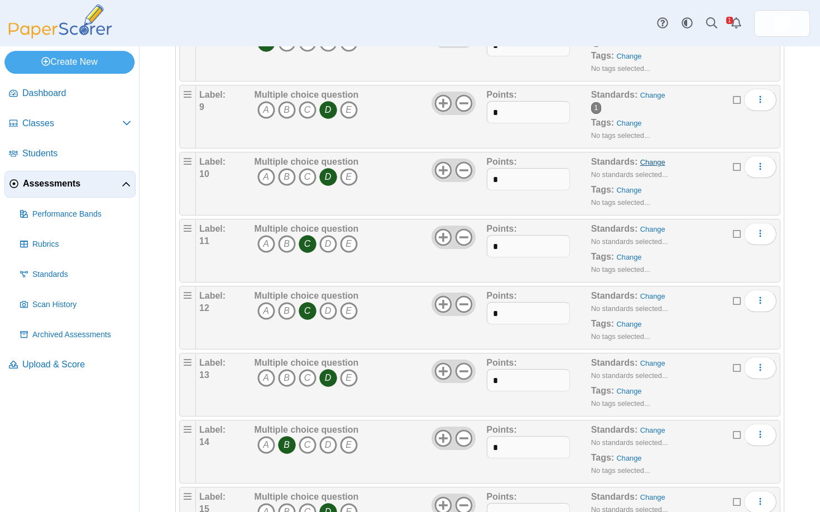
click at [643, 163] on link "Change" at bounding box center [652, 162] width 25 height 8
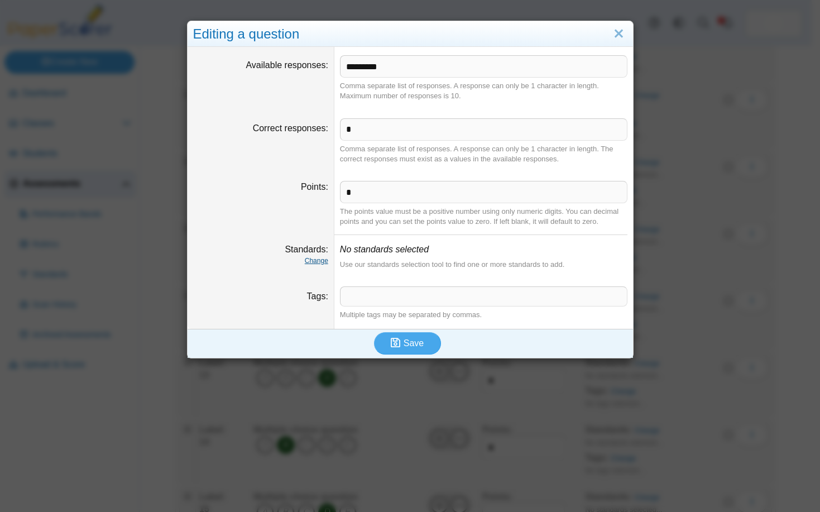
click at [313, 261] on link "Change" at bounding box center [316, 261] width 23 height 8
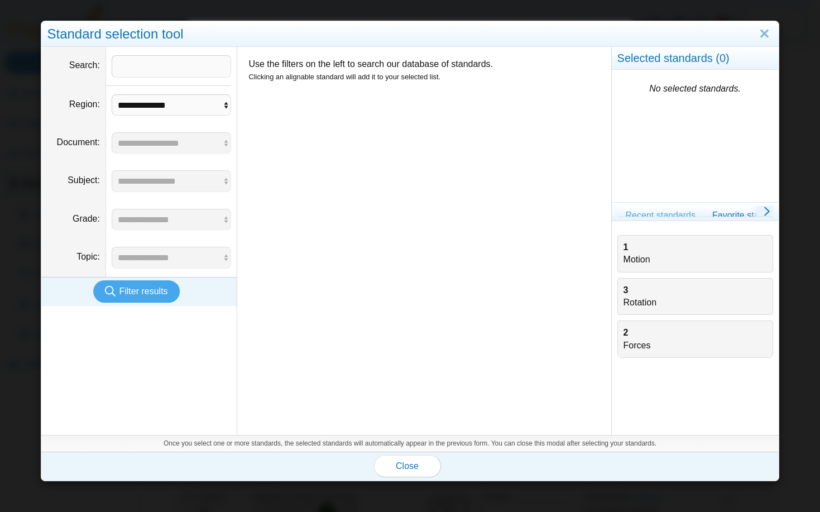
click at [683, 246] on div "1 Motion" at bounding box center [695, 253] width 143 height 25
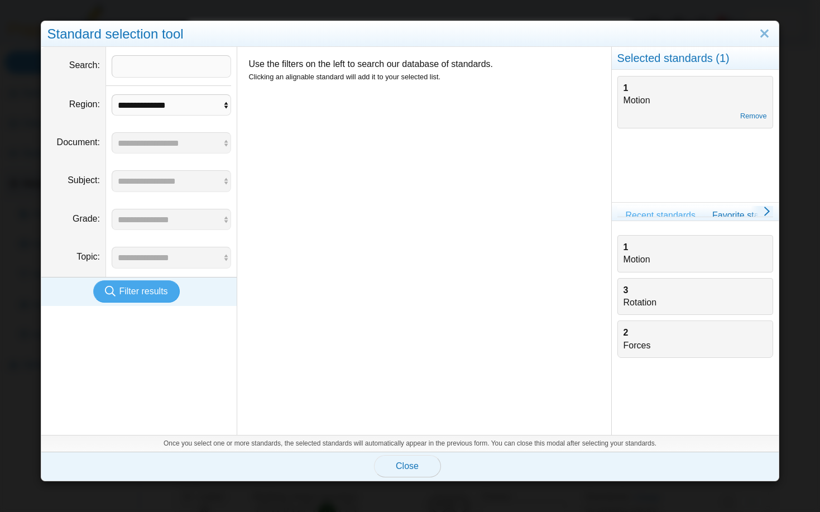
click at [409, 467] on span "Close" at bounding box center [407, 465] width 23 height 9
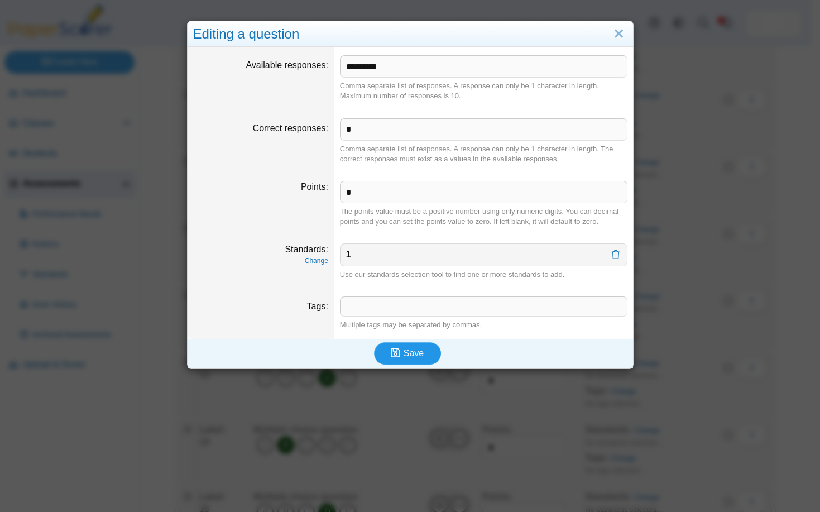
click at [391, 347] on icon "submit" at bounding box center [397, 353] width 13 height 12
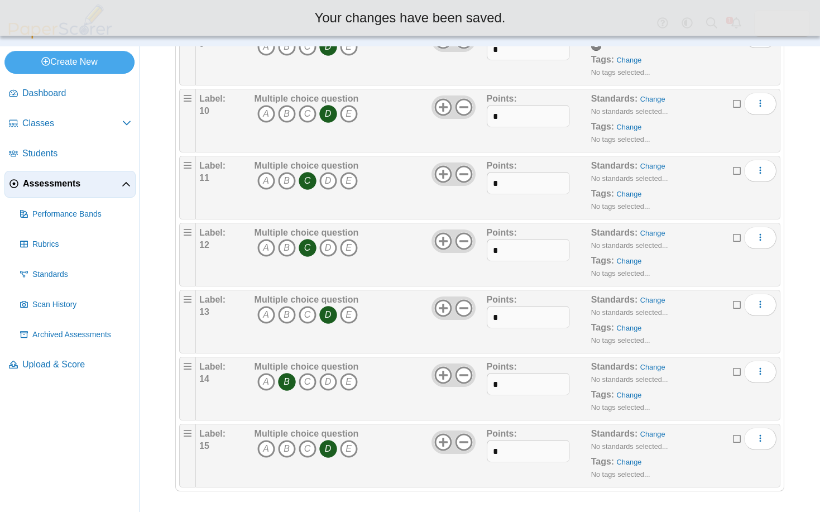
scroll to position [734, 0]
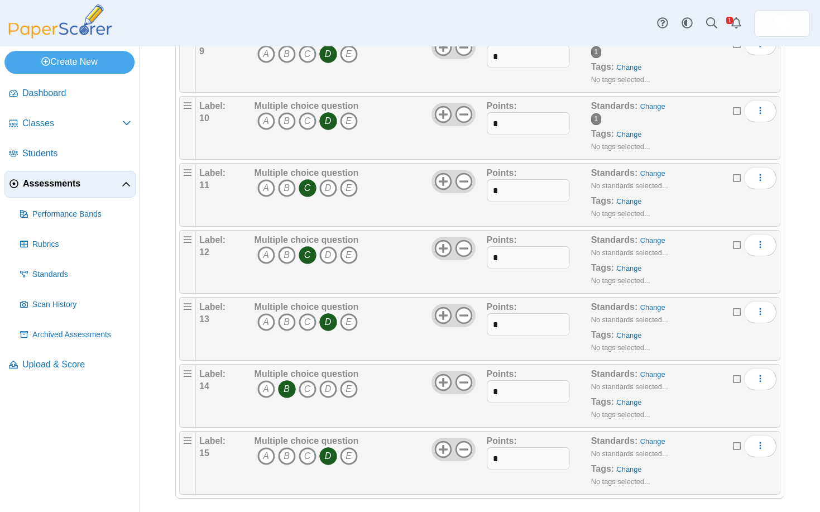
scroll to position [734, 0]
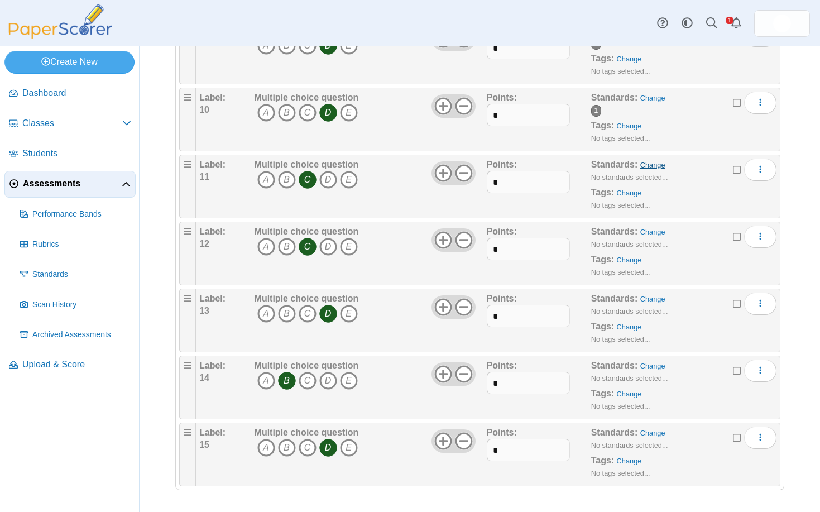
click at [643, 166] on link "Change" at bounding box center [652, 165] width 25 height 8
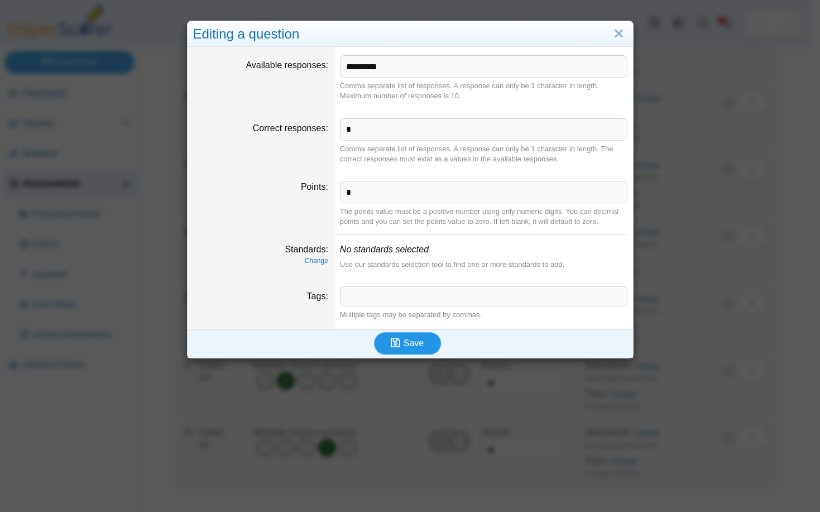
click at [409, 347] on span "Save" at bounding box center [414, 342] width 20 height 9
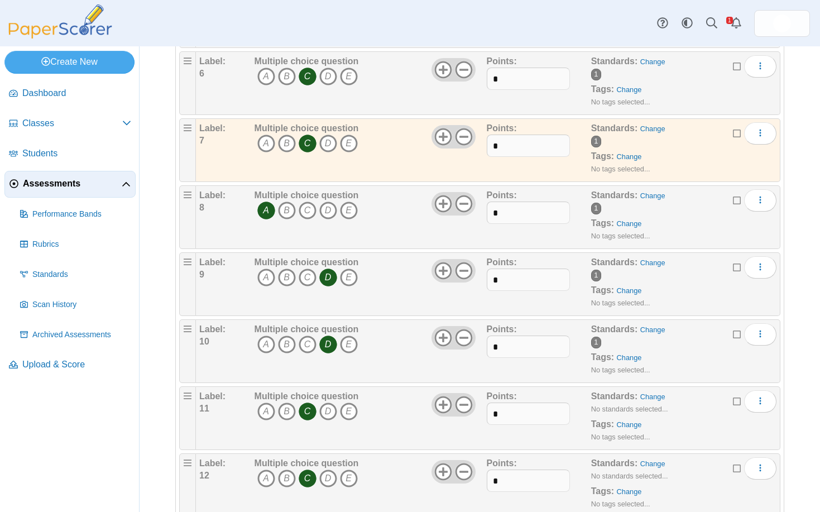
scroll to position [558, 0]
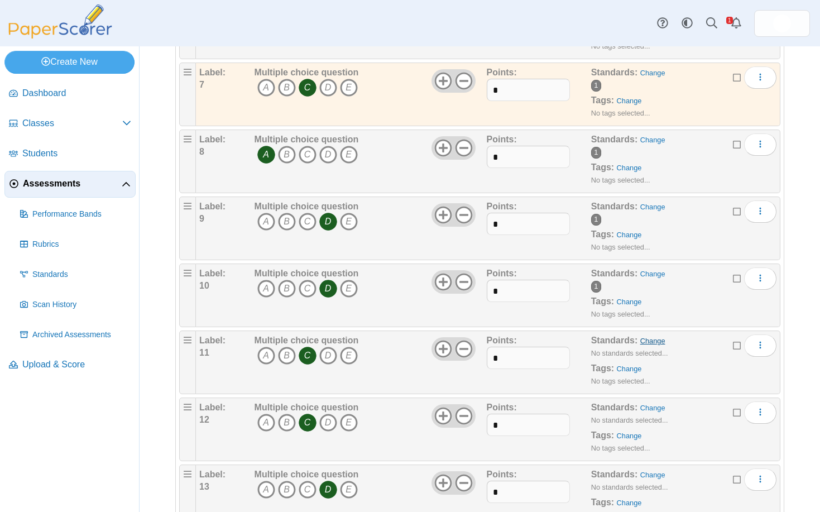
click at [643, 342] on link "Change" at bounding box center [652, 341] width 25 height 8
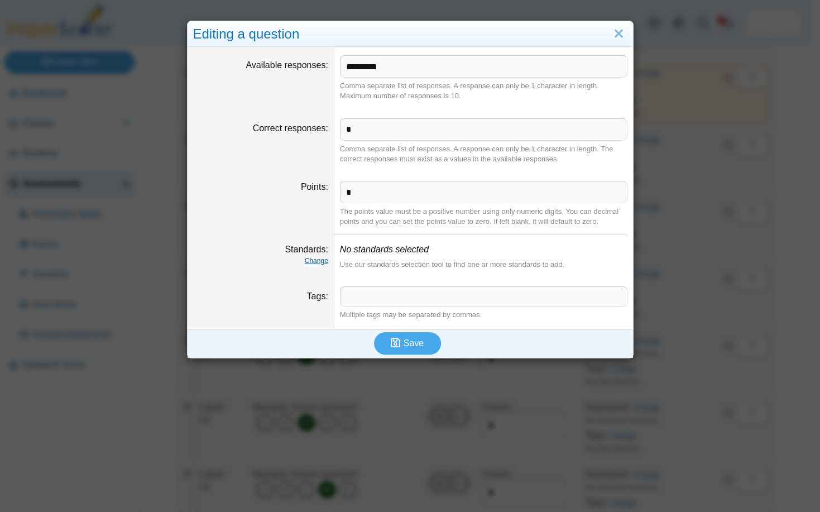
click at [313, 261] on link "Change" at bounding box center [316, 261] width 23 height 8
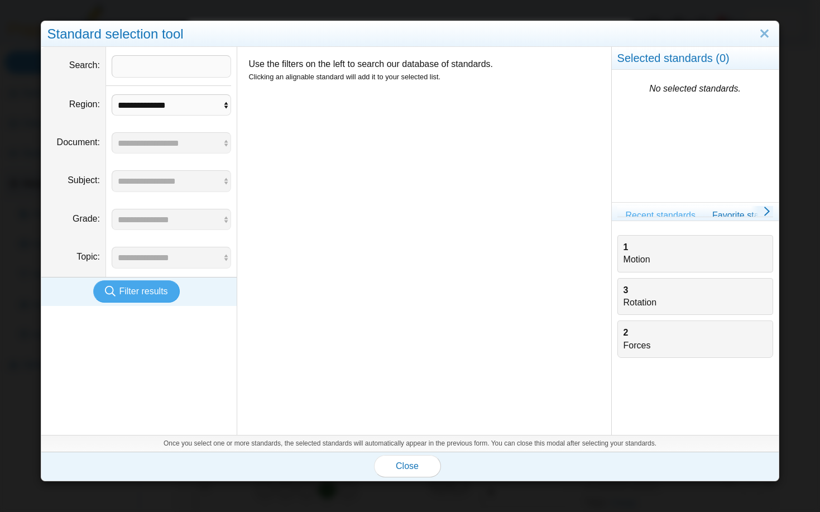
drag, startPoint x: 659, startPoint y: 256, endPoint x: 617, endPoint y: 276, distance: 45.7
click at [657, 256] on div "1 Motion" at bounding box center [695, 253] width 143 height 25
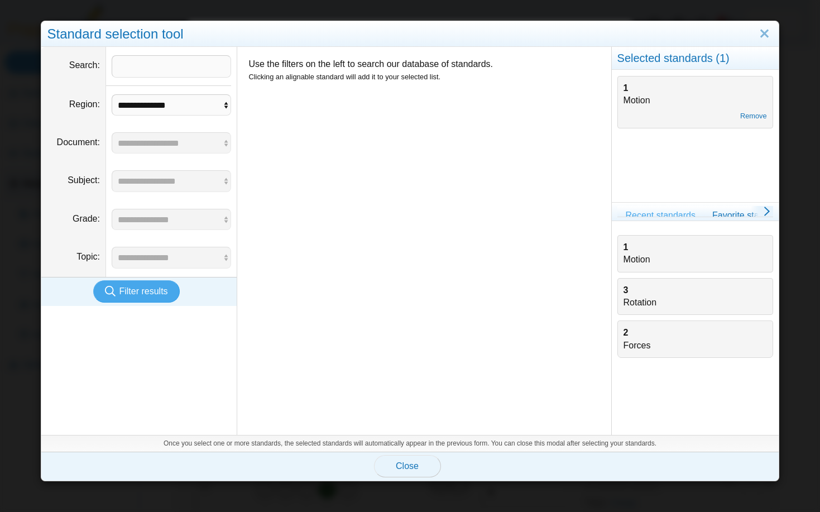
click at [401, 466] on span "Close" at bounding box center [407, 465] width 23 height 9
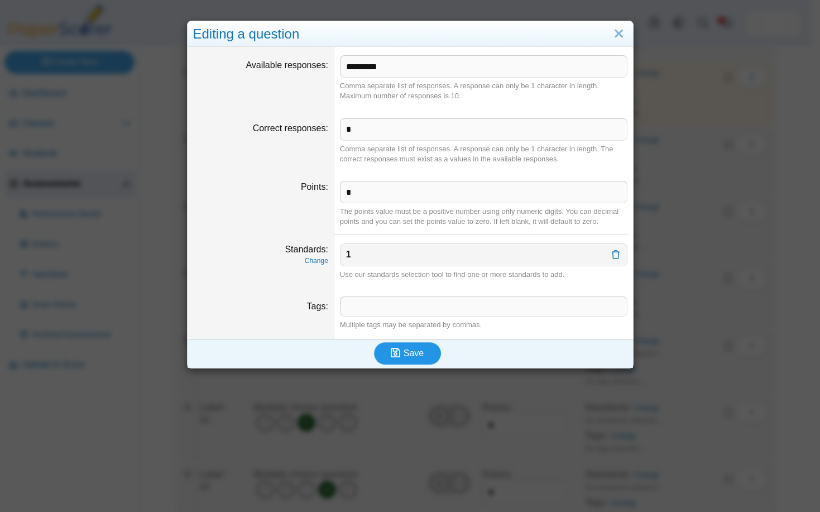
drag, startPoint x: 407, startPoint y: 347, endPoint x: 436, endPoint y: 347, distance: 29.0
click at [408, 348] on span "Save" at bounding box center [414, 352] width 20 height 9
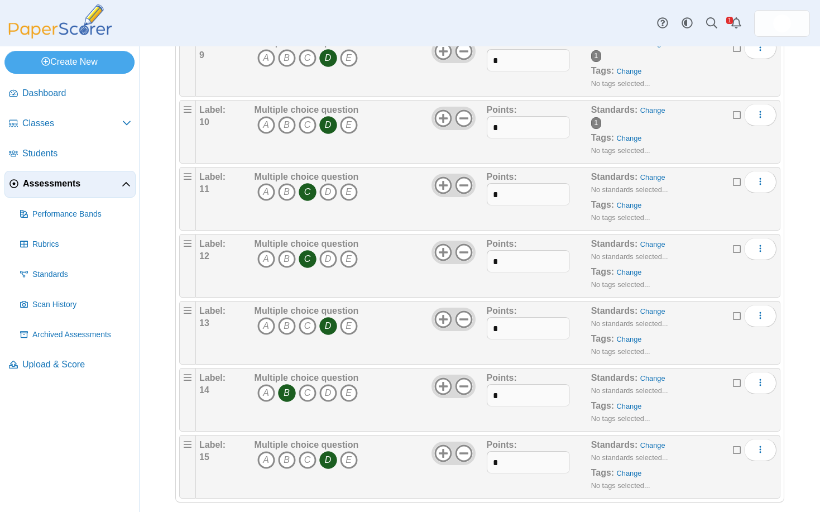
scroll to position [734, 0]
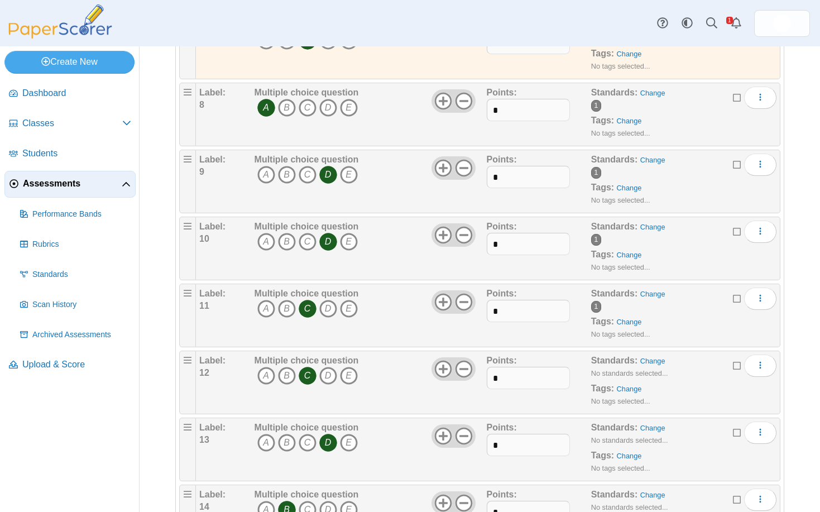
scroll to position [670, 0]
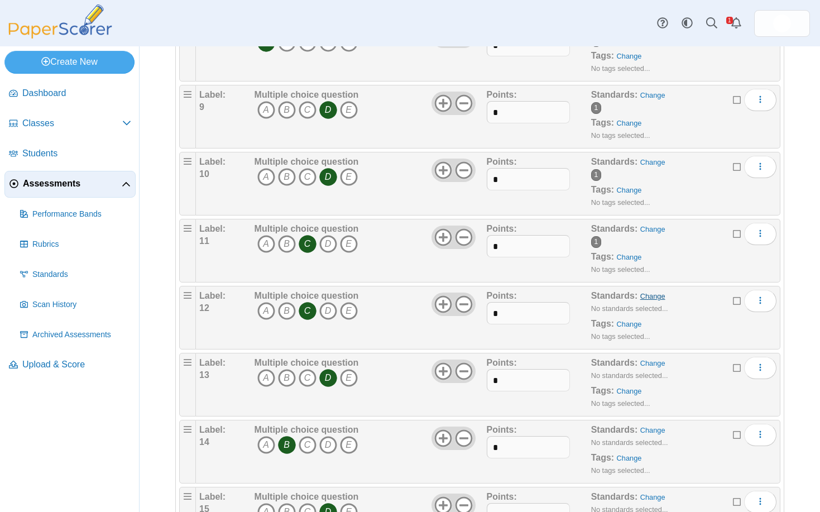
click at [640, 295] on link "Change" at bounding box center [652, 296] width 25 height 8
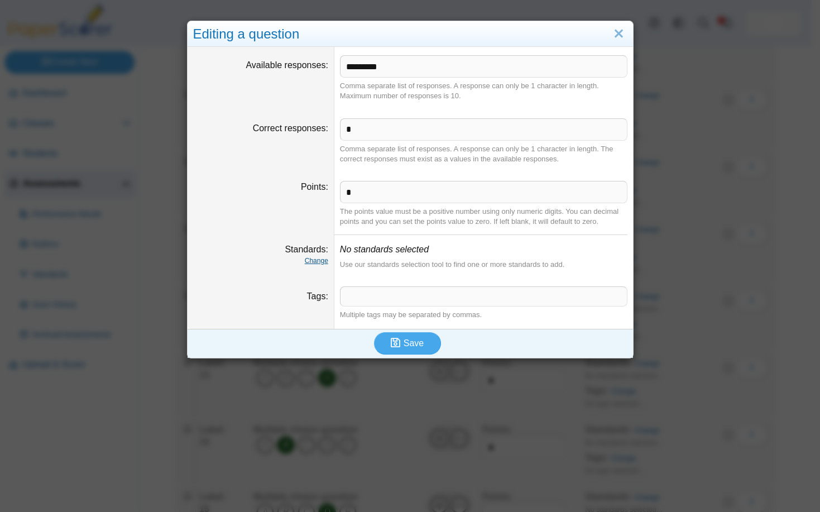
click at [314, 262] on link "Change" at bounding box center [316, 261] width 23 height 8
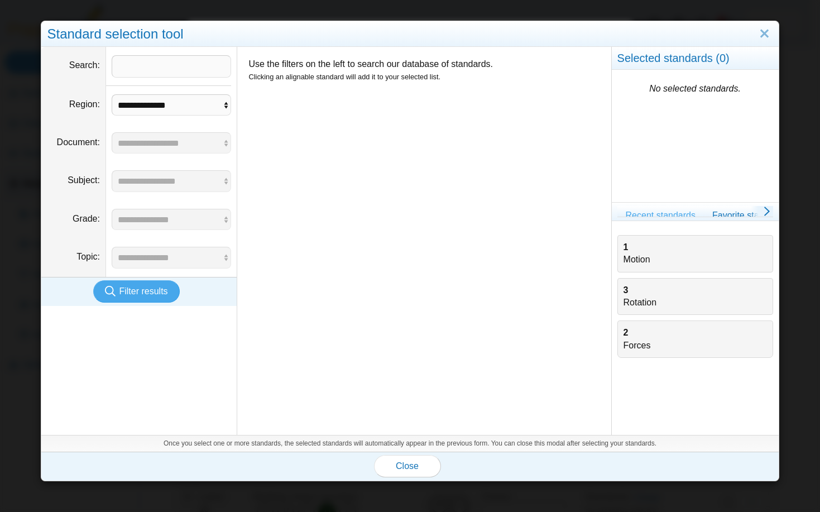
click at [665, 251] on div "1 Motion" at bounding box center [695, 253] width 143 height 25
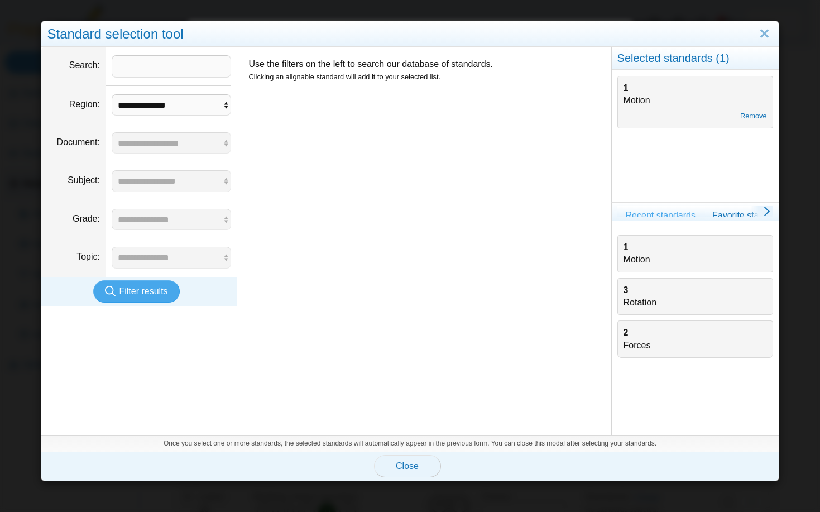
click at [407, 464] on span "Close" at bounding box center [407, 465] width 23 height 9
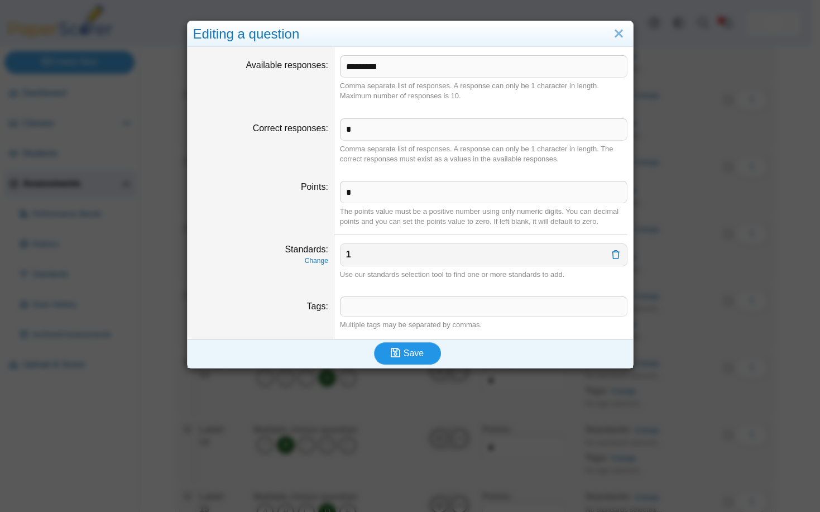
drag, startPoint x: 406, startPoint y: 357, endPoint x: 456, endPoint y: 362, distance: 50.5
click at [418, 357] on span "Save" at bounding box center [414, 352] width 20 height 9
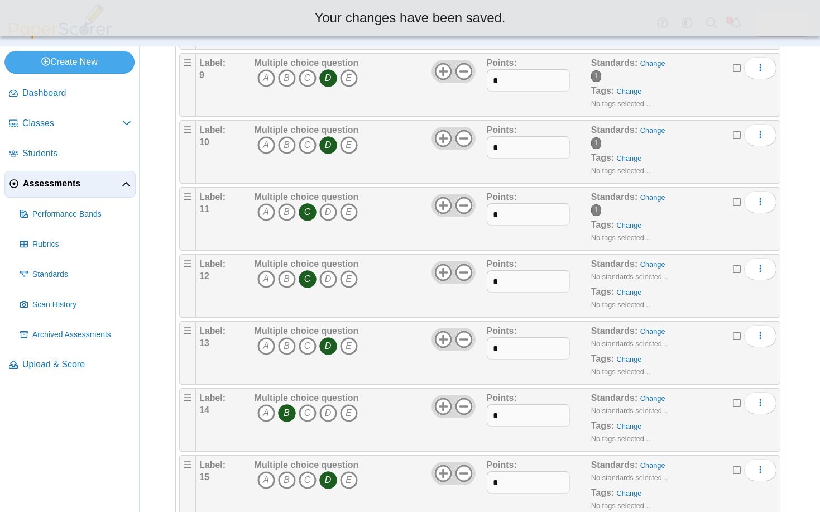
scroll to position [734, 0]
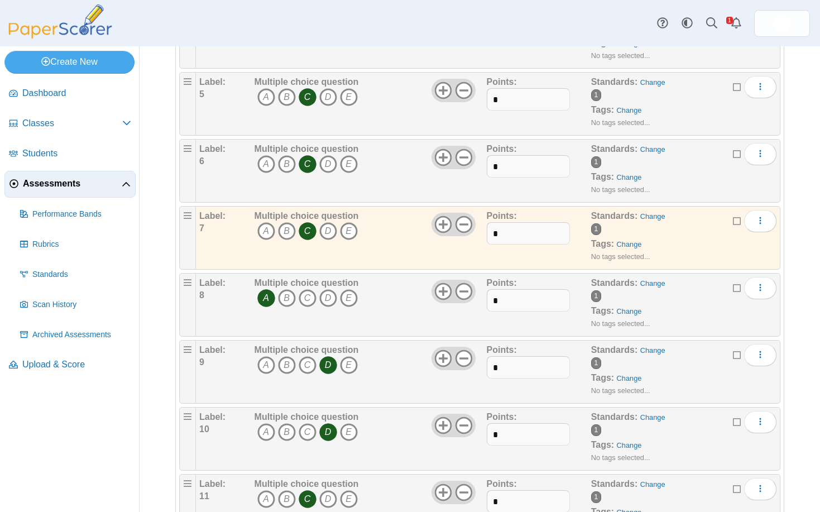
scroll to position [670, 0]
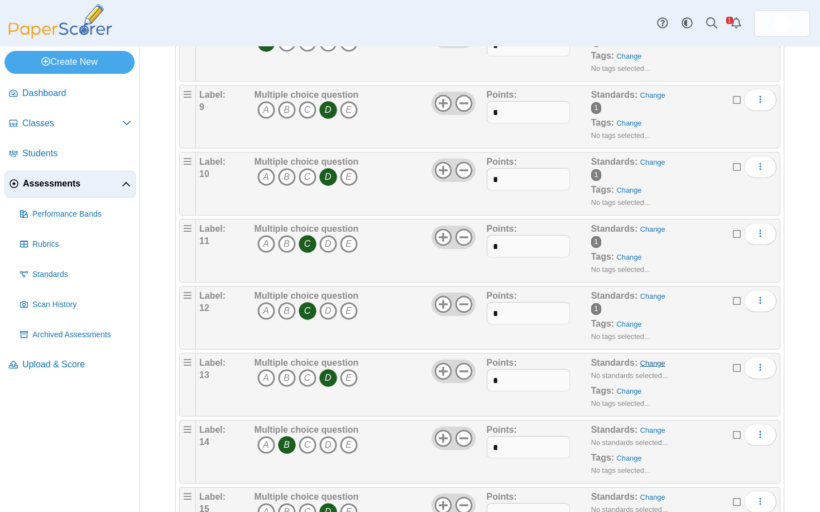
click at [645, 362] on link "Change" at bounding box center [652, 363] width 25 height 8
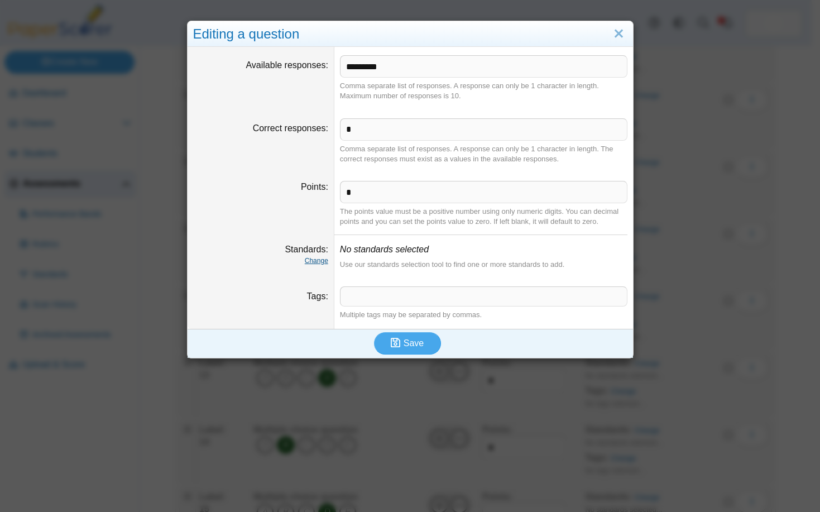
click at [311, 263] on link "Change" at bounding box center [316, 261] width 23 height 8
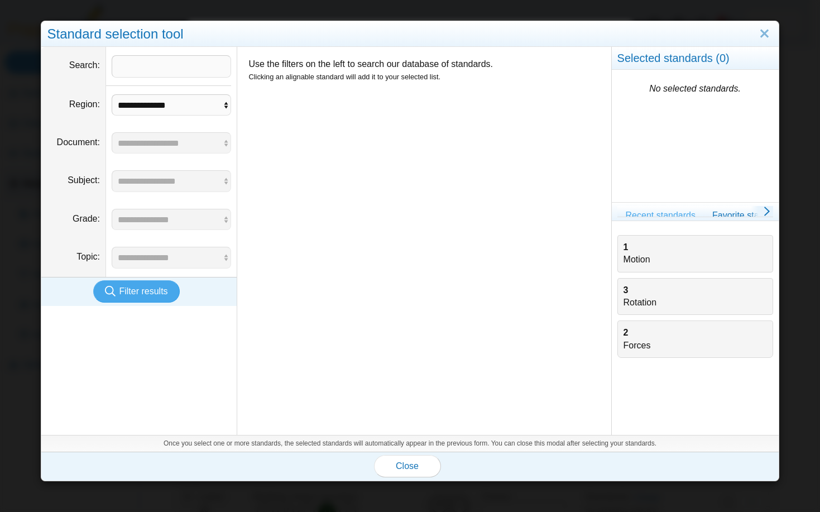
drag, startPoint x: 629, startPoint y: 257, endPoint x: 624, endPoint y: 262, distance: 7.1
click at [629, 258] on div "1 Motion" at bounding box center [695, 253] width 143 height 25
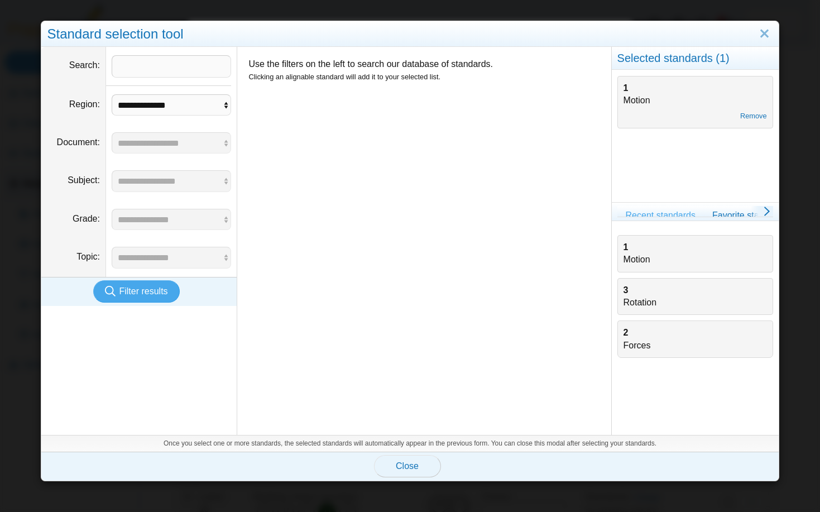
click at [406, 464] on span "Close" at bounding box center [407, 465] width 23 height 9
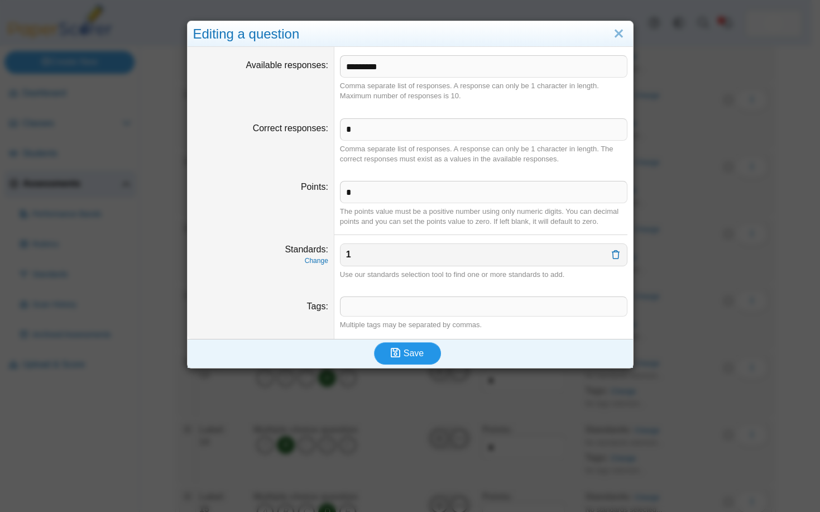
click at [404, 357] on span "Save" at bounding box center [414, 352] width 20 height 9
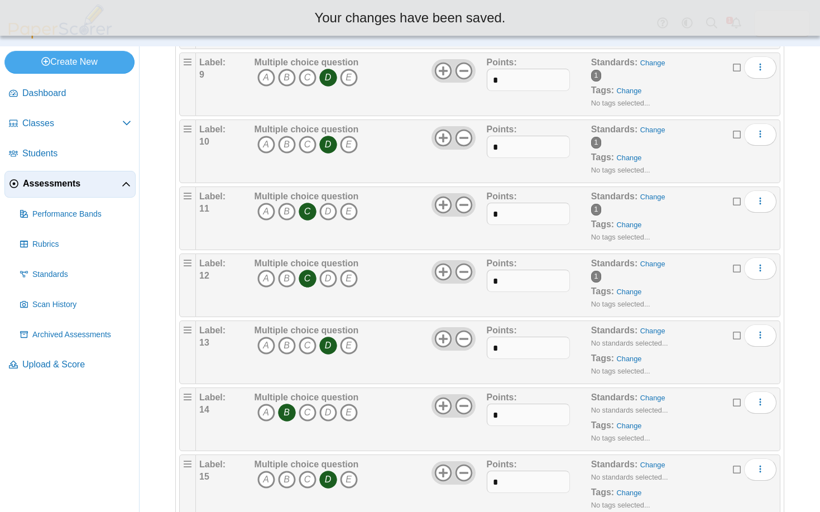
scroll to position [734, 0]
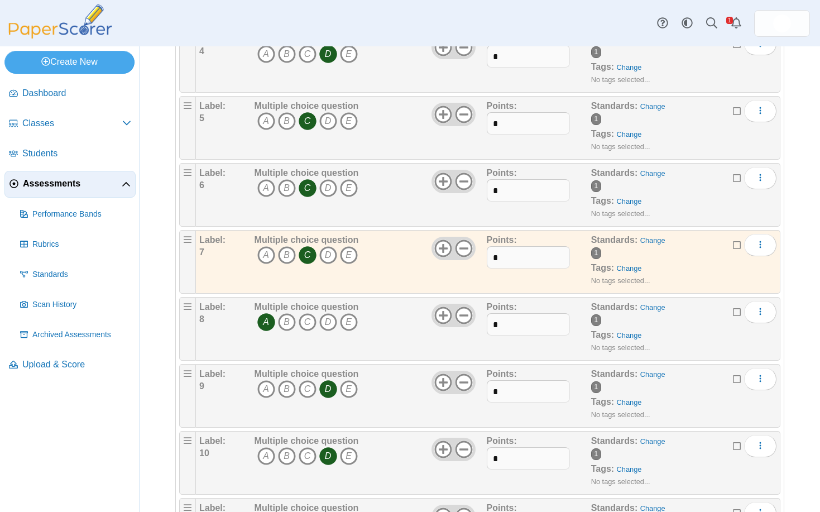
scroll to position [734, 0]
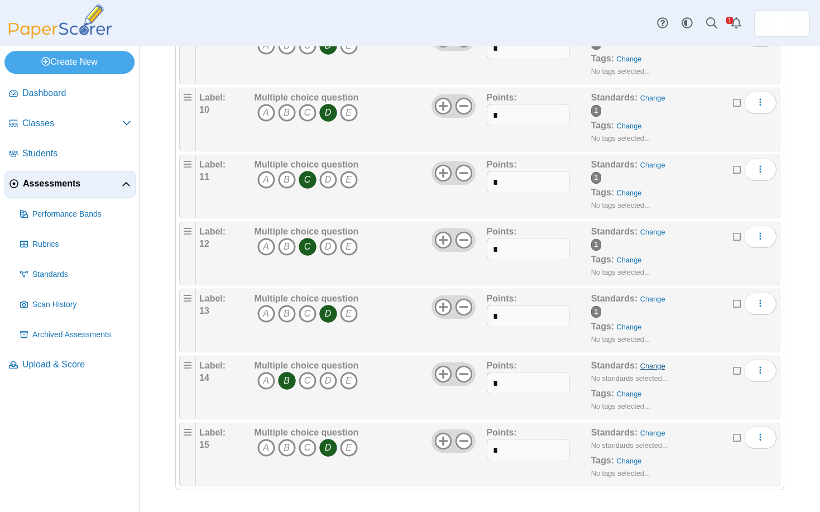
click at [643, 368] on link "Change" at bounding box center [652, 366] width 25 height 8
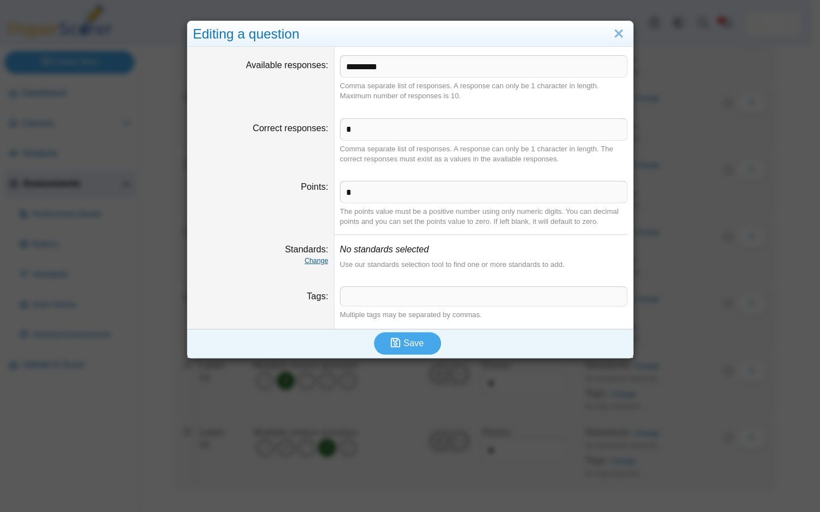
click at [315, 264] on link "Change" at bounding box center [316, 261] width 23 height 8
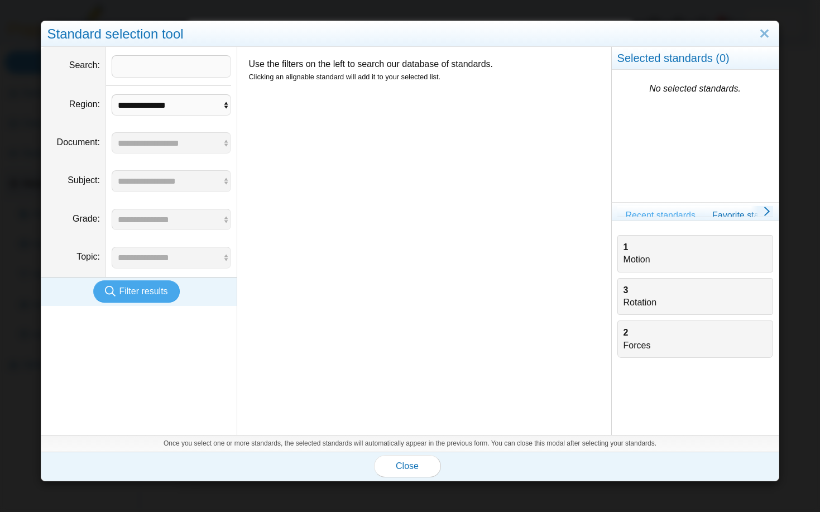
click at [638, 257] on div "1 Motion" at bounding box center [695, 253] width 143 height 25
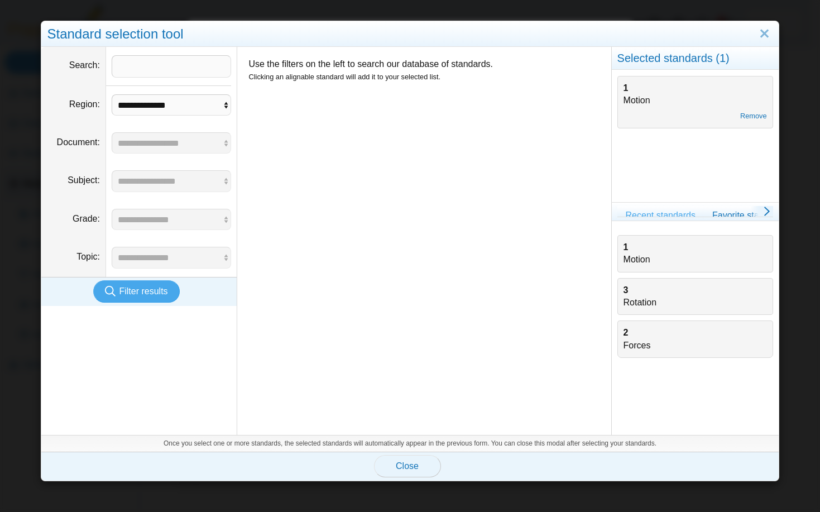
click at [408, 462] on span "Close" at bounding box center [407, 465] width 23 height 9
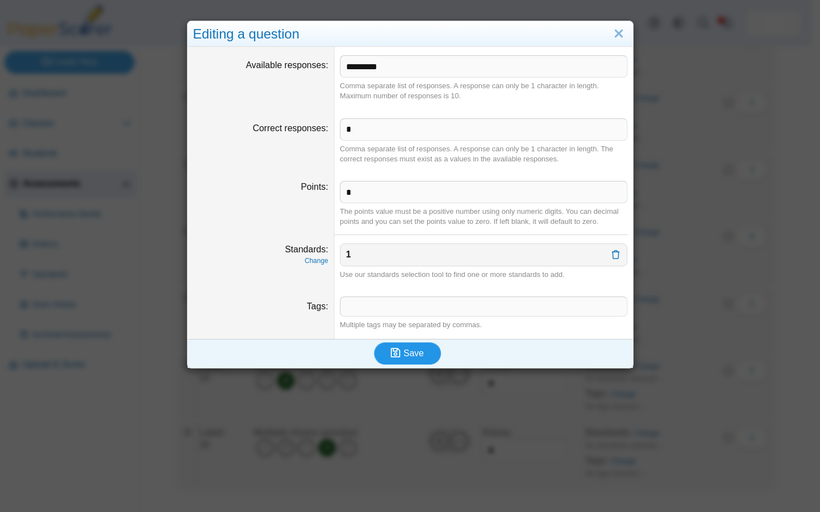
click at [420, 353] on button "Save" at bounding box center [407, 353] width 67 height 22
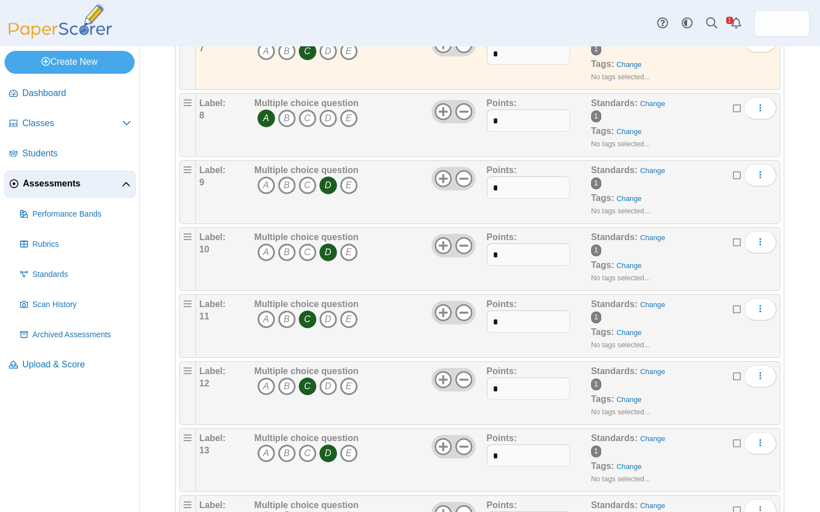
scroll to position [734, 0]
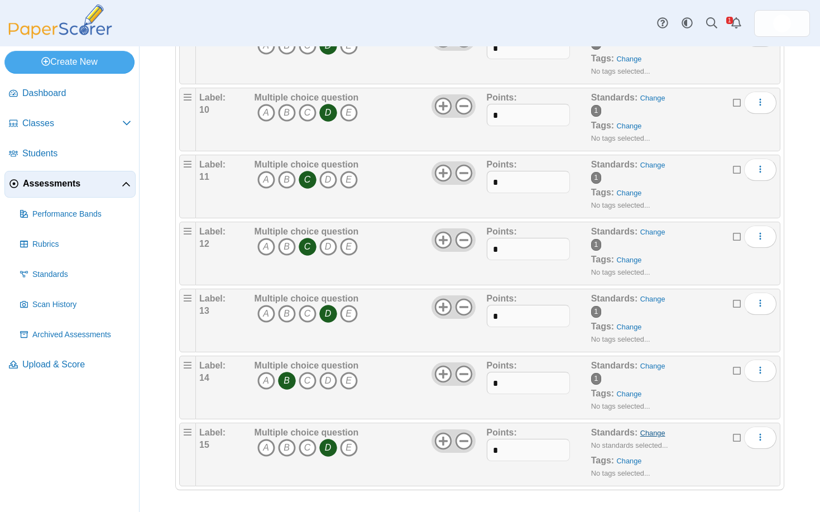
click at [653, 433] on link "Change" at bounding box center [652, 433] width 25 height 8
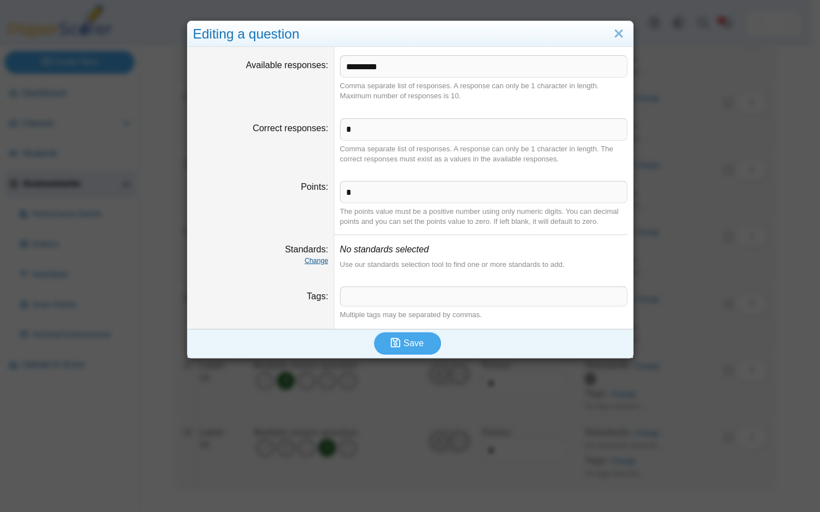
click at [315, 261] on link "Change" at bounding box center [316, 261] width 23 height 8
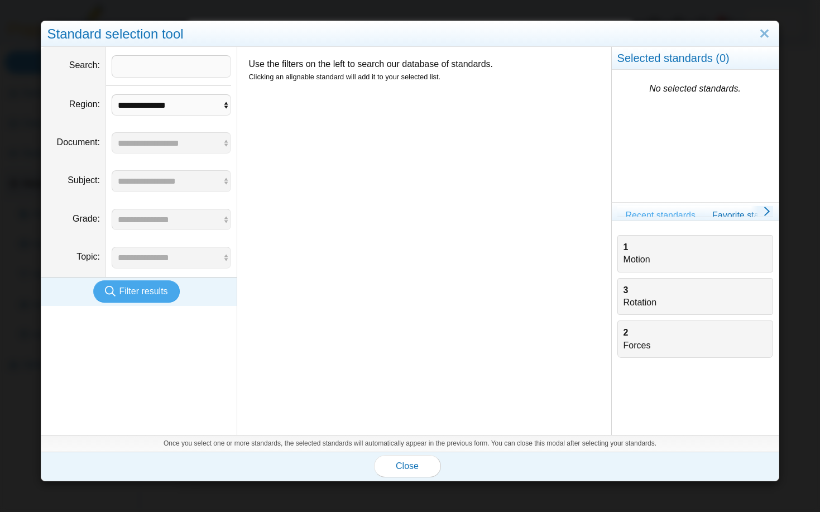
click at [639, 267] on div "1 Motion" at bounding box center [695, 253] width 156 height 37
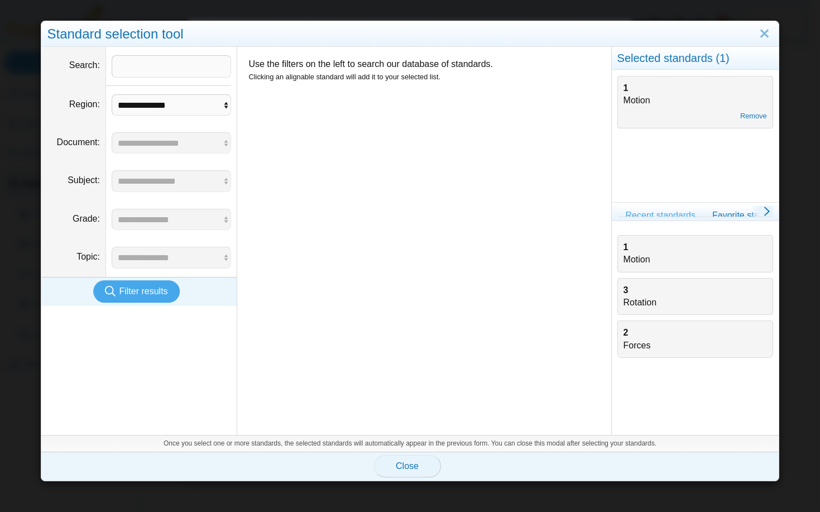
click at [409, 465] on span "Close" at bounding box center [407, 465] width 23 height 9
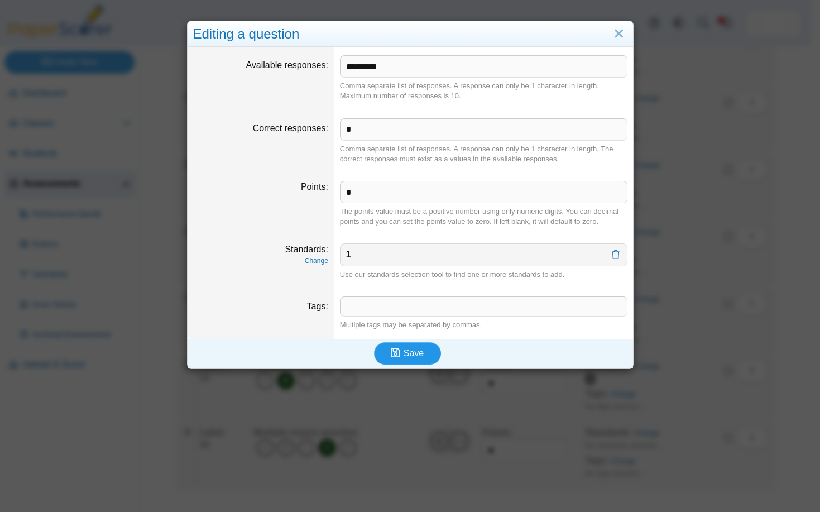
click at [412, 354] on span "Save" at bounding box center [414, 352] width 20 height 9
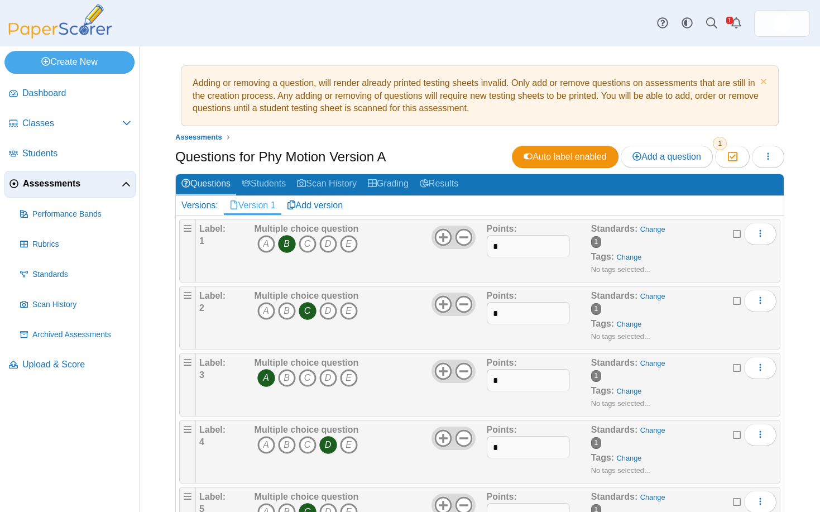
click at [46, 183] on span "Assessments" at bounding box center [72, 184] width 99 height 12
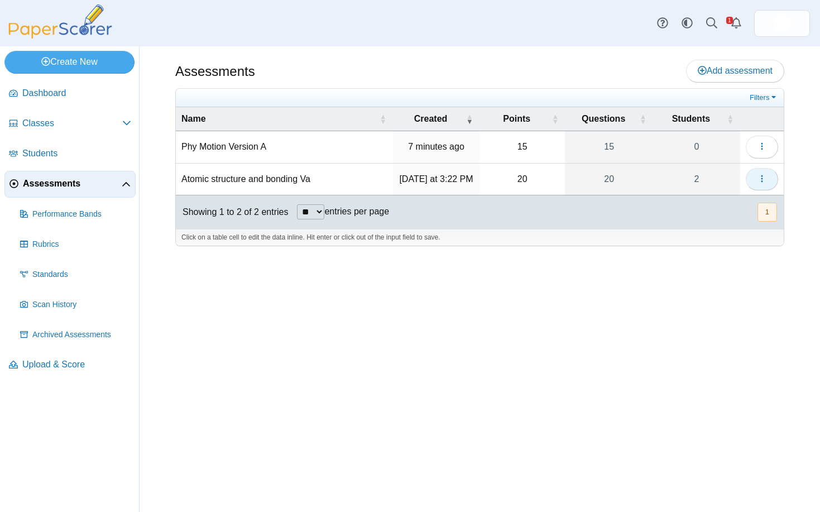
click at [764, 178] on icon "button" at bounding box center [762, 178] width 9 height 9
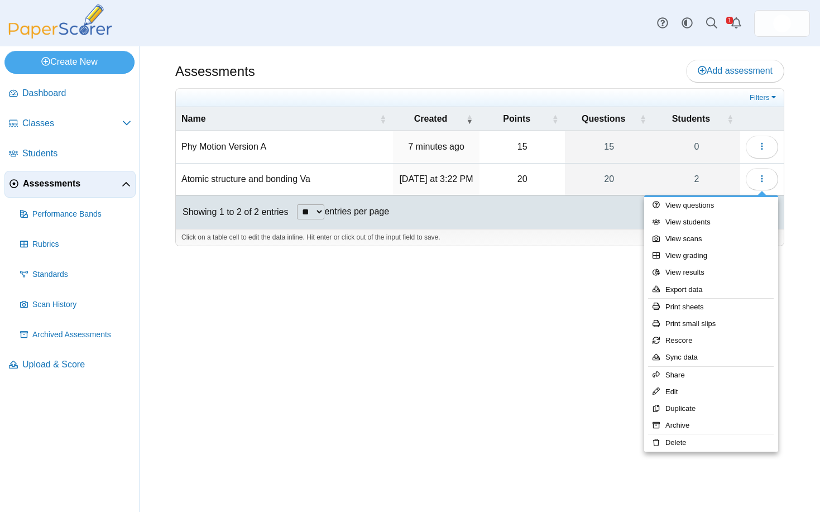
click at [532, 404] on div "Assessments Add assessment 15 0" at bounding box center [480, 279] width 681 height 466
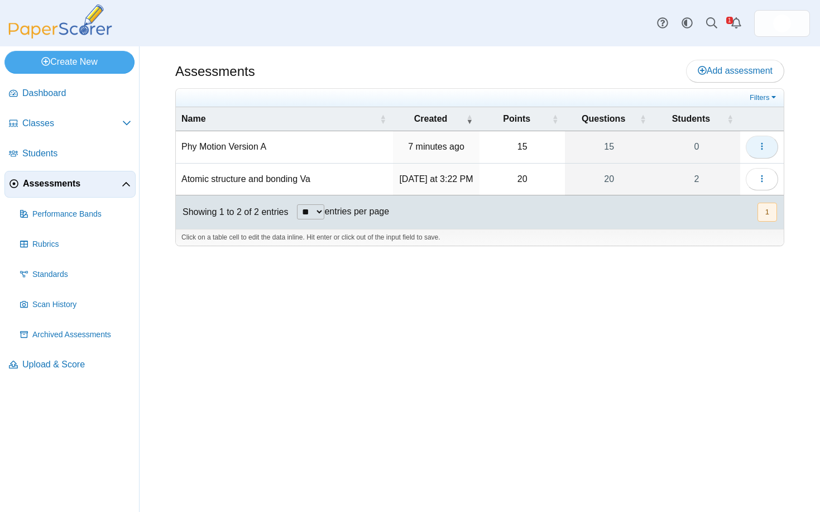
click at [765, 145] on icon "button" at bounding box center [762, 146] width 9 height 9
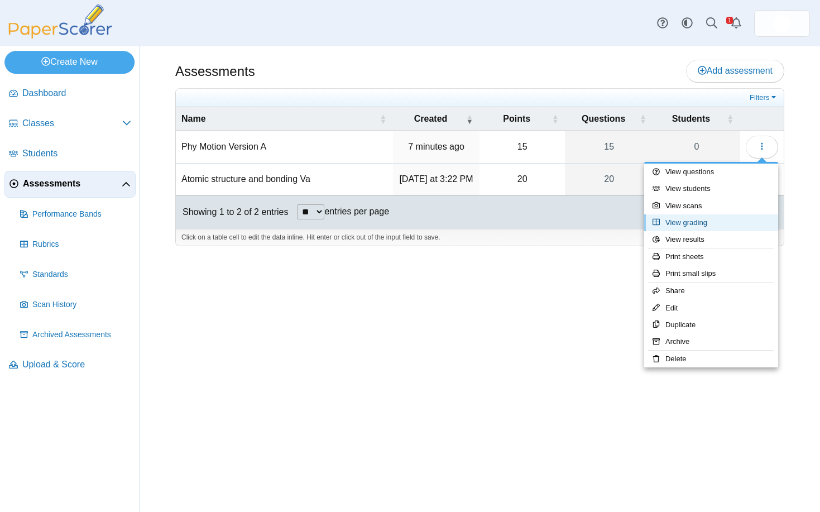
click at [686, 224] on link "View grading" at bounding box center [711, 222] width 134 height 17
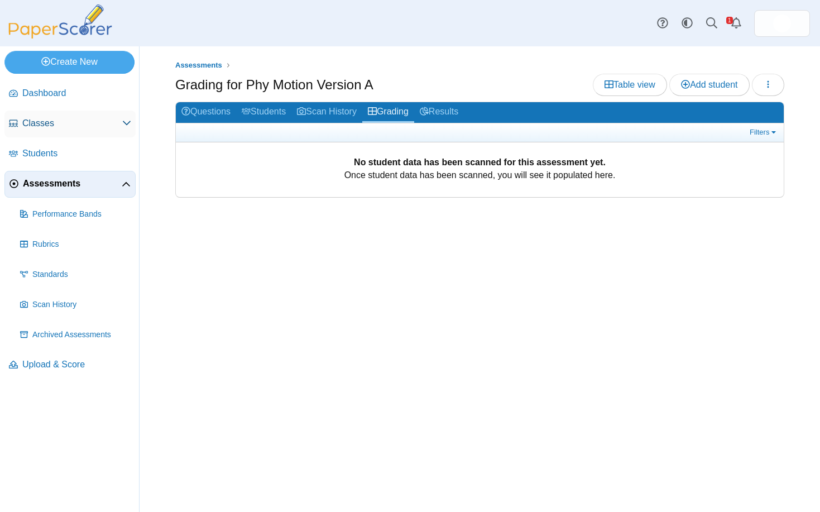
click at [36, 124] on span "Classes" at bounding box center [72, 123] width 100 height 12
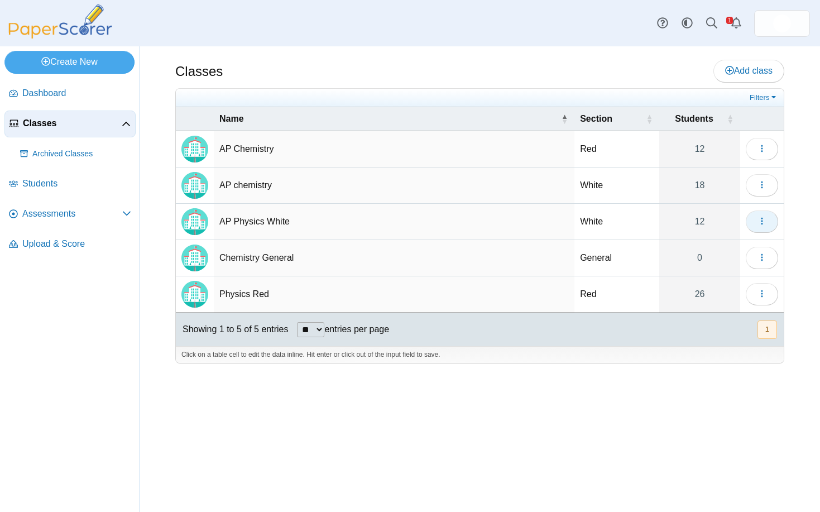
click at [765, 224] on icon "button" at bounding box center [762, 221] width 9 height 9
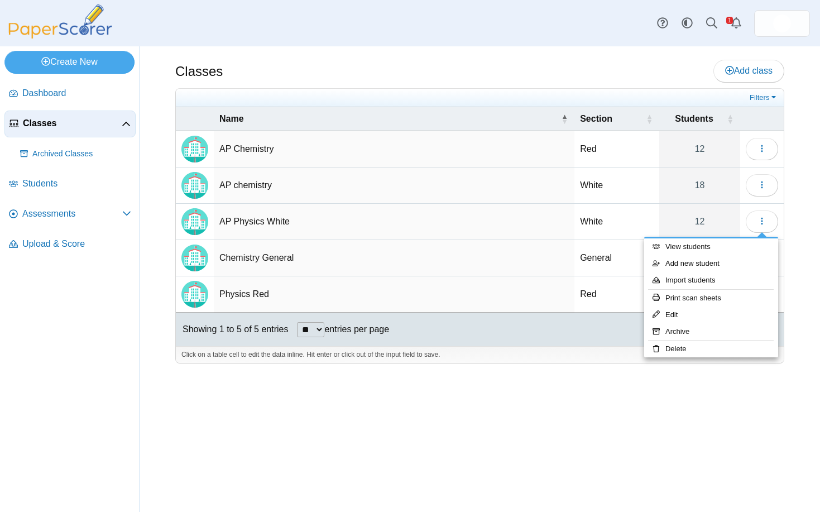
click at [674, 396] on div "Classes Add class Filters Red" at bounding box center [480, 279] width 681 height 466
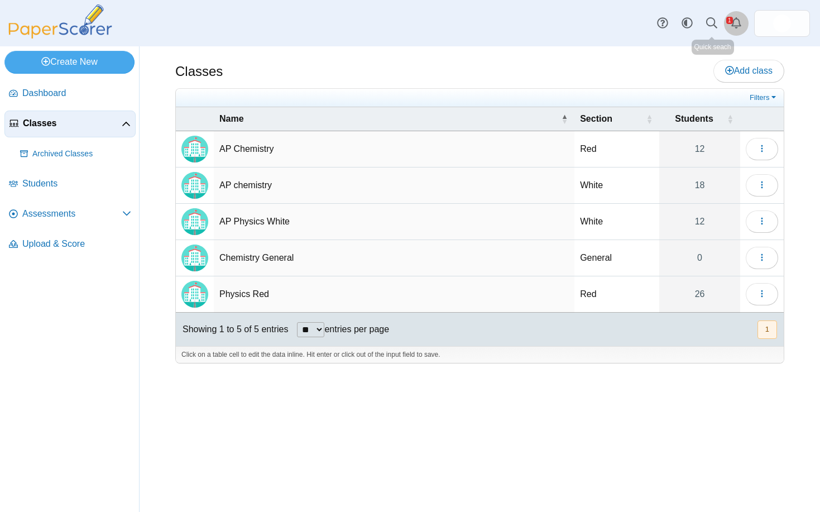
click at [734, 23] on icon "Alerts" at bounding box center [736, 22] width 11 height 11
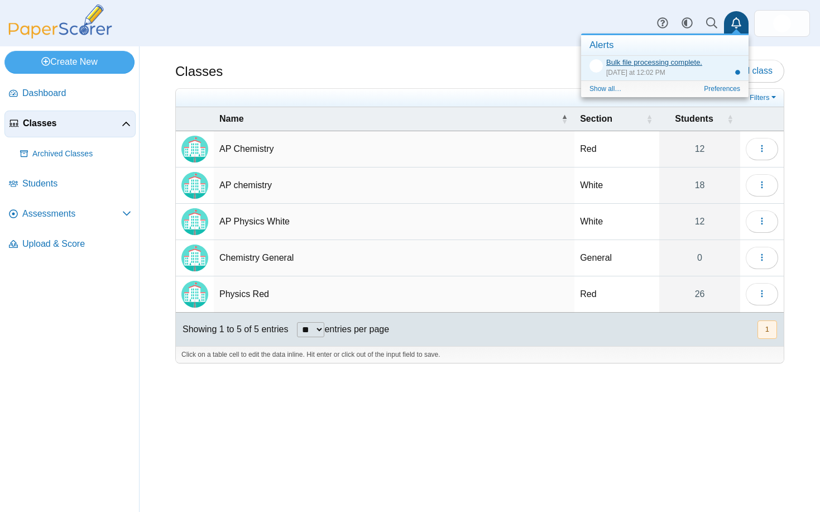
click at [683, 64] on link "Bulk file processing complete." at bounding box center [654, 62] width 96 height 8
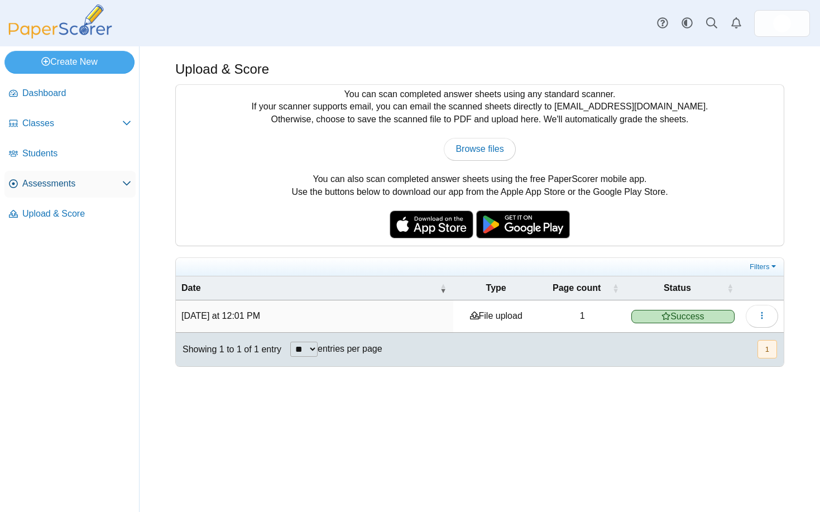
click at [44, 189] on span "Assessments" at bounding box center [72, 184] width 100 height 12
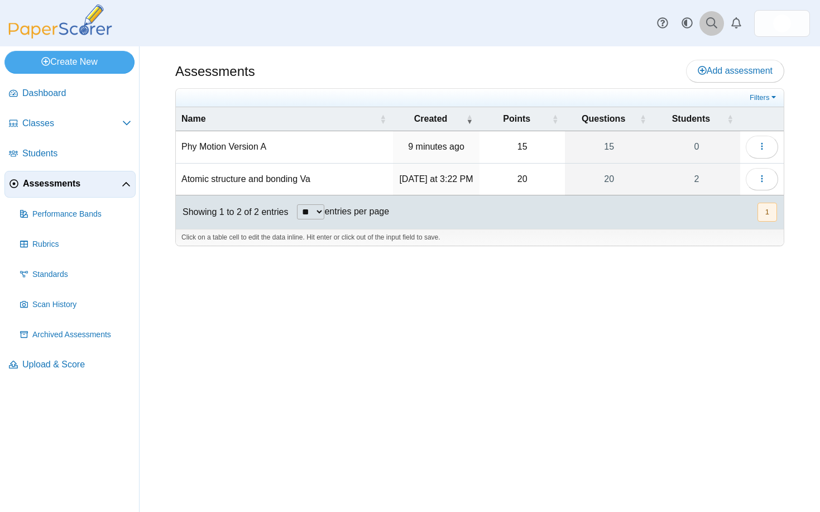
click at [710, 25] on icon at bounding box center [711, 22] width 11 height 11
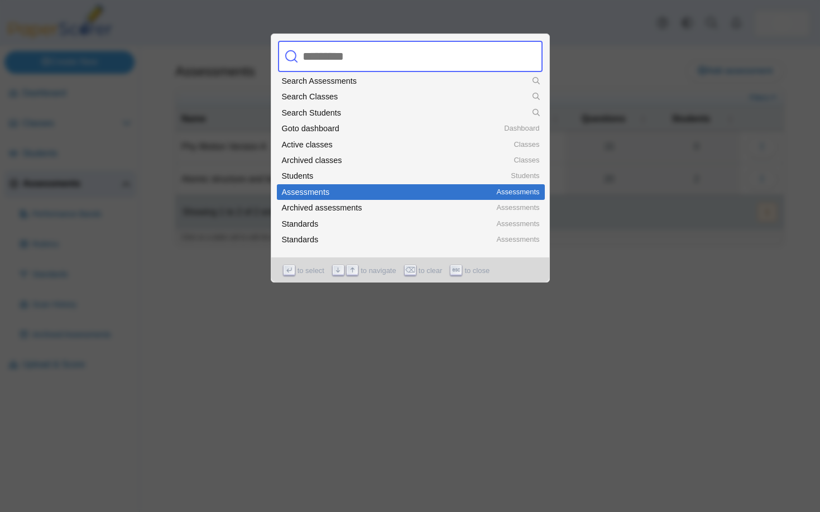
click at [327, 192] on div "Assessments" at bounding box center [411, 192] width 258 height 8
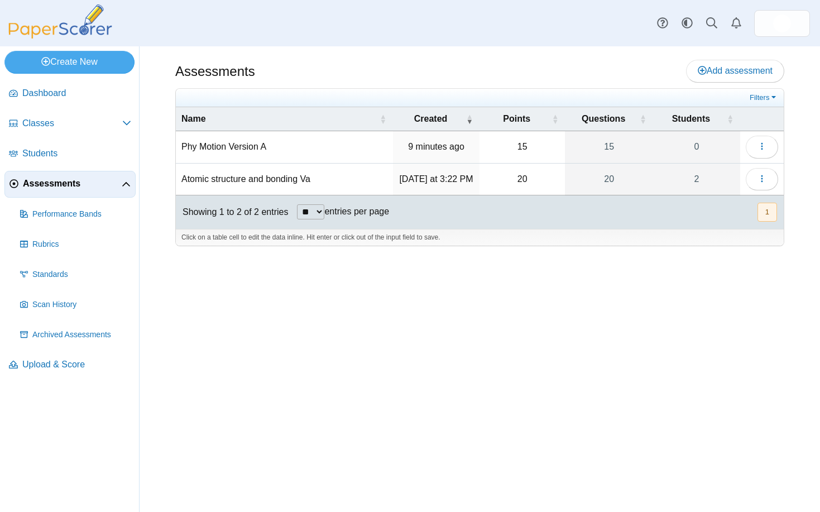
click at [768, 217] on button "1" at bounding box center [768, 212] width 20 height 18
click at [662, 23] on icon at bounding box center [662, 22] width 11 height 11
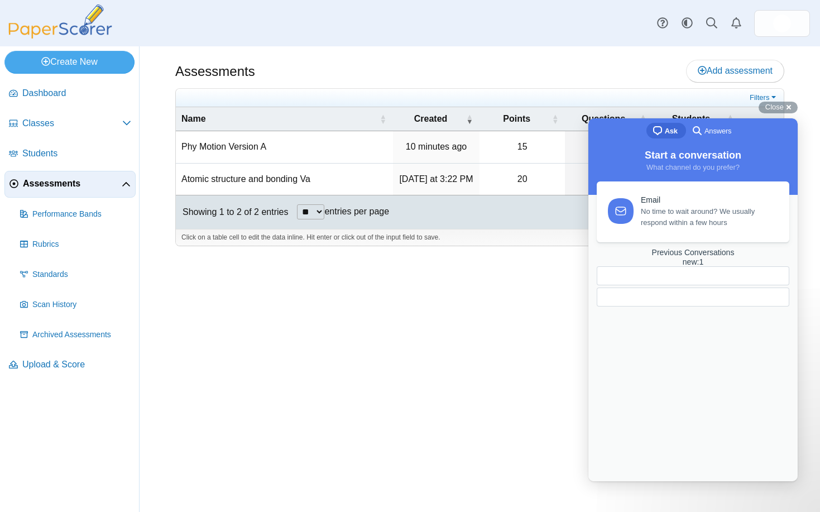
click at [662, 215] on span "No time to wait around? We usually respond within a few hours" at bounding box center [709, 217] width 136 height 22
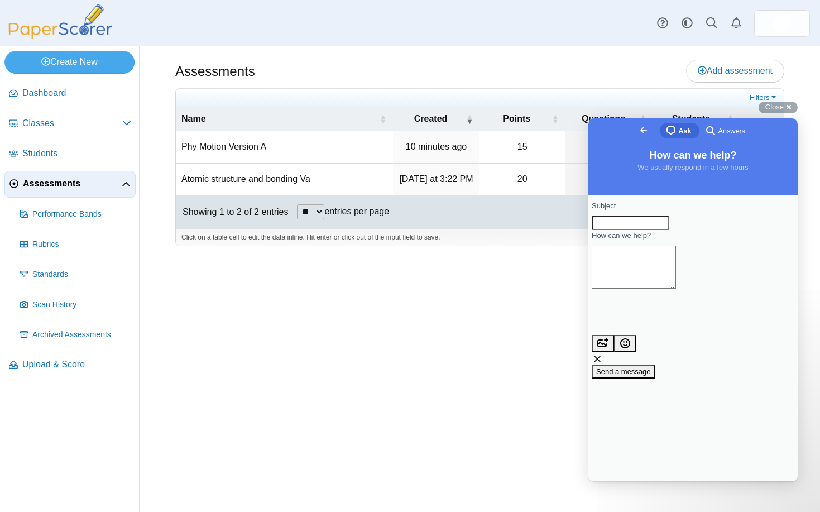
click at [636, 230] on input "Subject" at bounding box center [630, 223] width 77 height 15
type input "**********"
type textarea "**********"
click at [651, 367] on span "Send a message" at bounding box center [623, 371] width 55 height 8
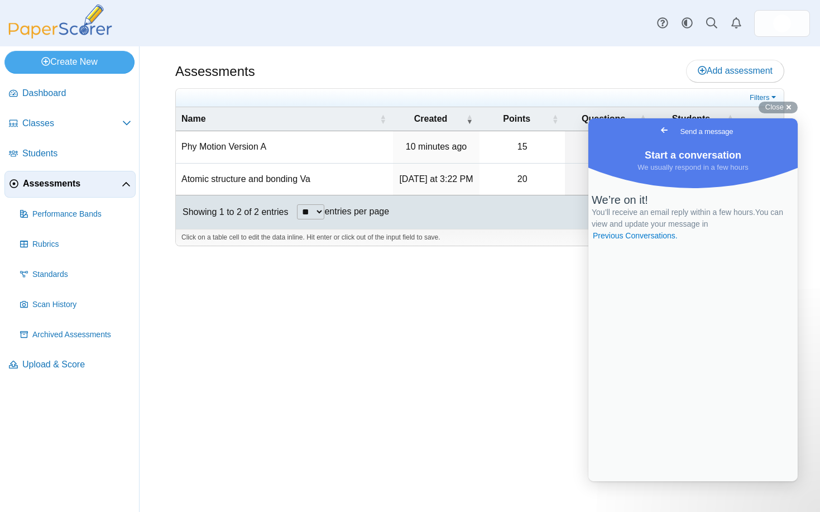
click at [458, 381] on div "Assessments Add assessment 15 0" at bounding box center [480, 279] width 681 height 466
click at [655, 372] on div "We’re on it! You’ll receive an email reply within a few hours. You can view and…" at bounding box center [692, 327] width 209 height 308
